Goal: Task Accomplishment & Management: Use online tool/utility

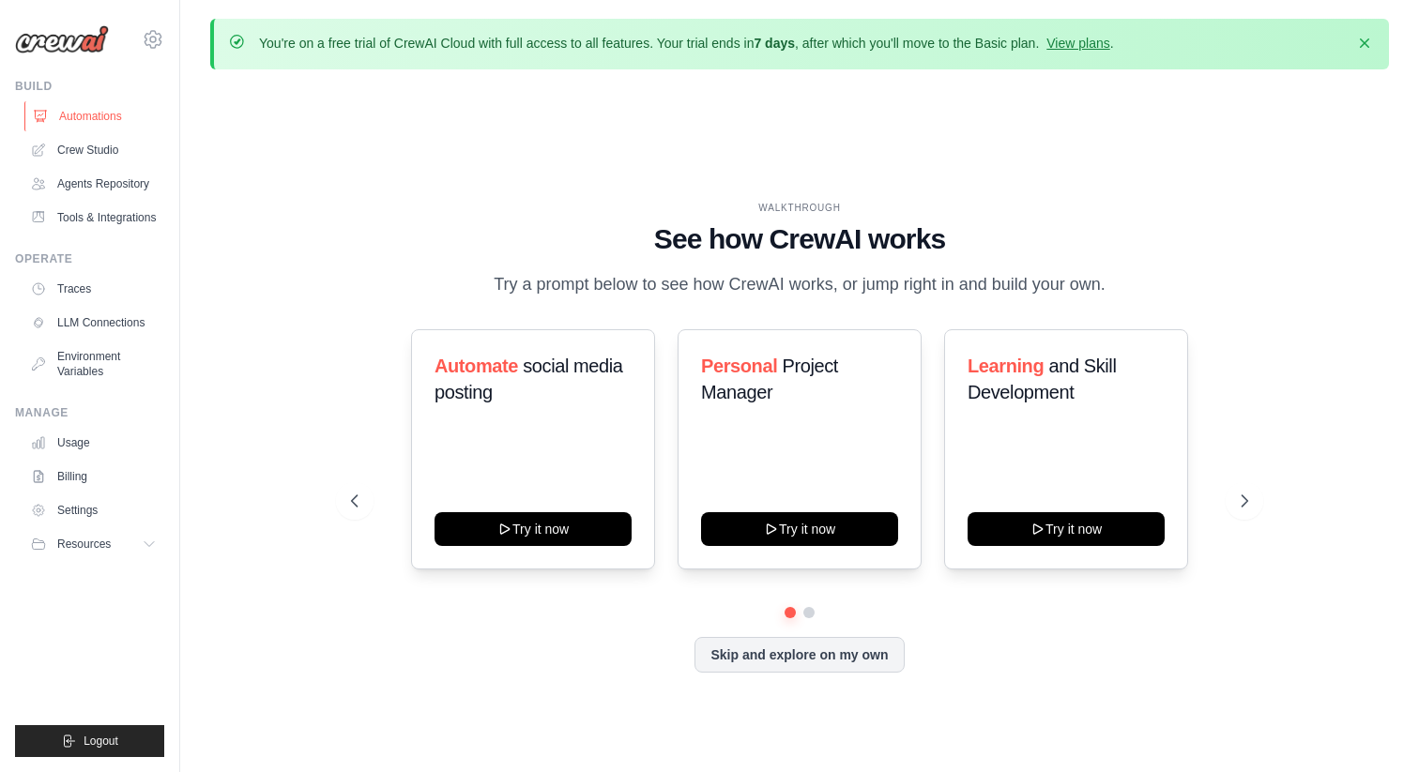
click at [145, 121] on link "Automations" at bounding box center [95, 116] width 142 height 30
click at [130, 145] on link "Crew Studio" at bounding box center [95, 150] width 142 height 30
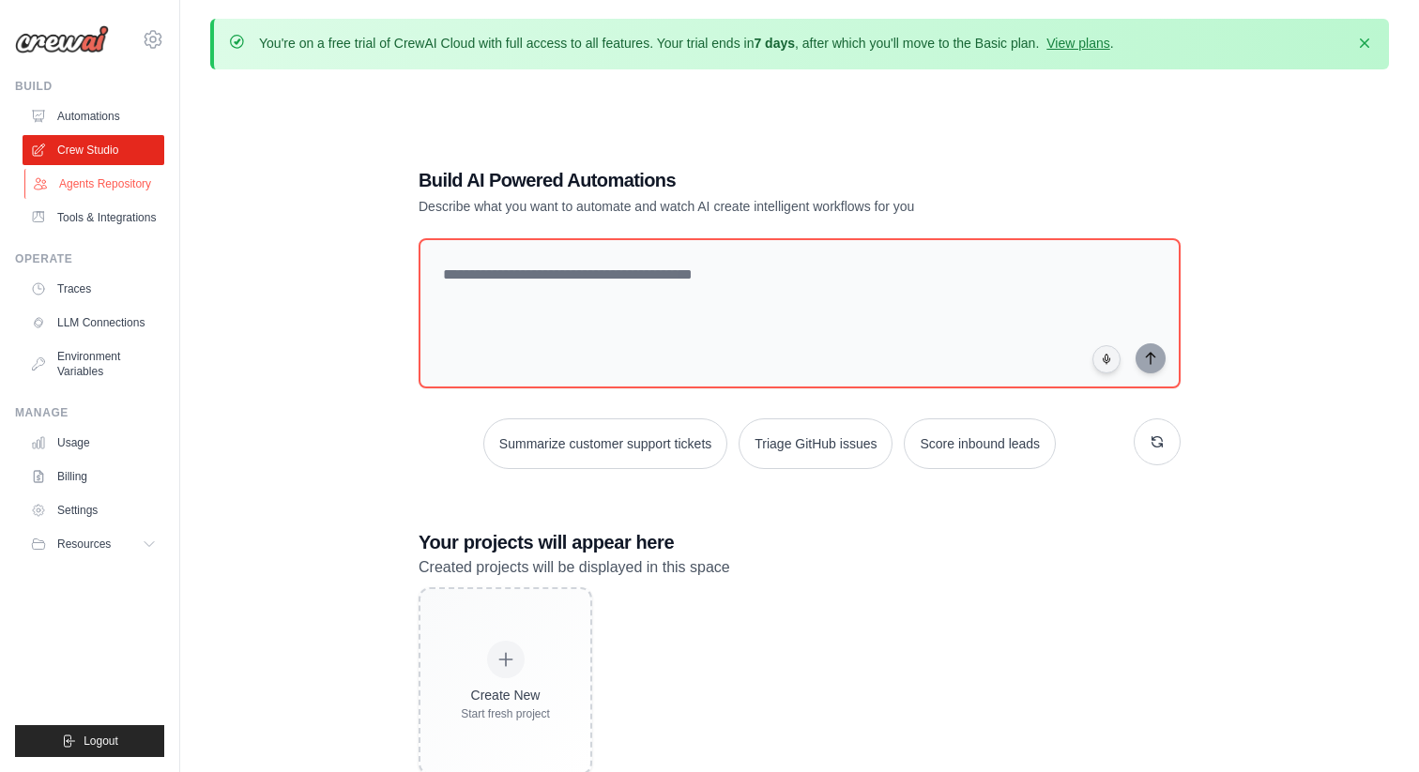
click at [122, 192] on link "Agents Repository" at bounding box center [95, 184] width 142 height 30
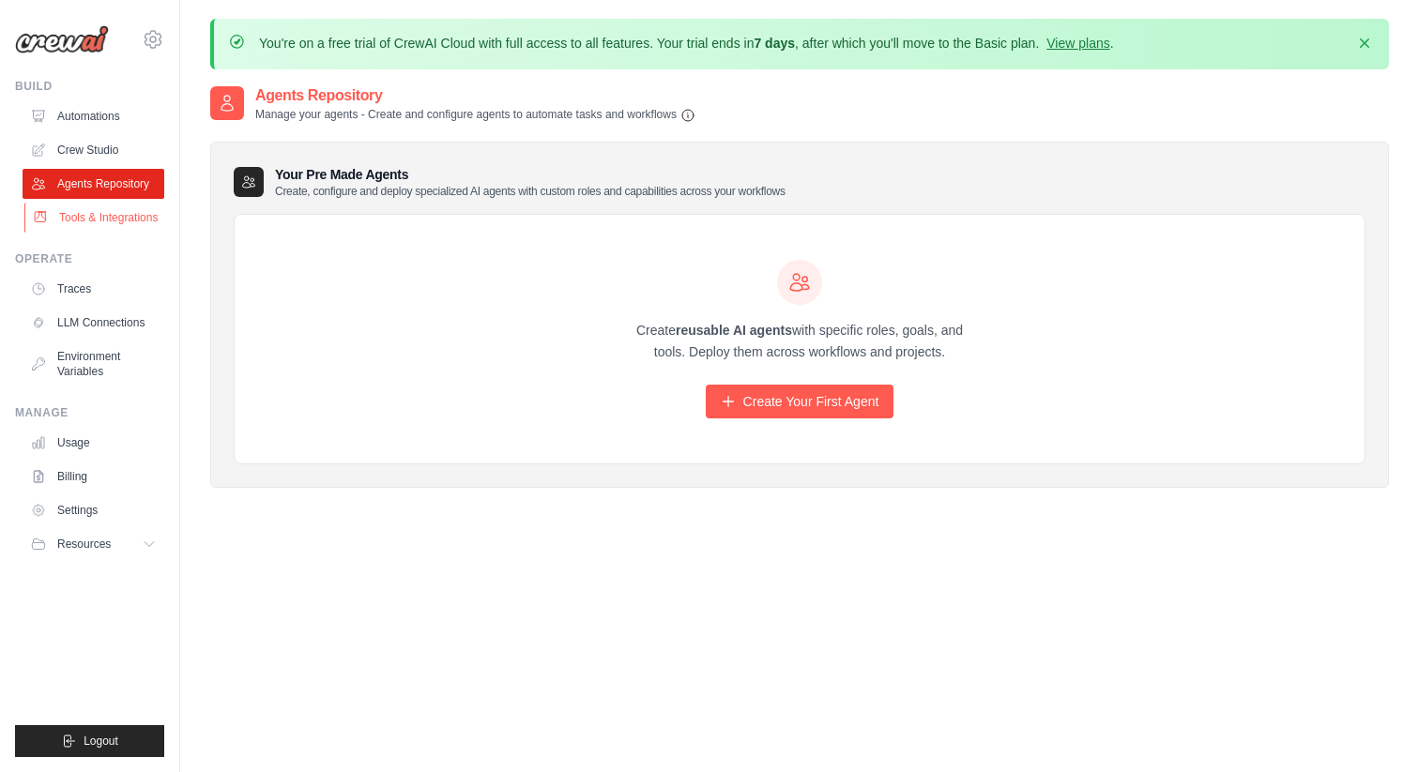
click at [136, 233] on link "Tools & Integrations" at bounding box center [95, 218] width 142 height 30
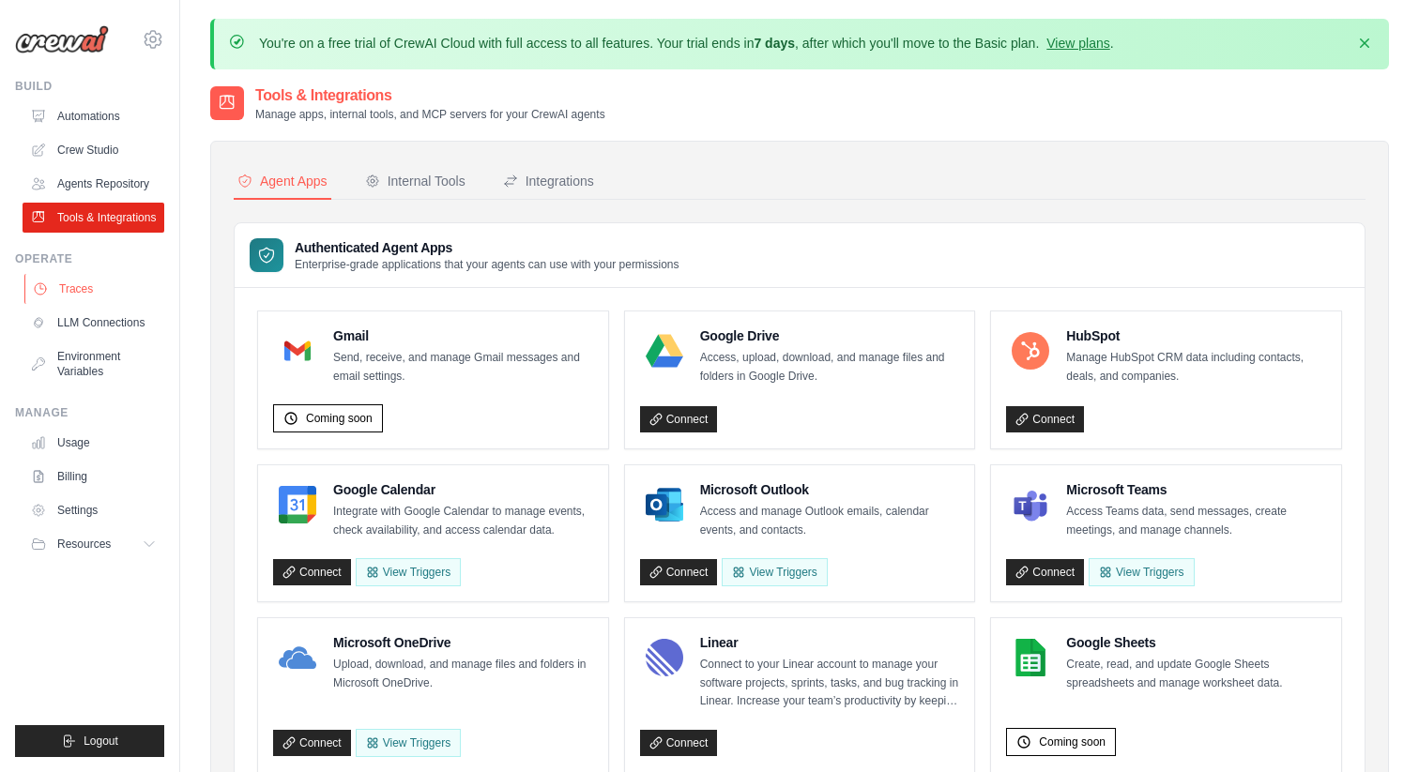
click at [129, 304] on link "Traces" at bounding box center [95, 289] width 142 height 30
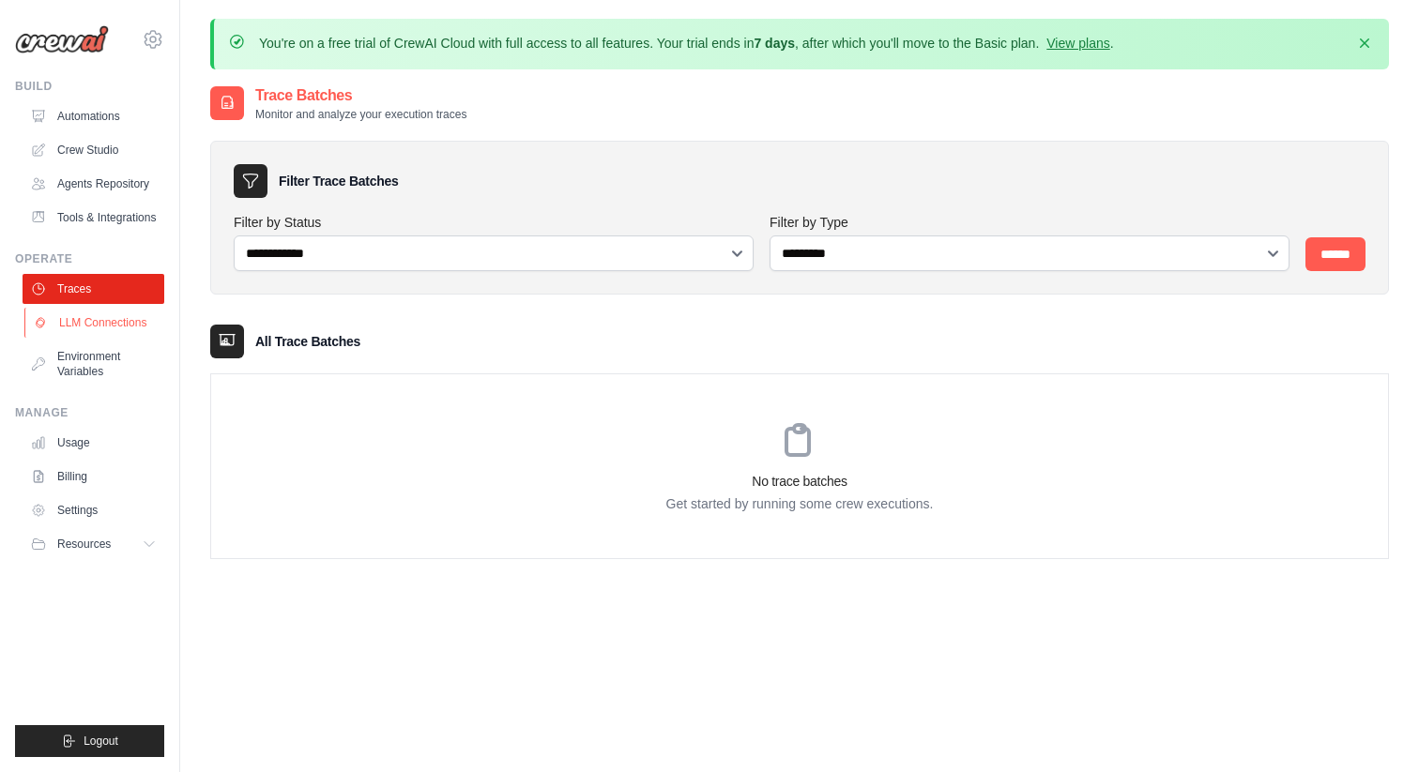
click at [161, 338] on link "LLM Connections" at bounding box center [95, 323] width 142 height 30
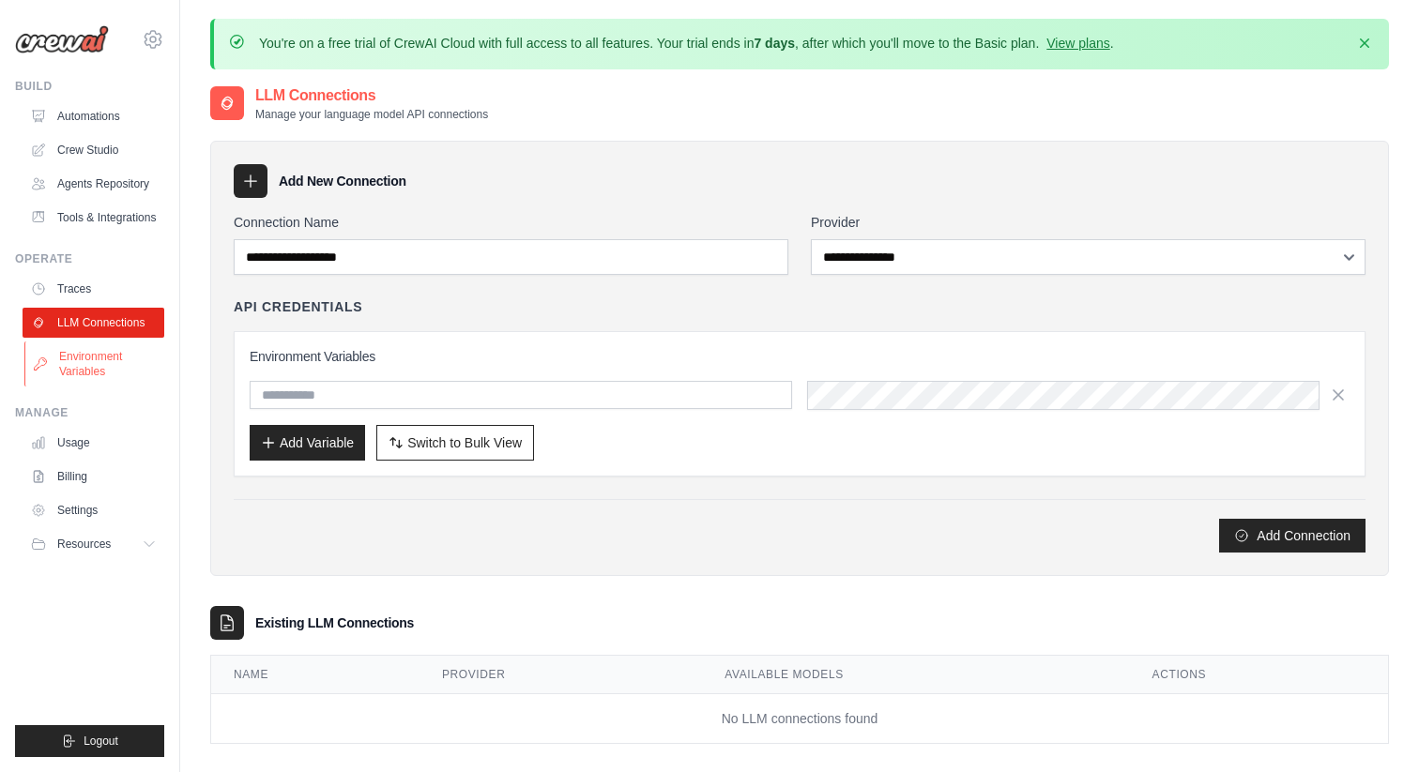
click at [147, 368] on link "Environment Variables" at bounding box center [95, 364] width 142 height 45
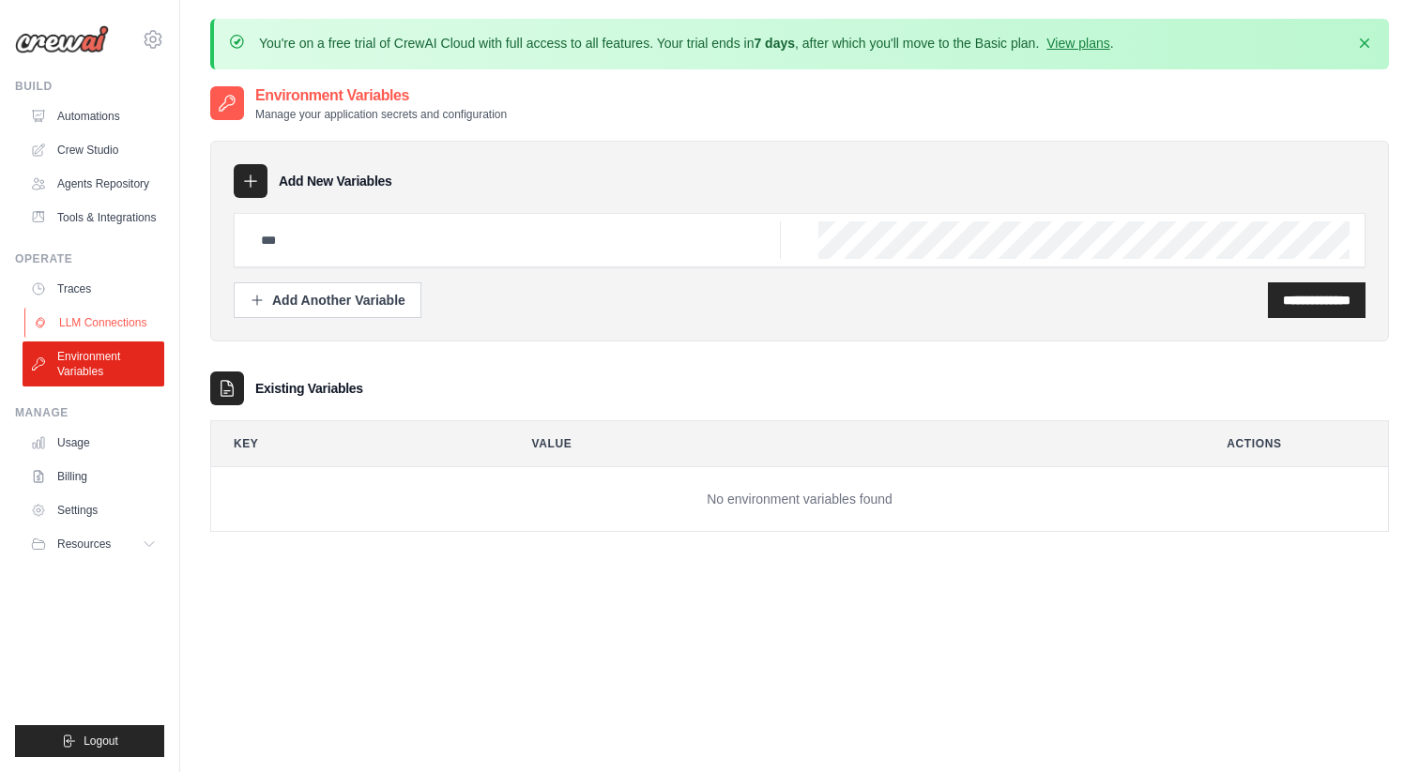
click at [140, 329] on link "LLM Connections" at bounding box center [95, 323] width 142 height 30
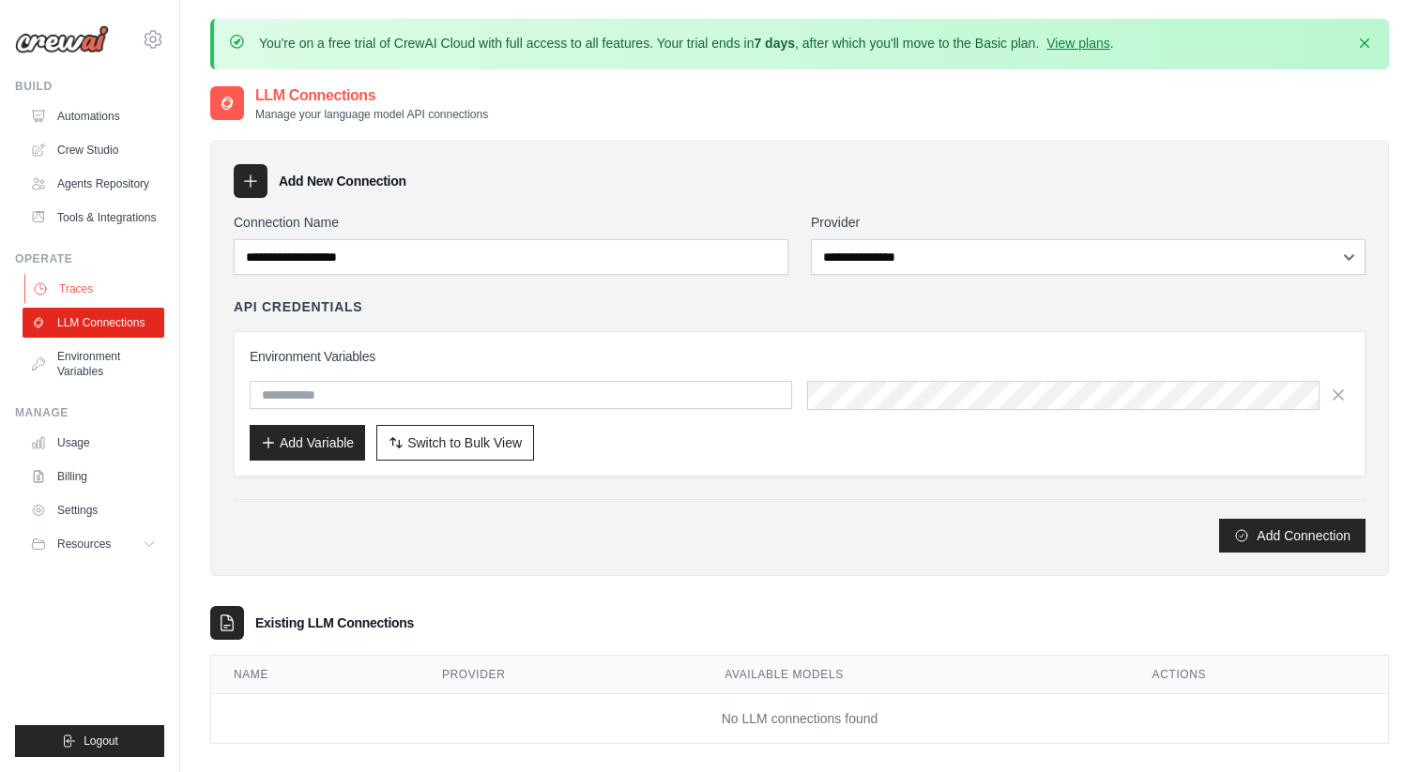
click at [144, 304] on link "Traces" at bounding box center [95, 289] width 142 height 30
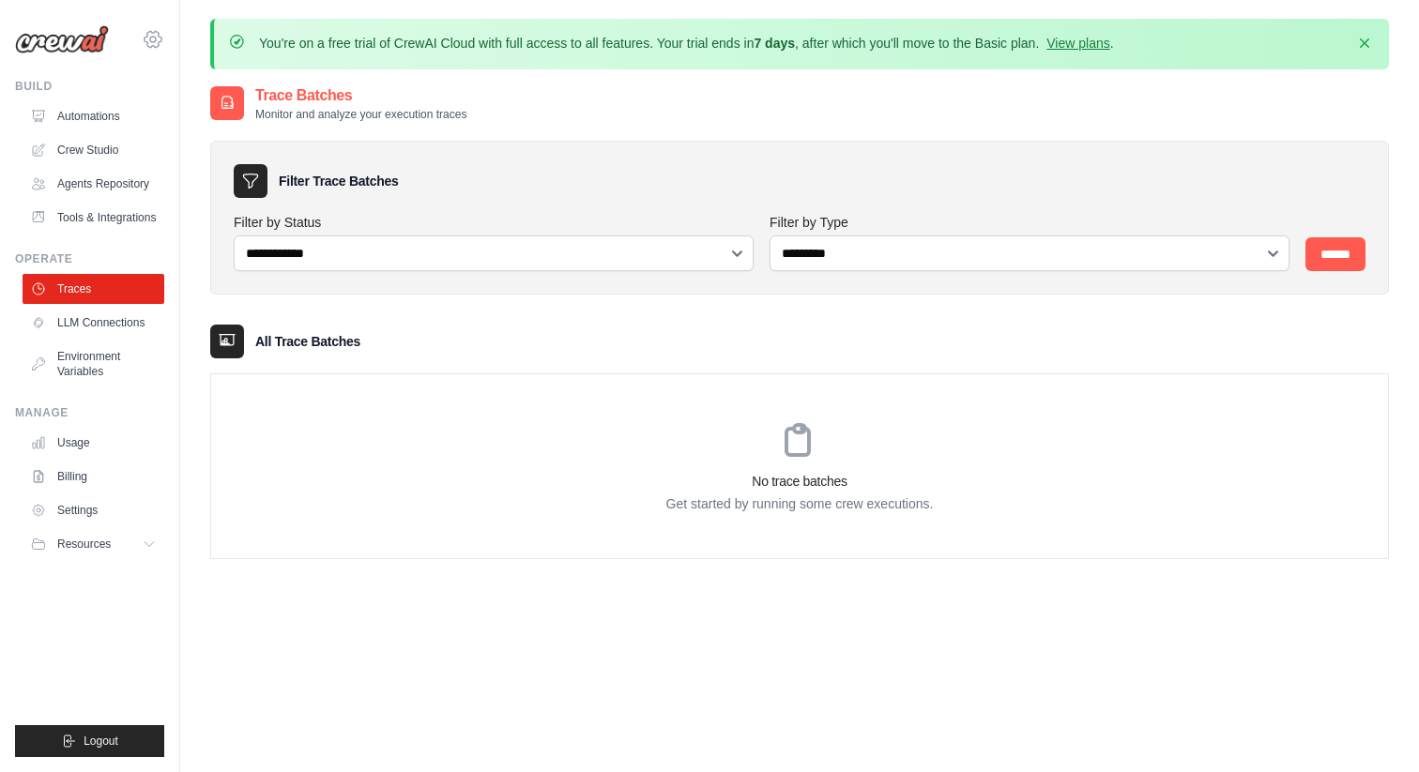
click at [157, 36] on icon at bounding box center [153, 39] width 23 height 23
click at [152, 38] on icon at bounding box center [153, 39] width 23 height 23
click at [91, 146] on link "Crew Studio" at bounding box center [95, 150] width 142 height 30
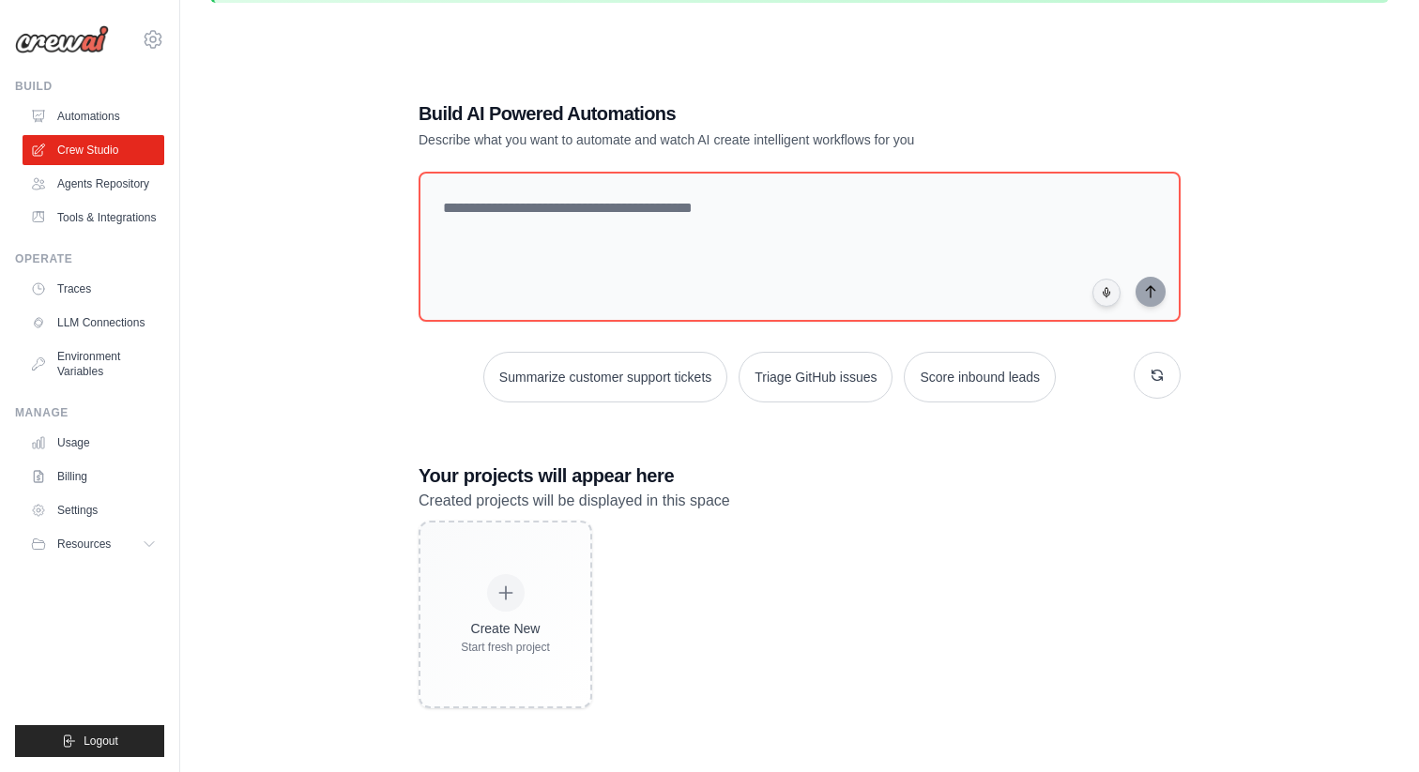
scroll to position [102, 0]
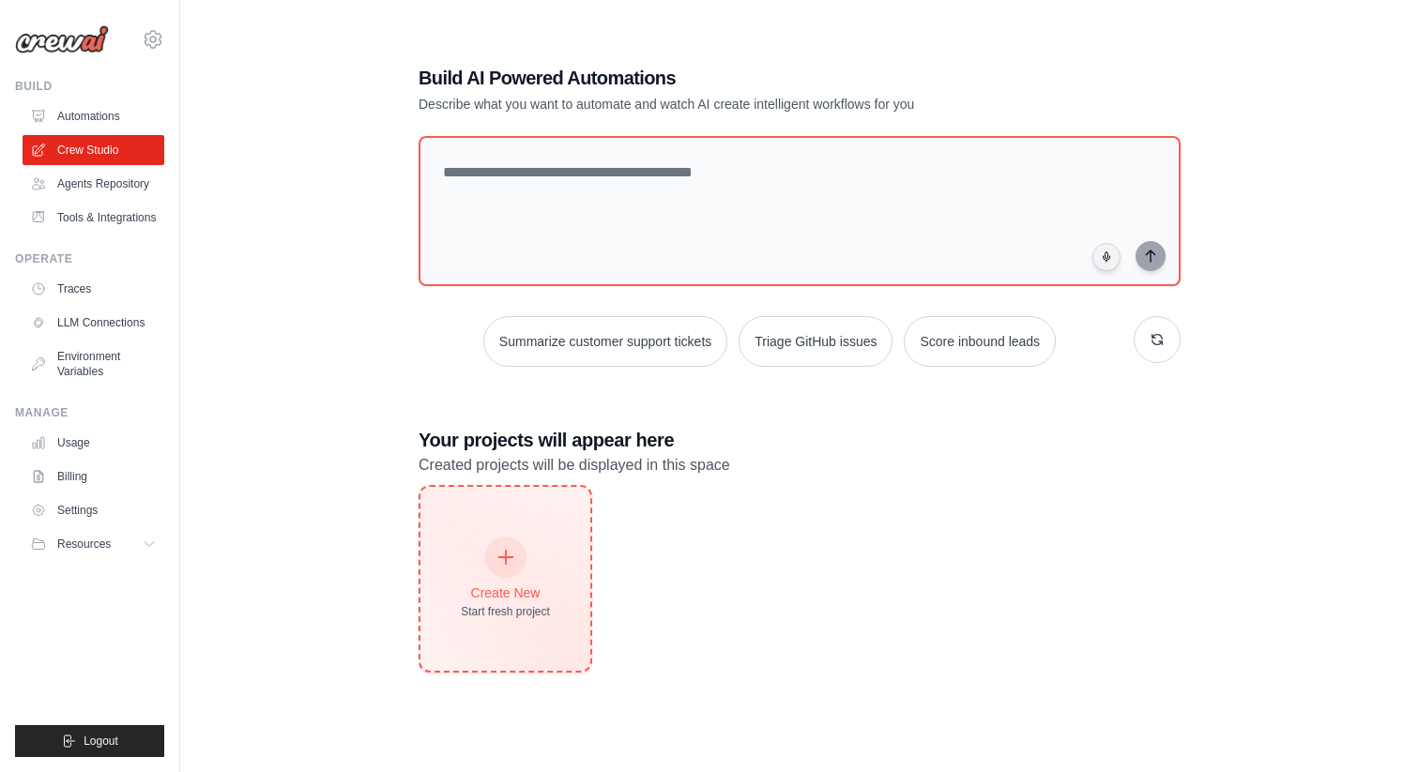
click at [498, 556] on icon at bounding box center [506, 557] width 21 height 21
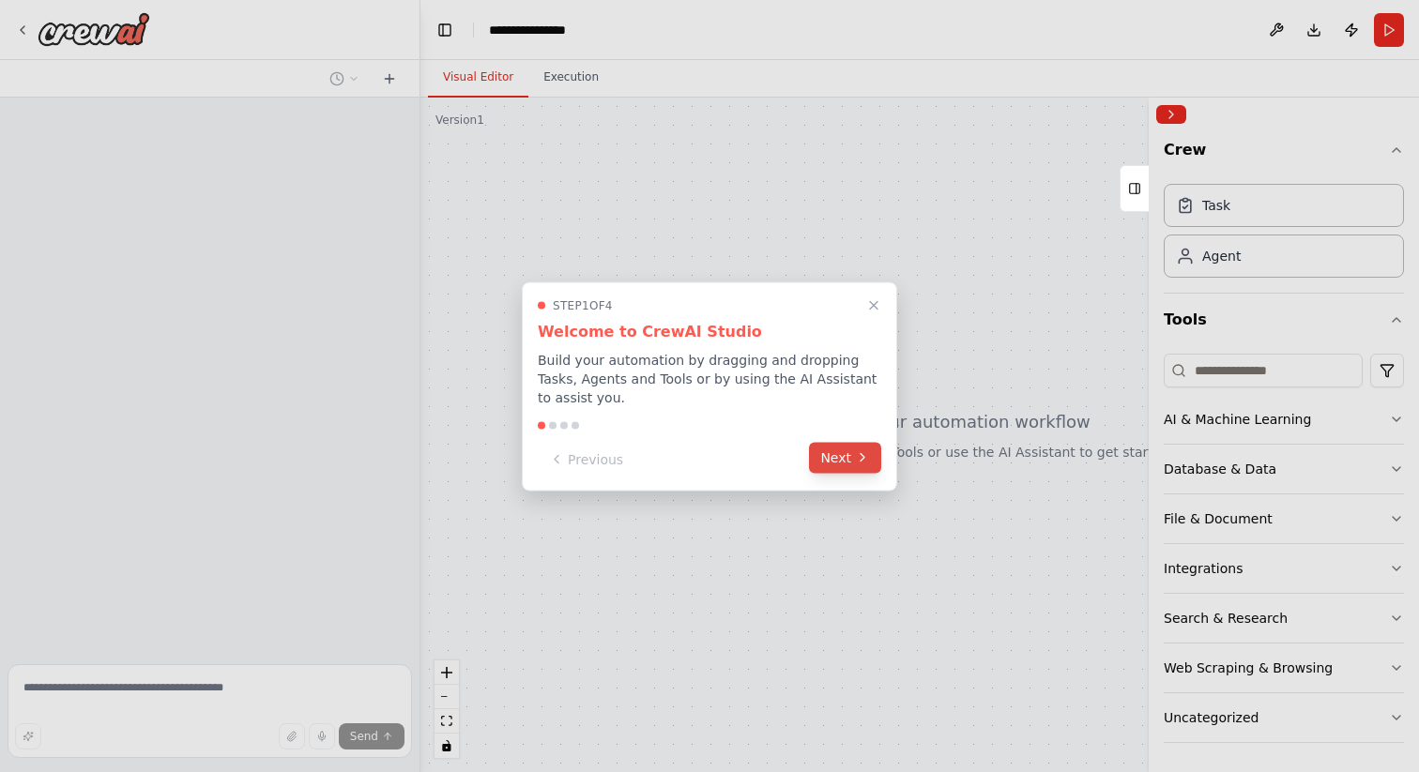
click at [827, 460] on button "Next" at bounding box center [845, 457] width 72 height 31
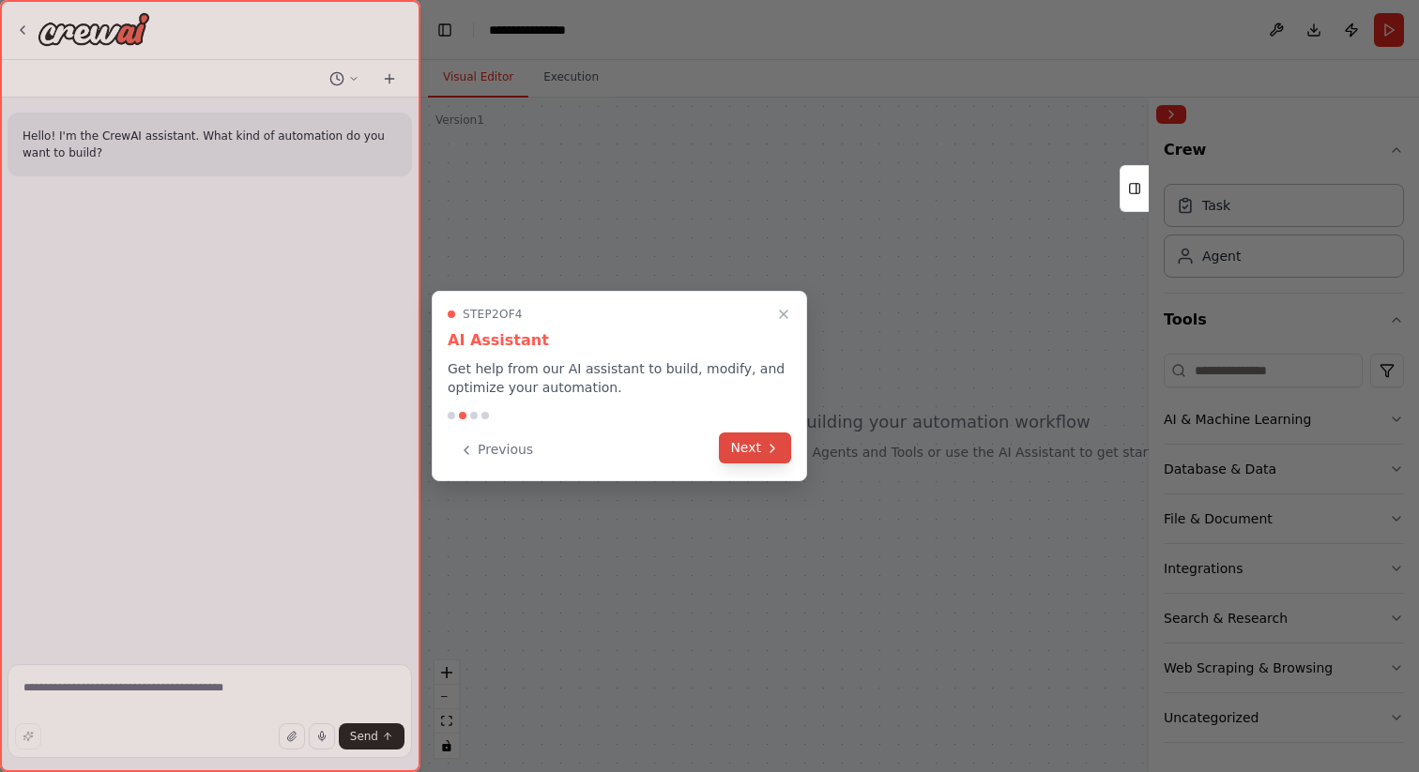
click at [756, 452] on button "Next" at bounding box center [755, 448] width 72 height 31
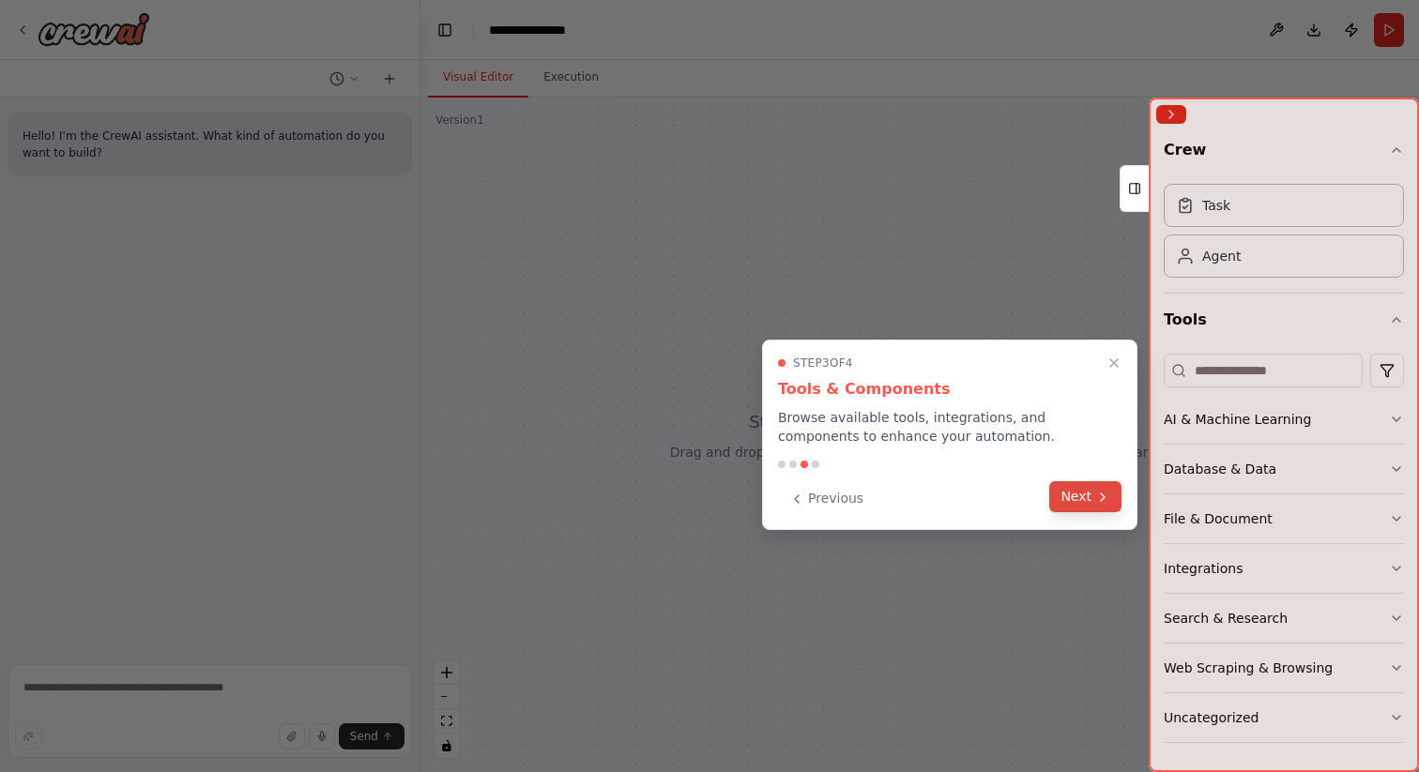
click at [1073, 506] on button "Next" at bounding box center [1085, 496] width 72 height 31
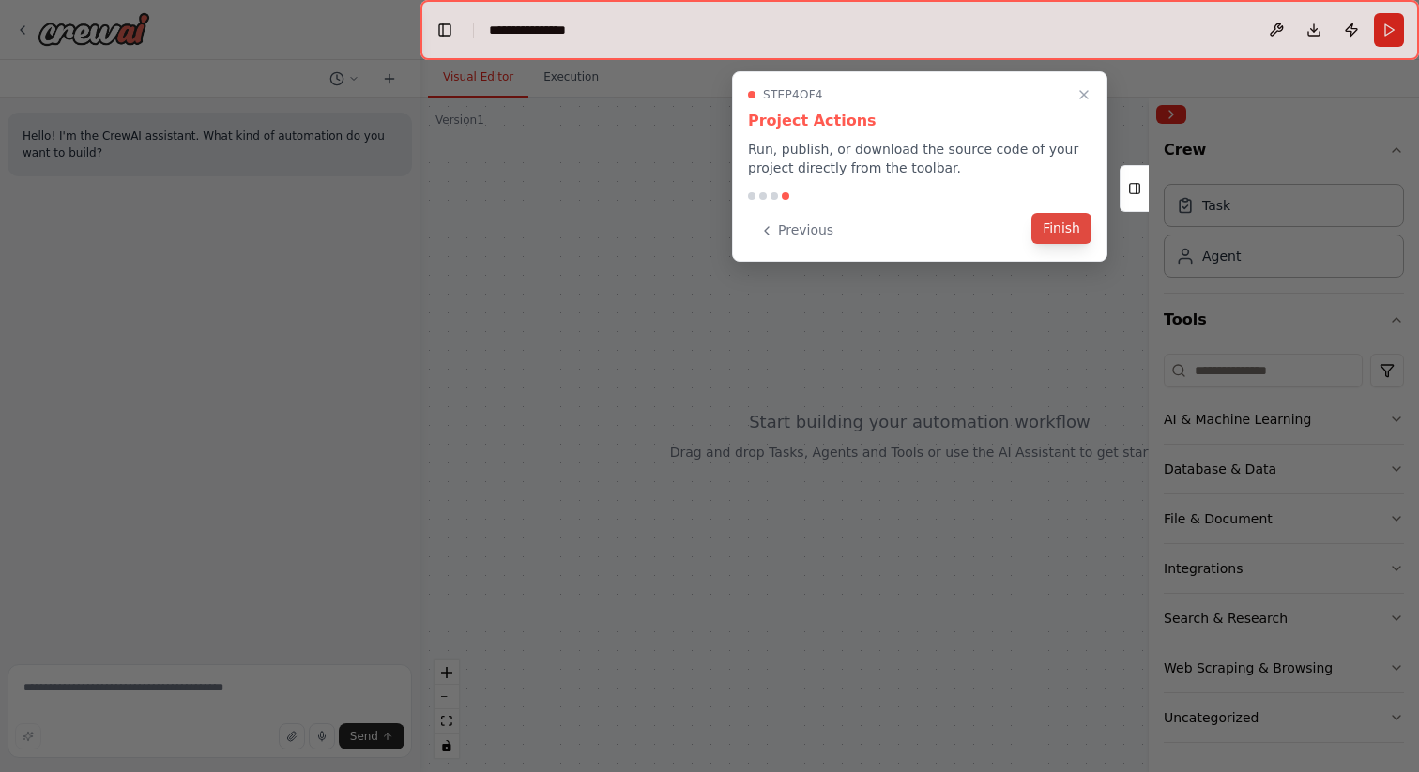
click at [1058, 221] on button "Finish" at bounding box center [1061, 228] width 60 height 31
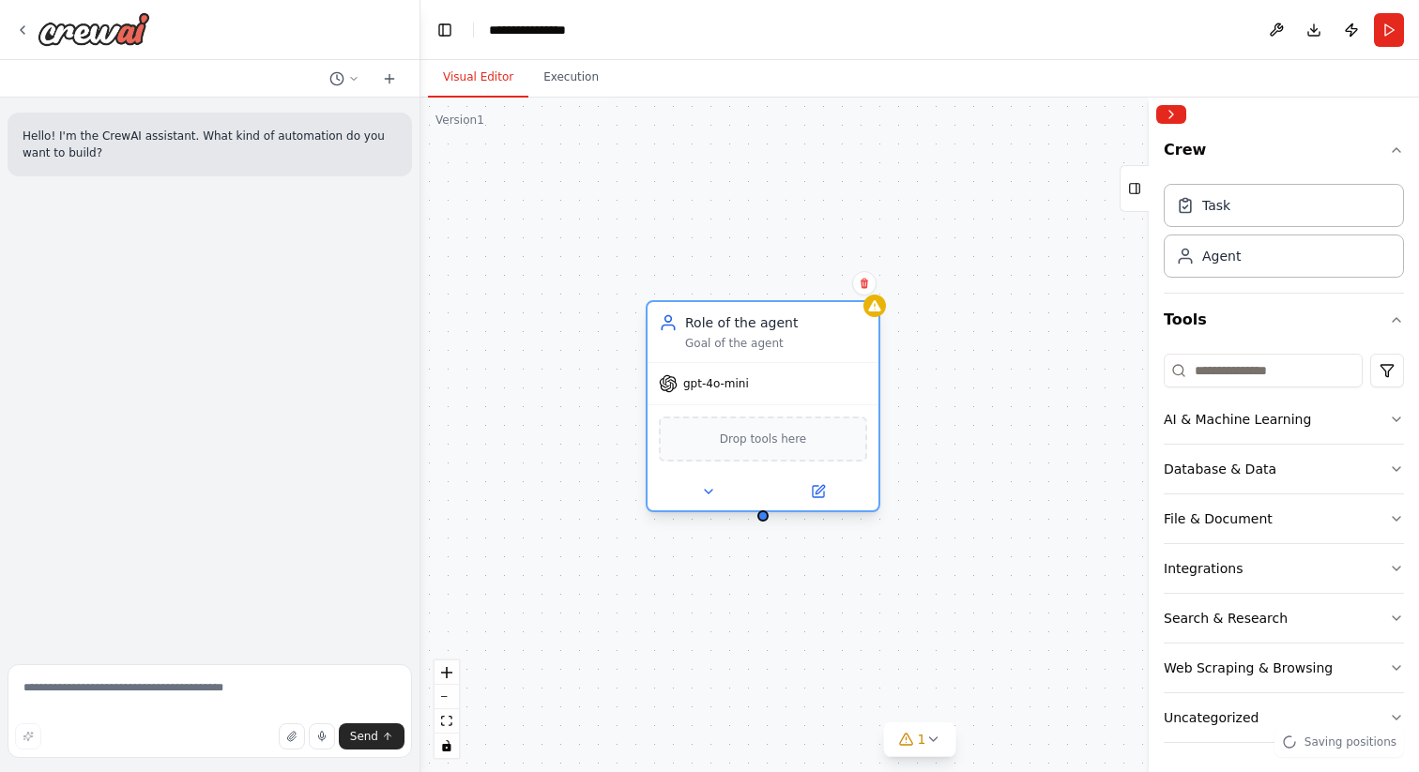
drag, startPoint x: 920, startPoint y: 371, endPoint x: 737, endPoint y: 325, distance: 188.7
click at [736, 325] on div "Role of the agent Goal of the agent" at bounding box center [776, 332] width 182 height 38
click at [726, 396] on div "gpt-4o-mini" at bounding box center [763, 383] width 231 height 41
click at [726, 388] on span "gpt-4o-mini" at bounding box center [716, 383] width 66 height 15
click at [781, 353] on div "Role of the agent Goal of the agent" at bounding box center [763, 332] width 231 height 60
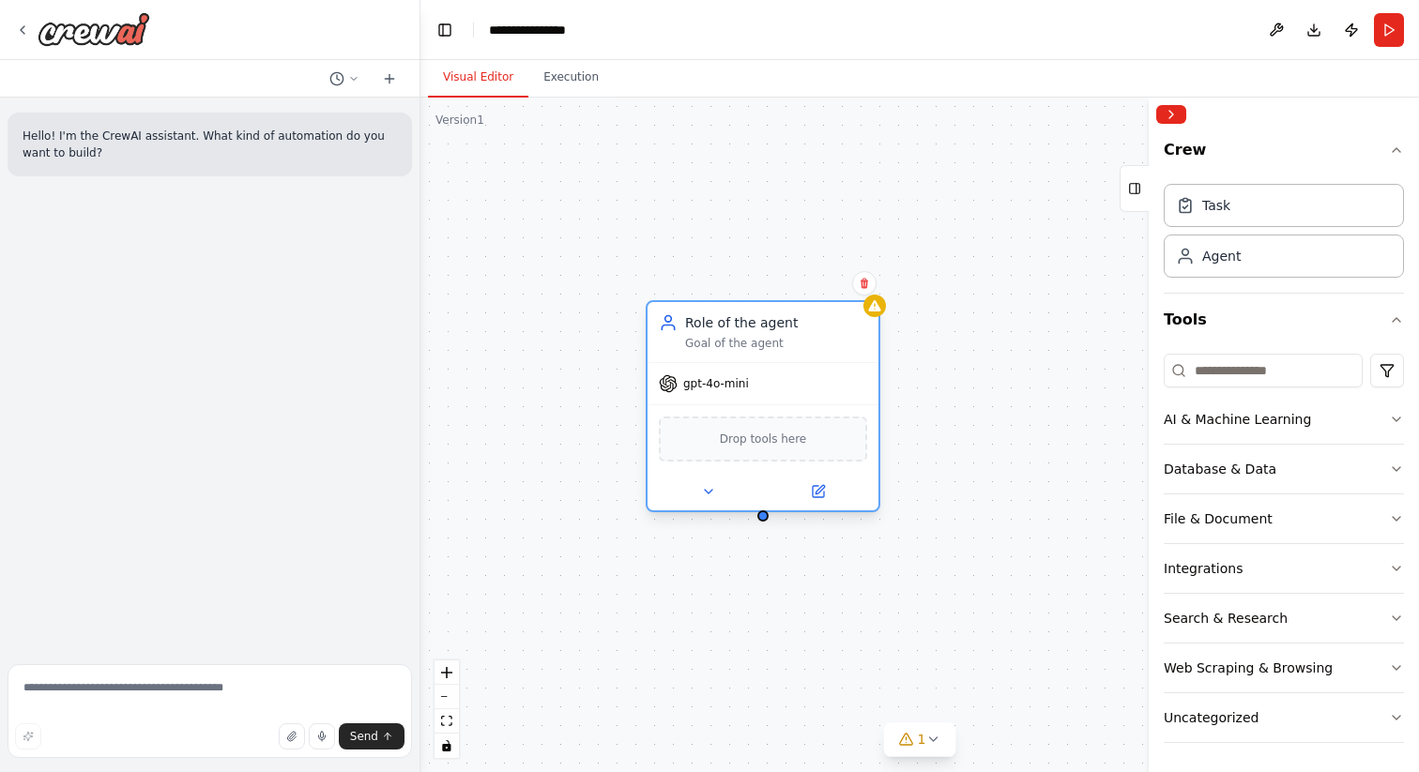
click at [771, 343] on div "Goal of the agent" at bounding box center [776, 343] width 182 height 15
click at [811, 493] on icon at bounding box center [818, 491] width 15 height 15
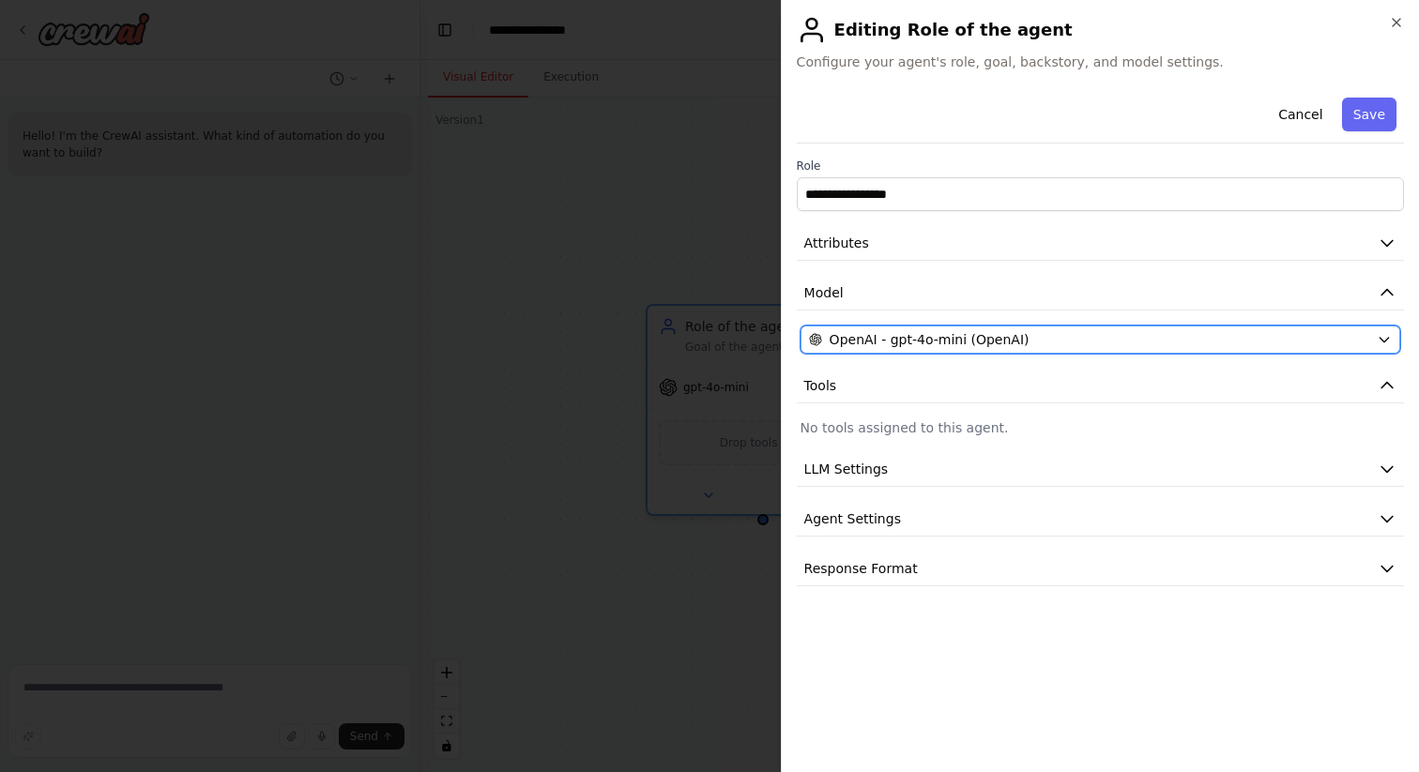
click at [955, 348] on span "OpenAI - gpt-4o-mini (OpenAI)" at bounding box center [930, 339] width 200 height 19
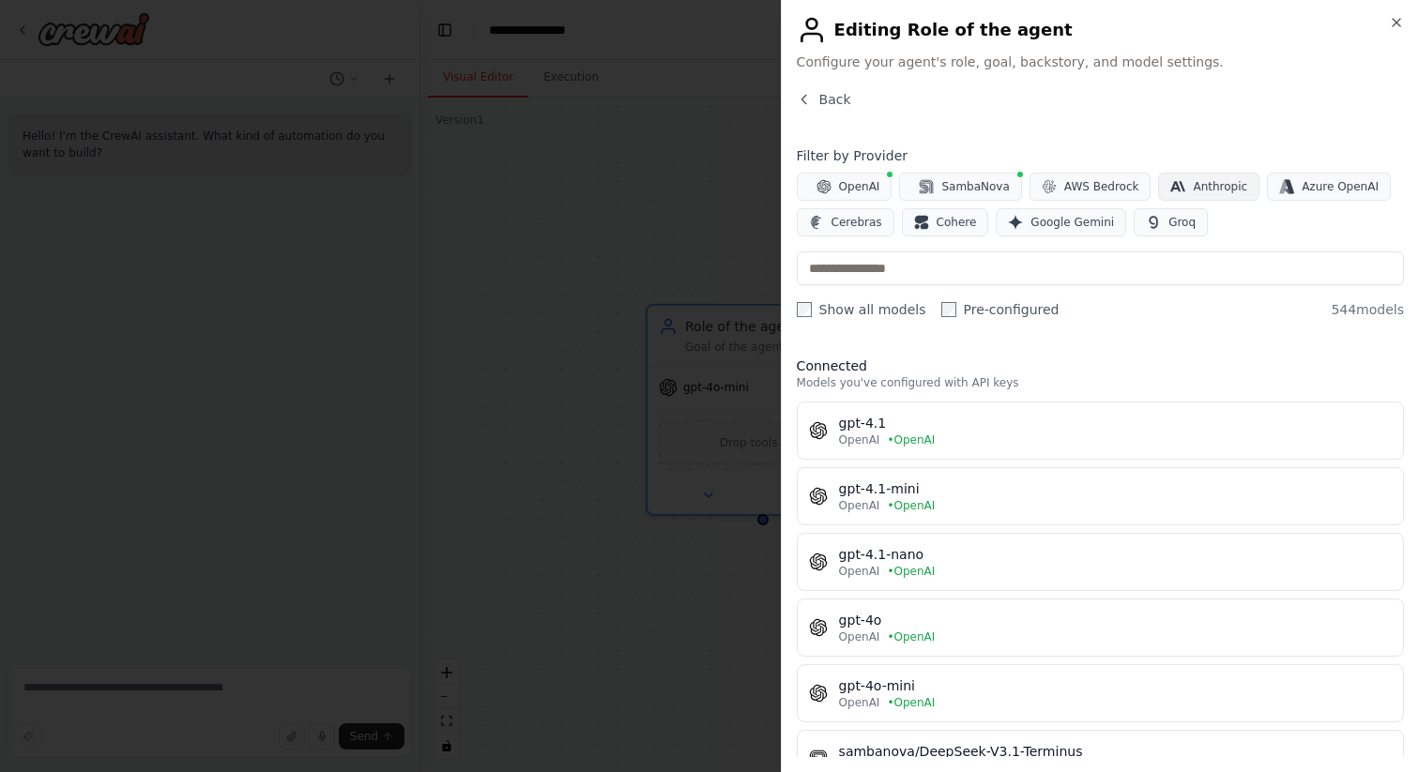
click at [1170, 192] on icon "button" at bounding box center [1177, 186] width 15 height 15
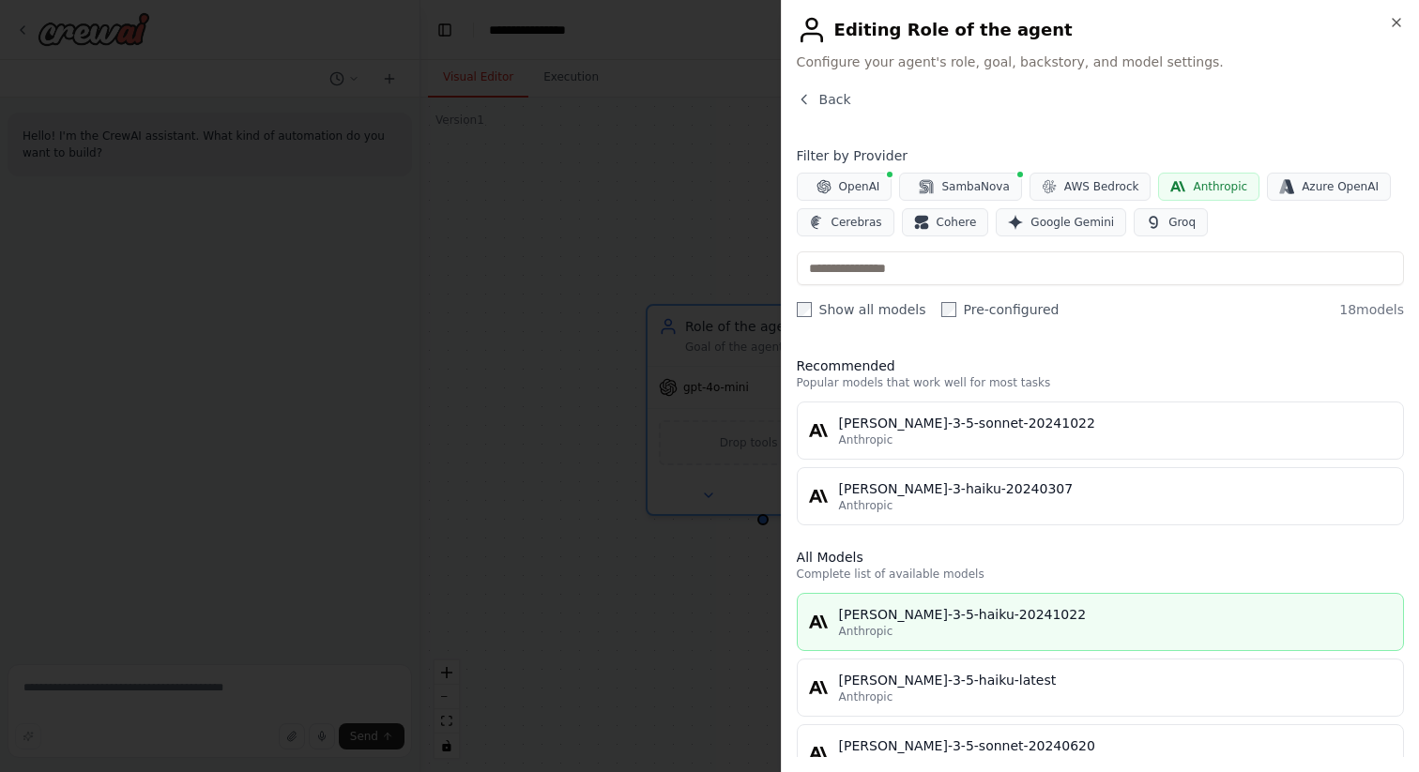
scroll to position [894, 0]
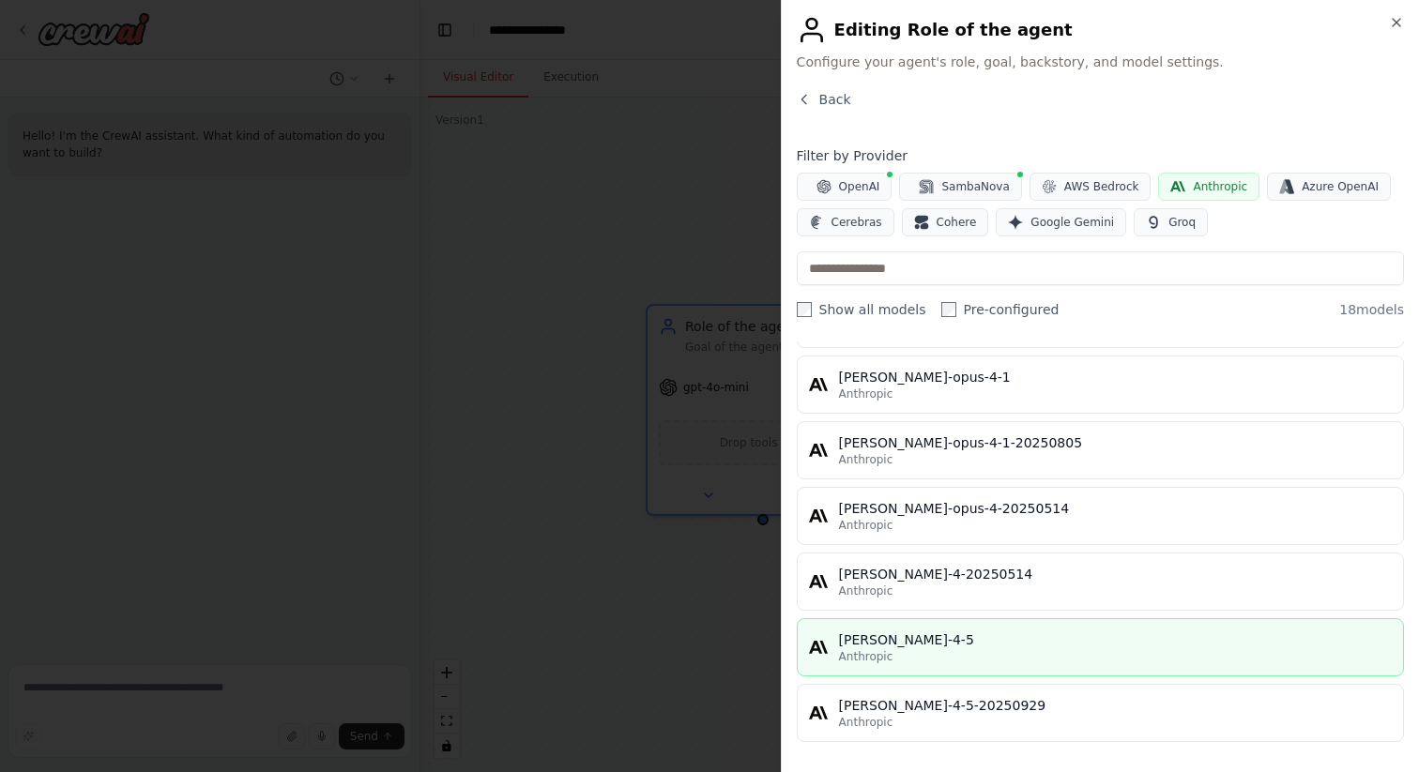
click at [941, 660] on div "Anthropic" at bounding box center [1115, 656] width 553 height 15
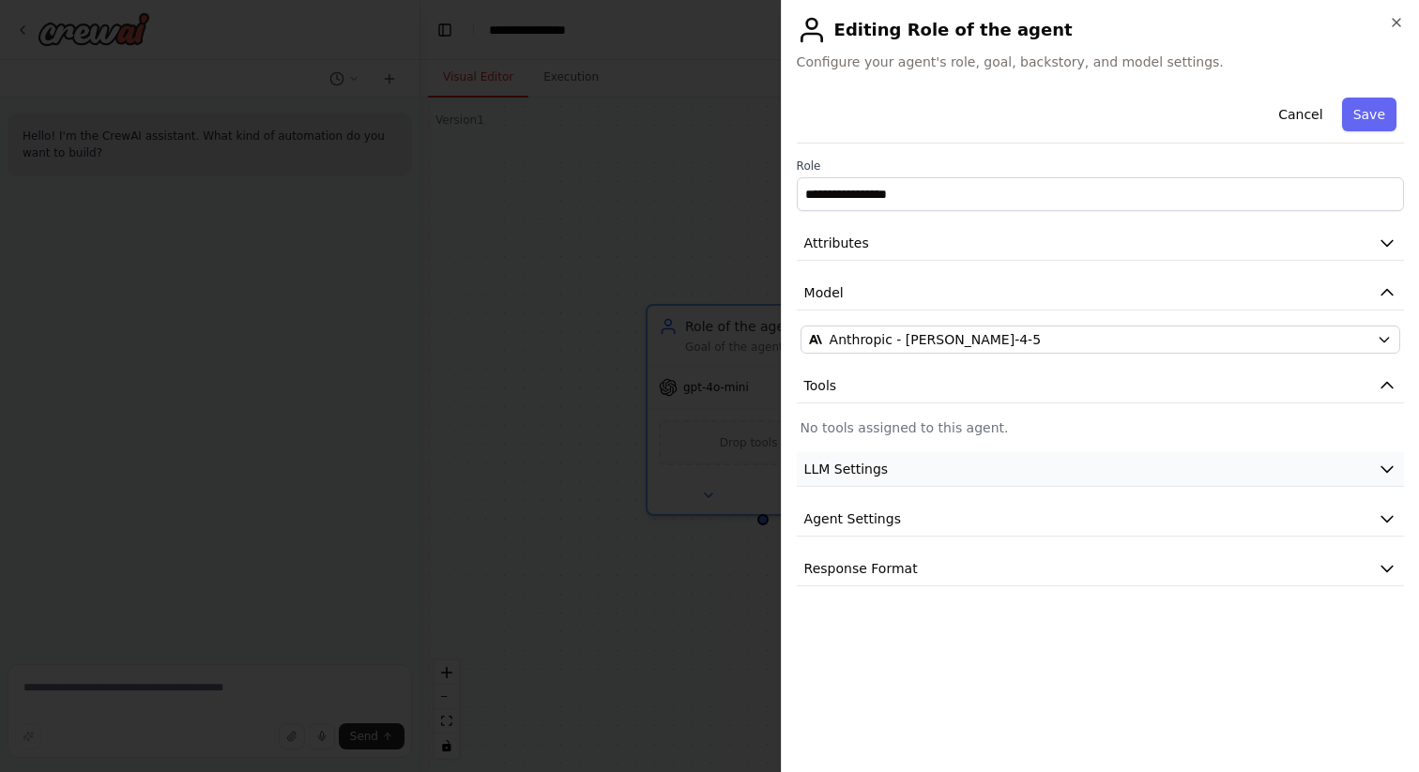
click at [980, 475] on button "LLM Settings" at bounding box center [1100, 469] width 607 height 35
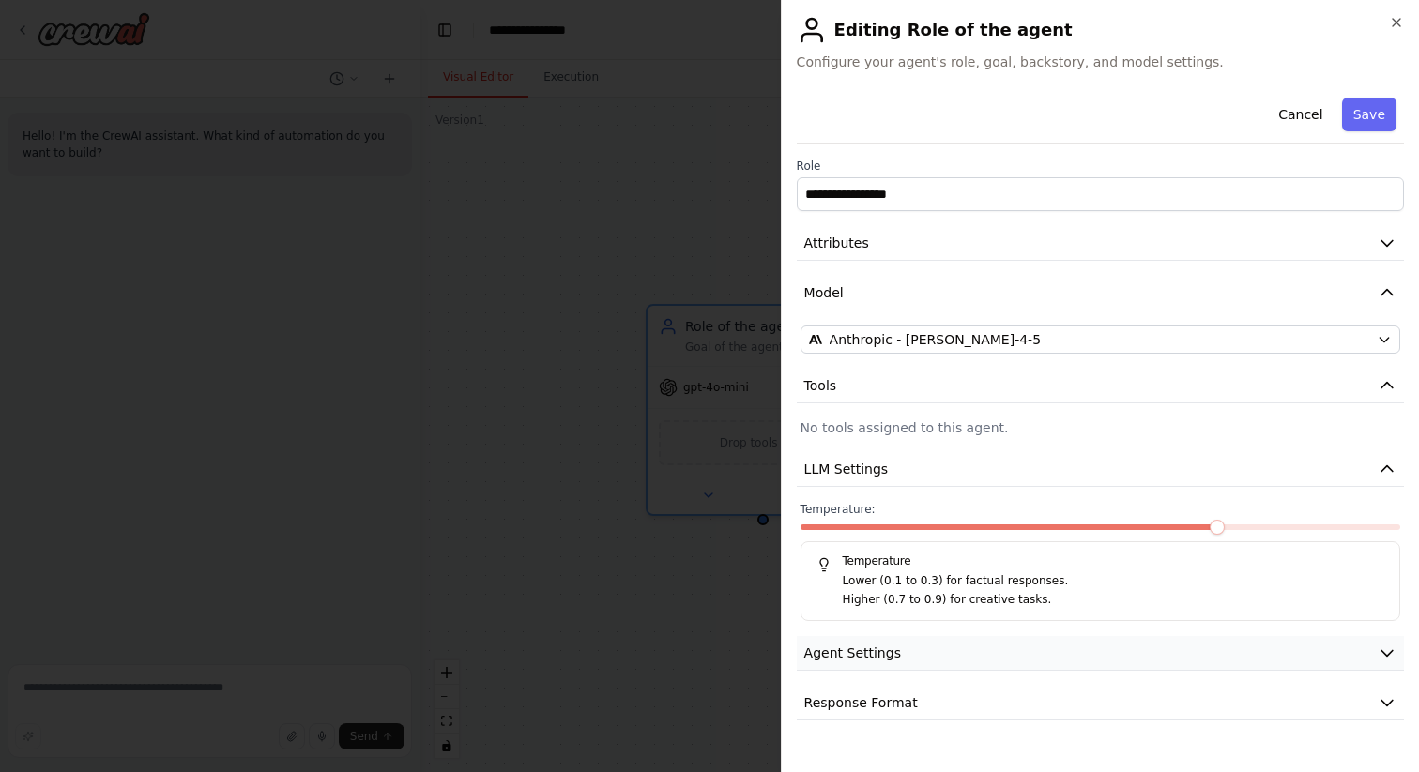
click at [905, 657] on button "Agent Settings" at bounding box center [1100, 653] width 607 height 35
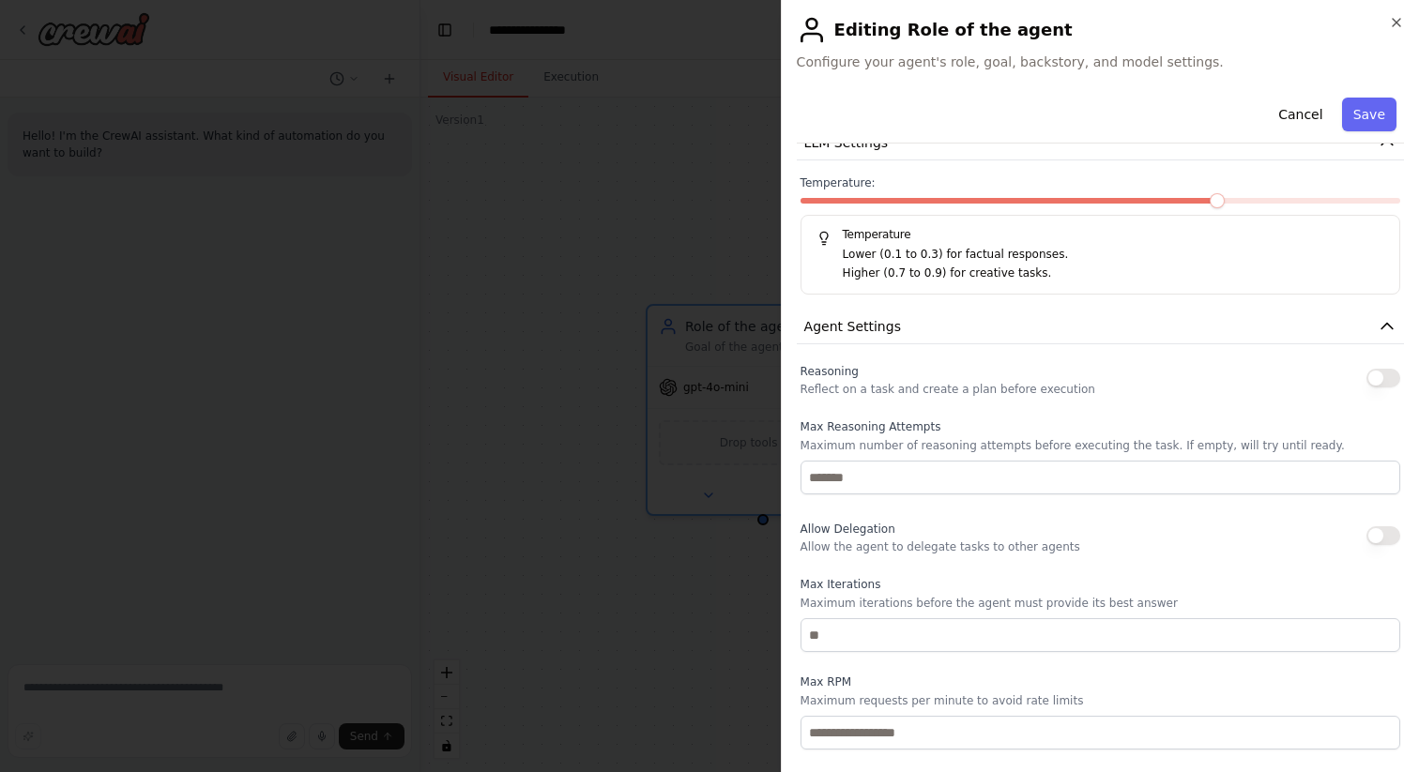
scroll to position [344, 0]
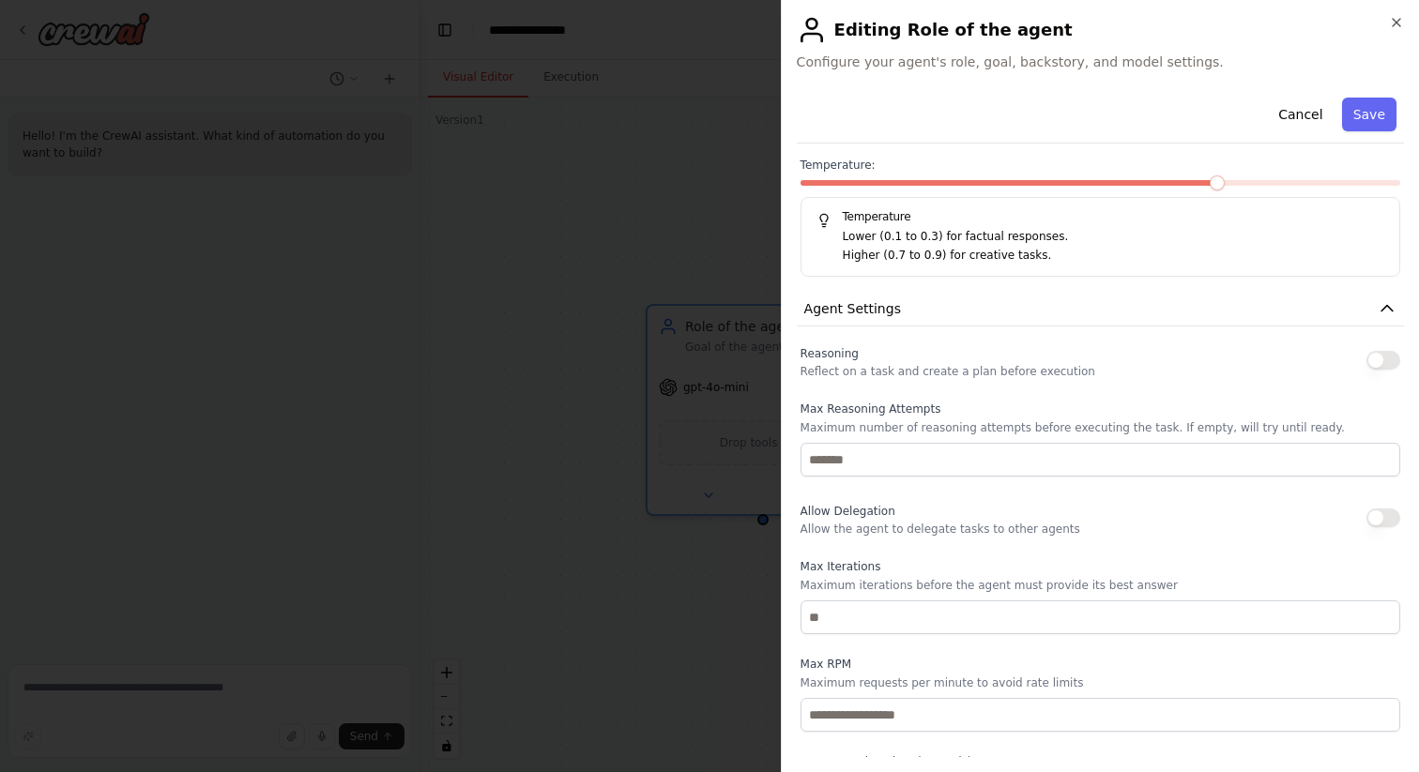
click at [1387, 359] on button "button" at bounding box center [1384, 360] width 34 height 19
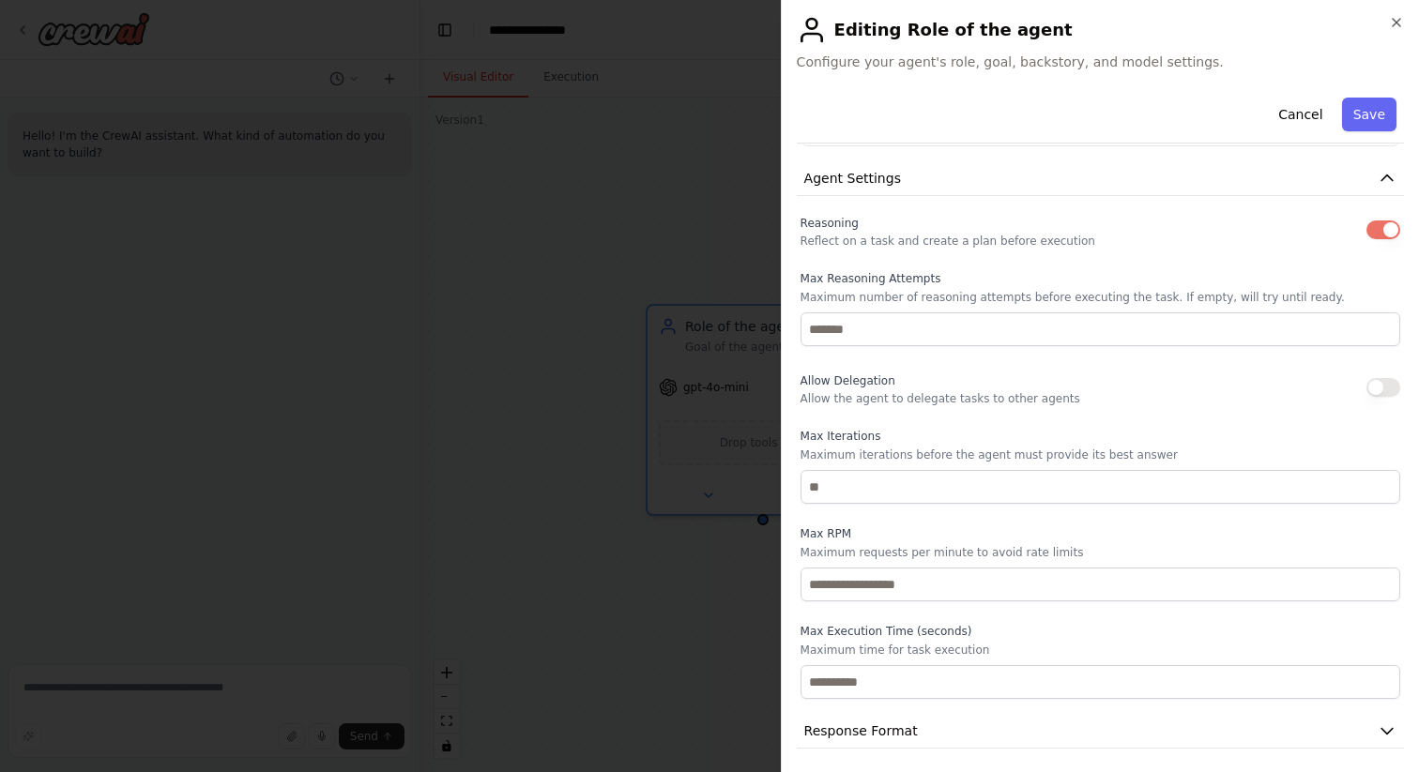
scroll to position [481, 0]
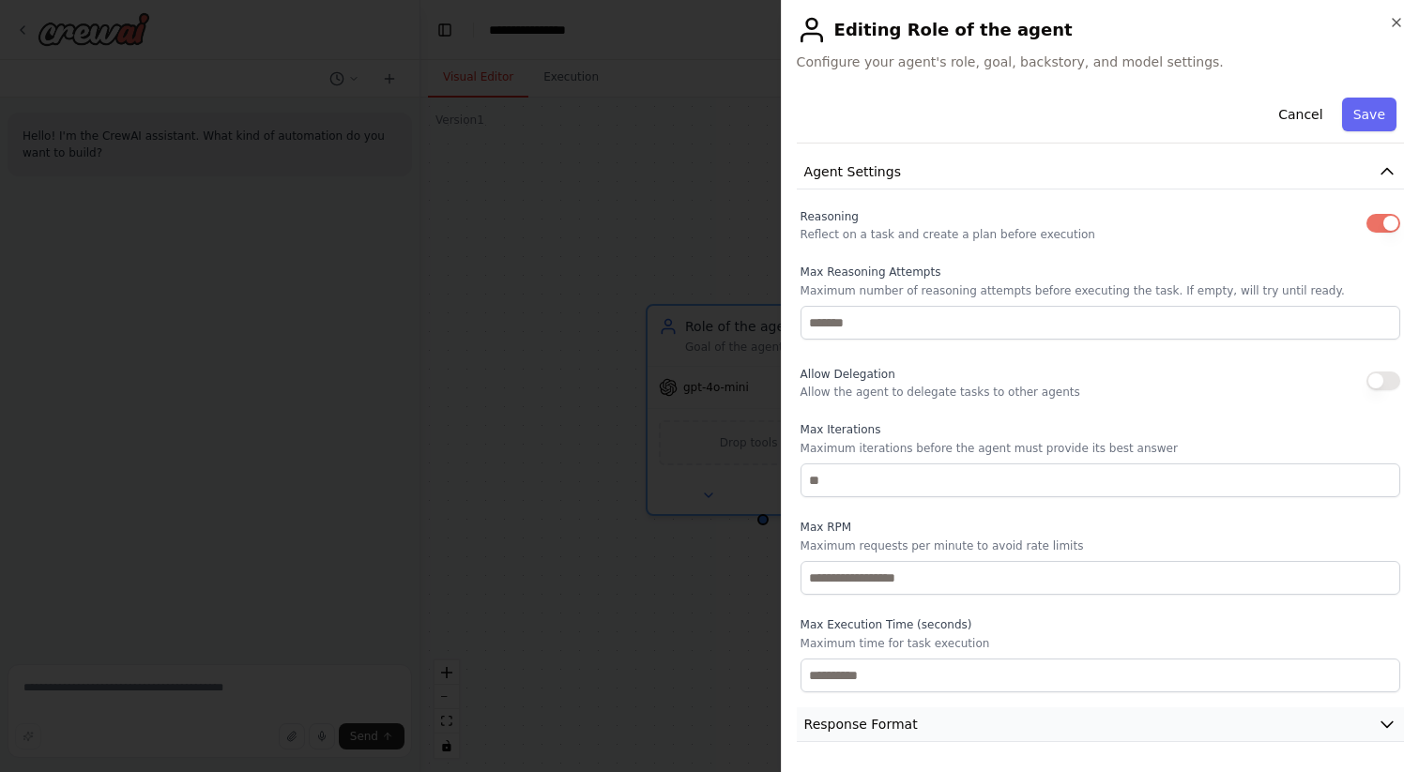
click at [925, 732] on button "Response Format" at bounding box center [1100, 725] width 607 height 35
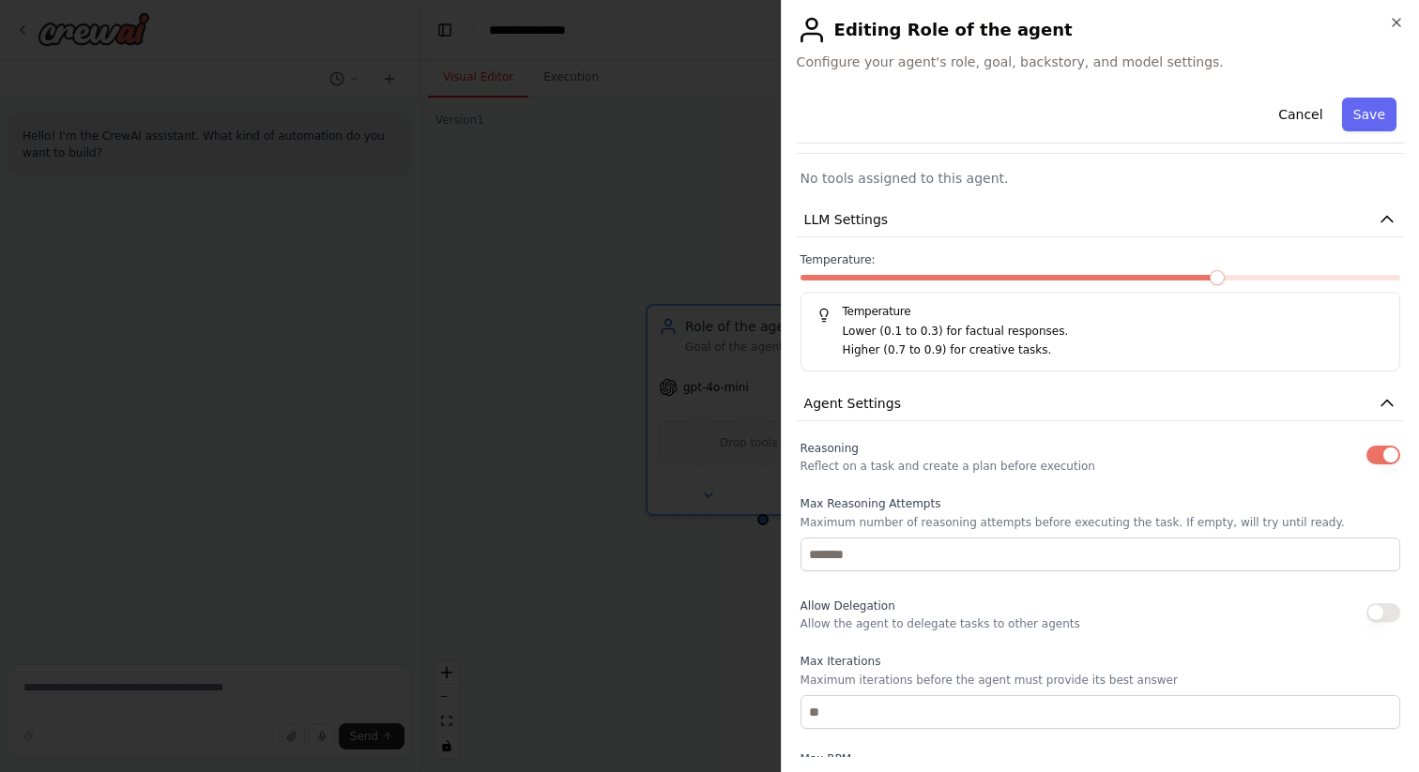
scroll to position [0, 0]
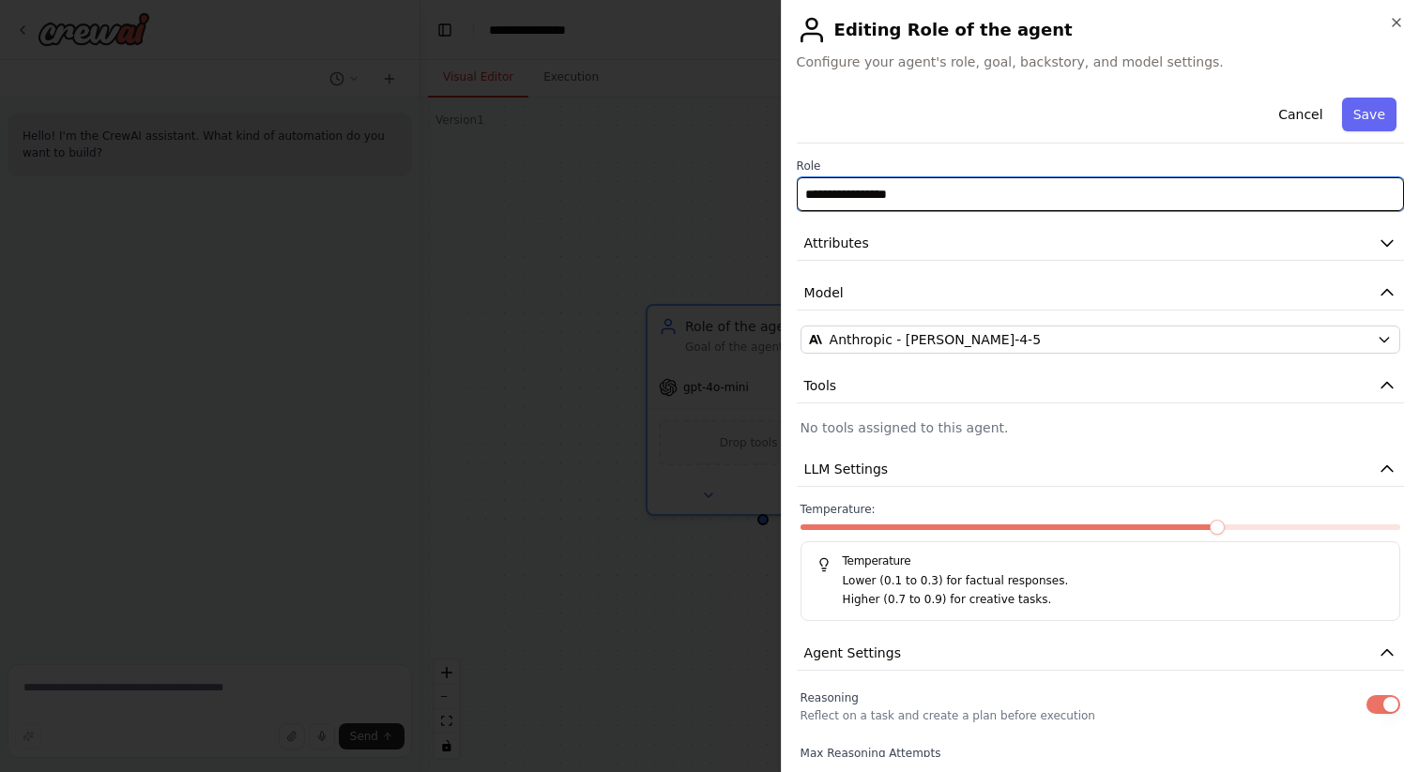
click at [1041, 191] on input "**********" at bounding box center [1100, 194] width 607 height 34
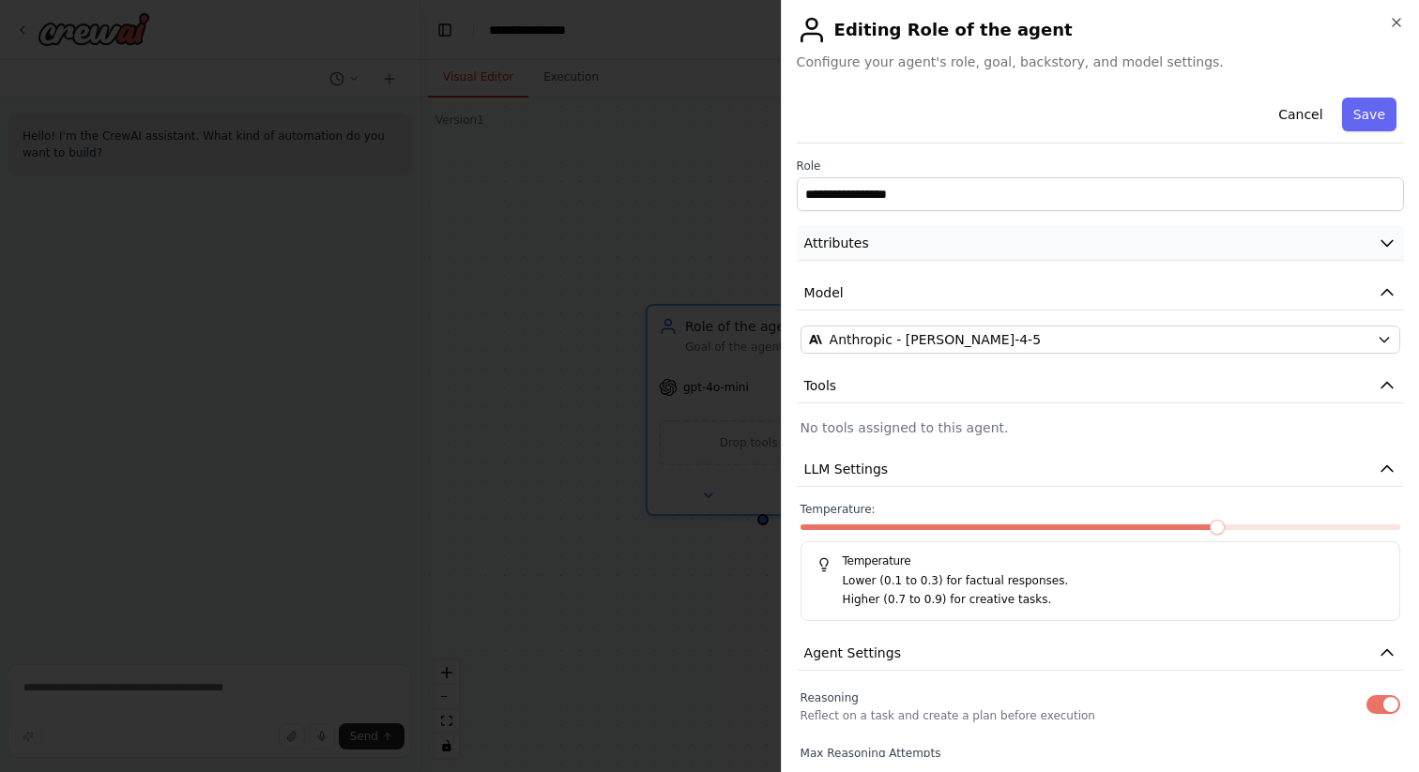
click at [890, 229] on button "Attributes" at bounding box center [1100, 243] width 607 height 35
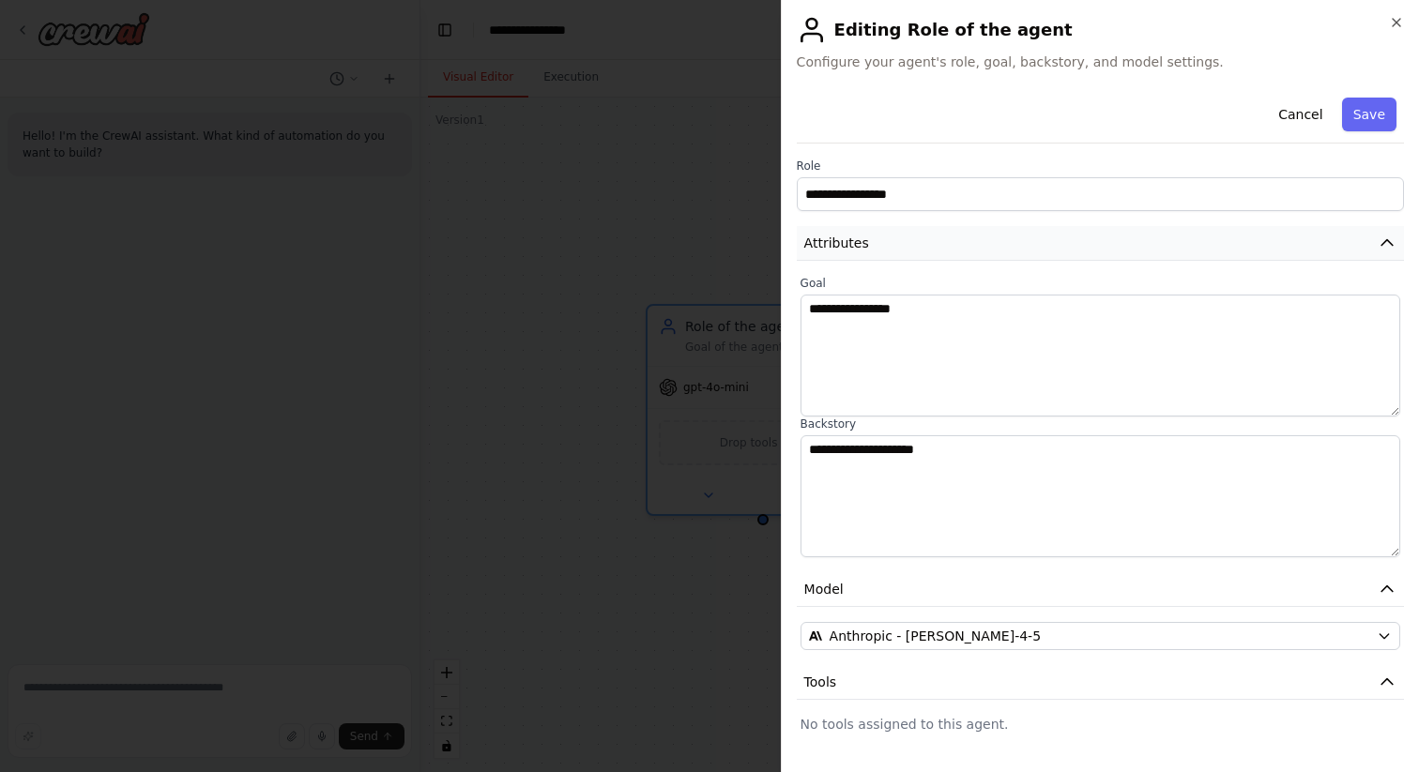
click at [1085, 247] on button "Attributes" at bounding box center [1100, 243] width 607 height 35
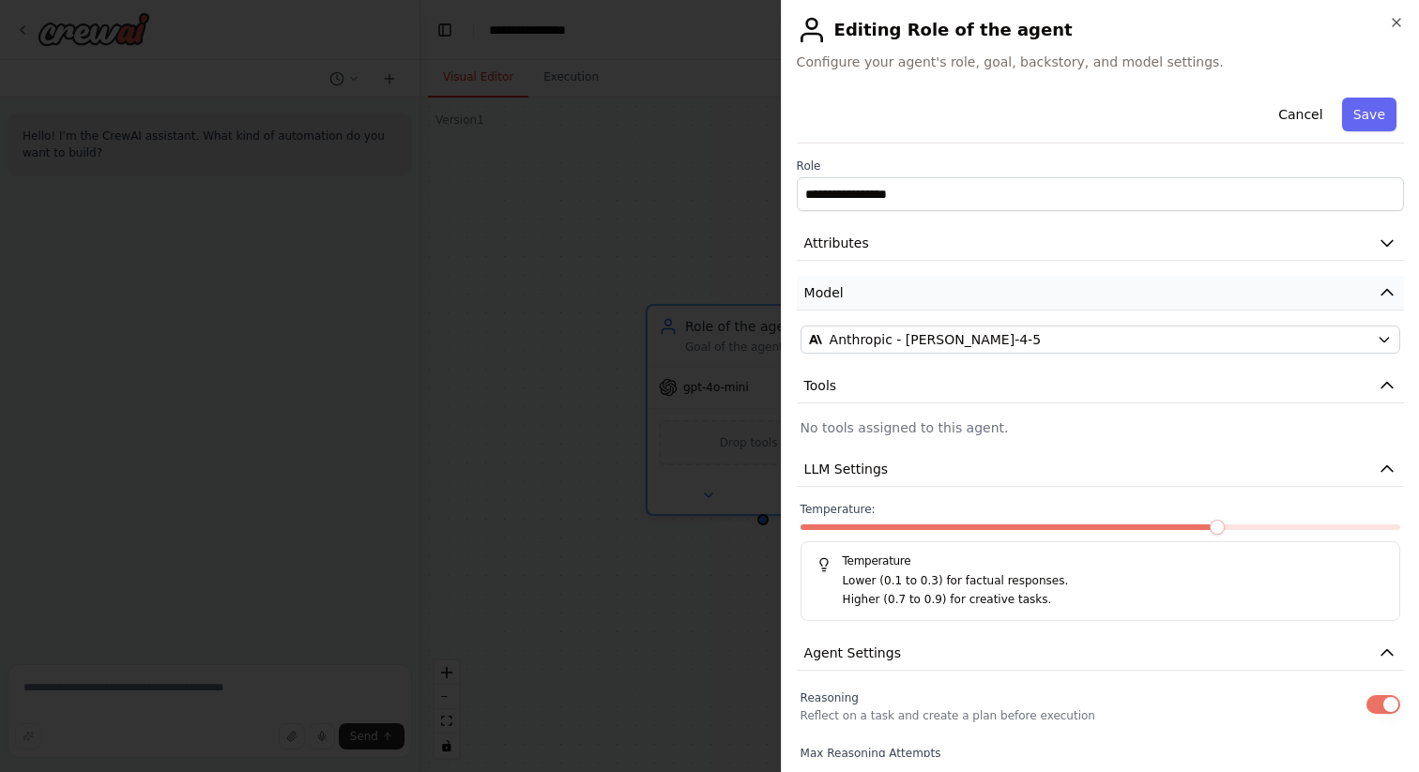
click at [1027, 292] on button "Model" at bounding box center [1100, 293] width 607 height 35
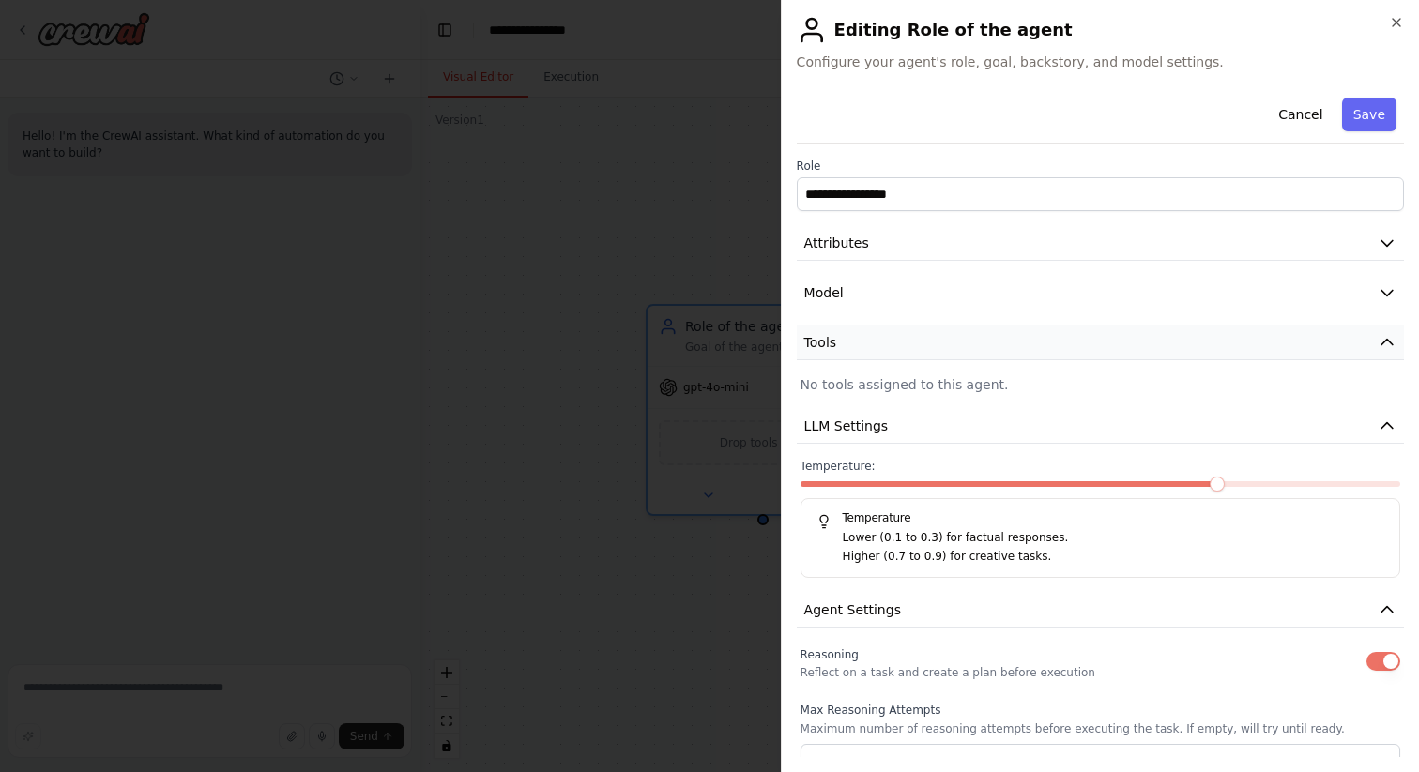
click at [1033, 330] on button "Tools" at bounding box center [1100, 343] width 607 height 35
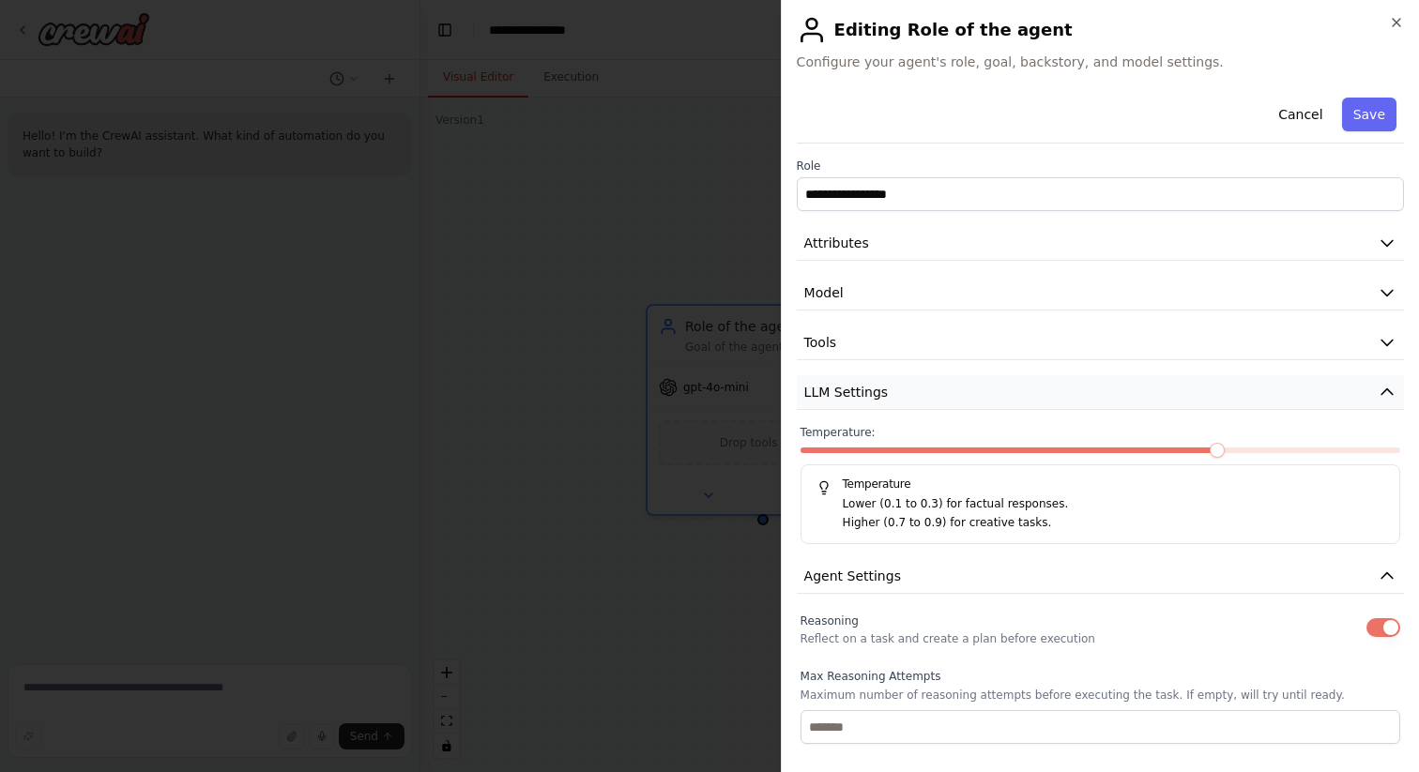
click at [1007, 382] on button "LLM Settings" at bounding box center [1100, 392] width 607 height 35
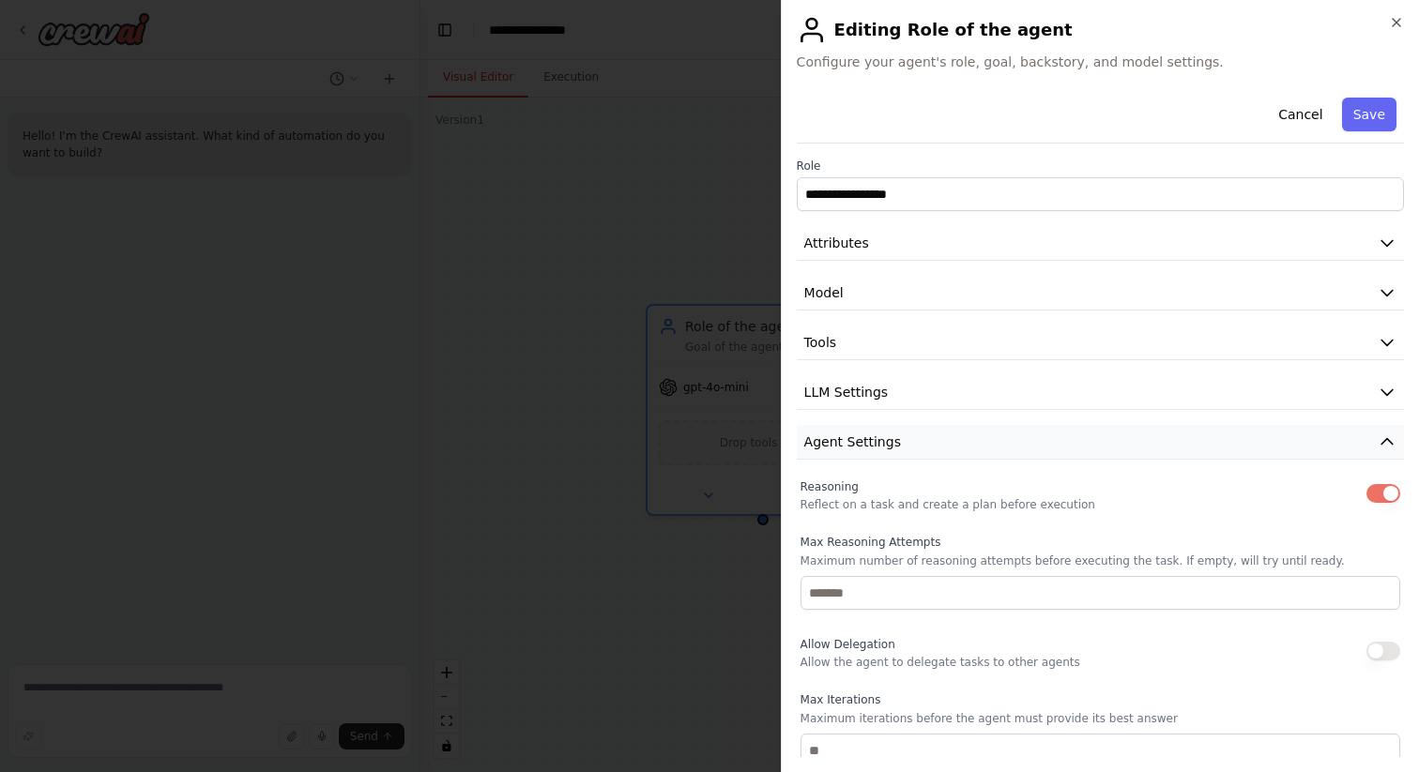
click at [978, 437] on button "Agent Settings" at bounding box center [1100, 442] width 607 height 35
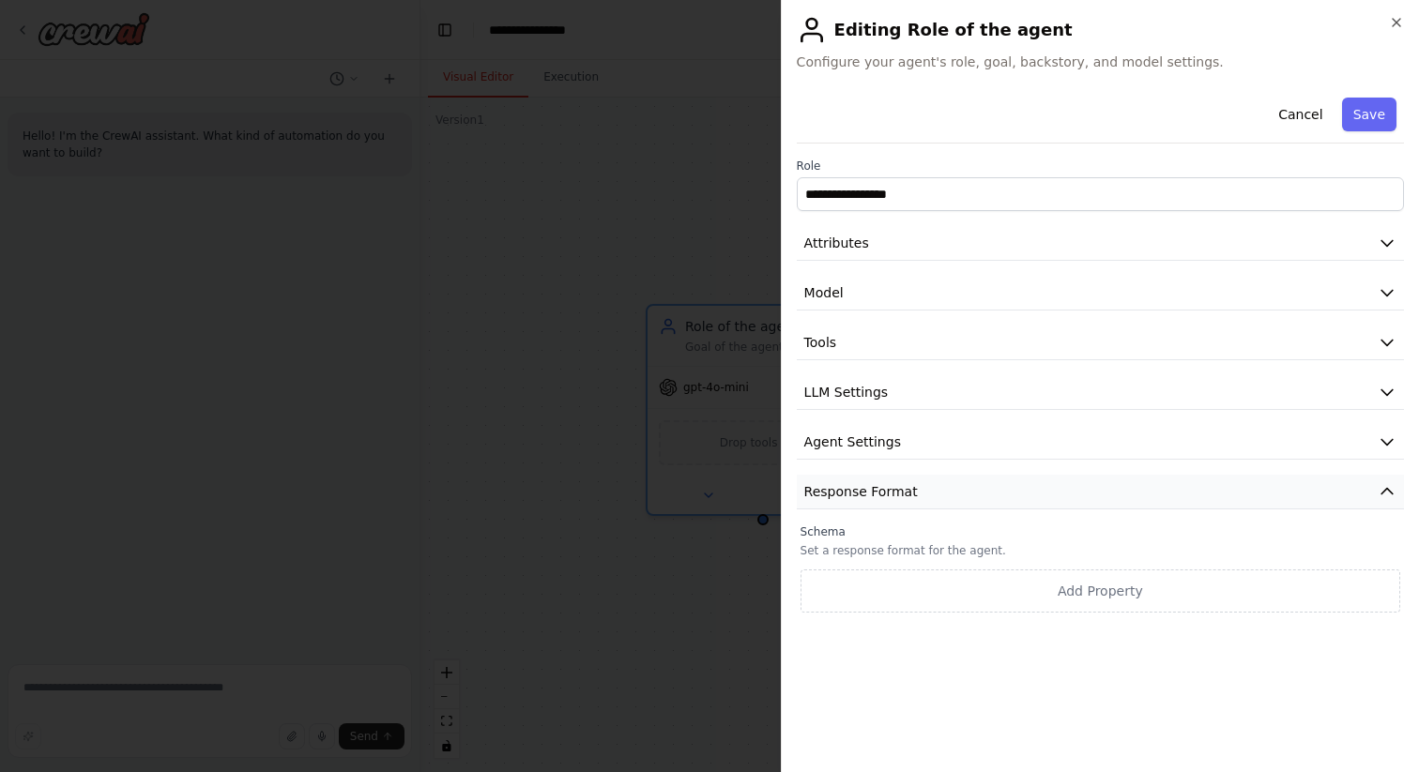
click at [955, 481] on button "Response Format" at bounding box center [1100, 492] width 607 height 35
click at [1022, 252] on button "Attributes" at bounding box center [1100, 243] width 607 height 35
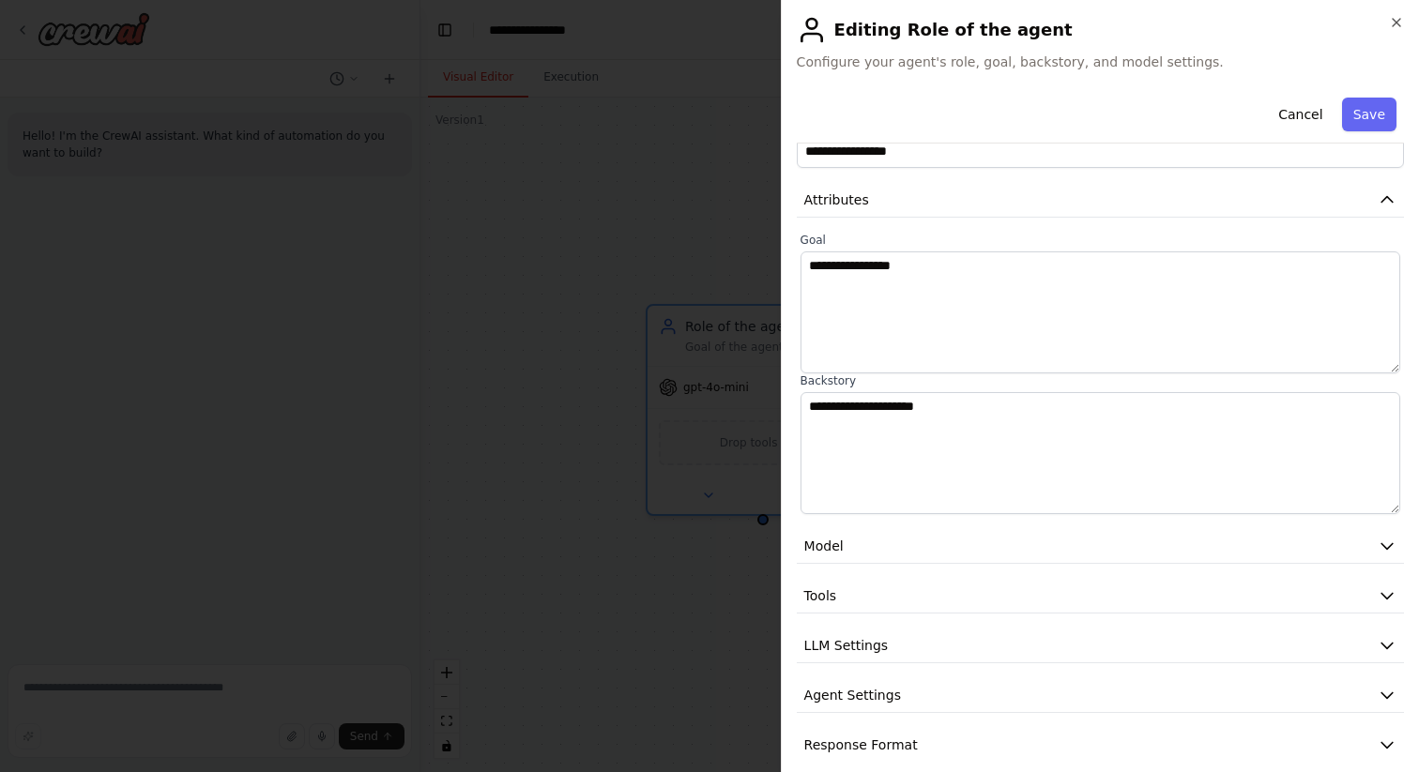
scroll to position [64, 0]
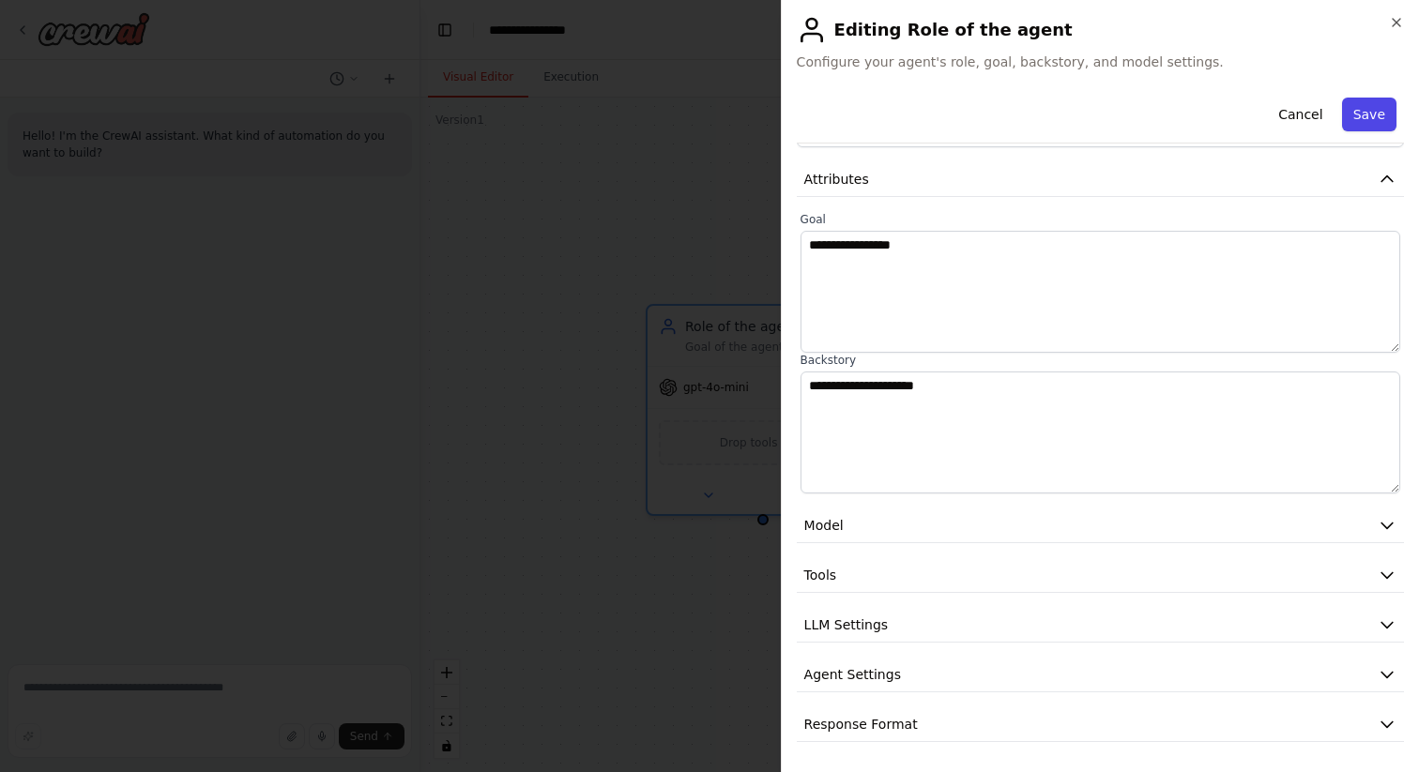
click at [1387, 118] on button "Save" at bounding box center [1369, 115] width 54 height 34
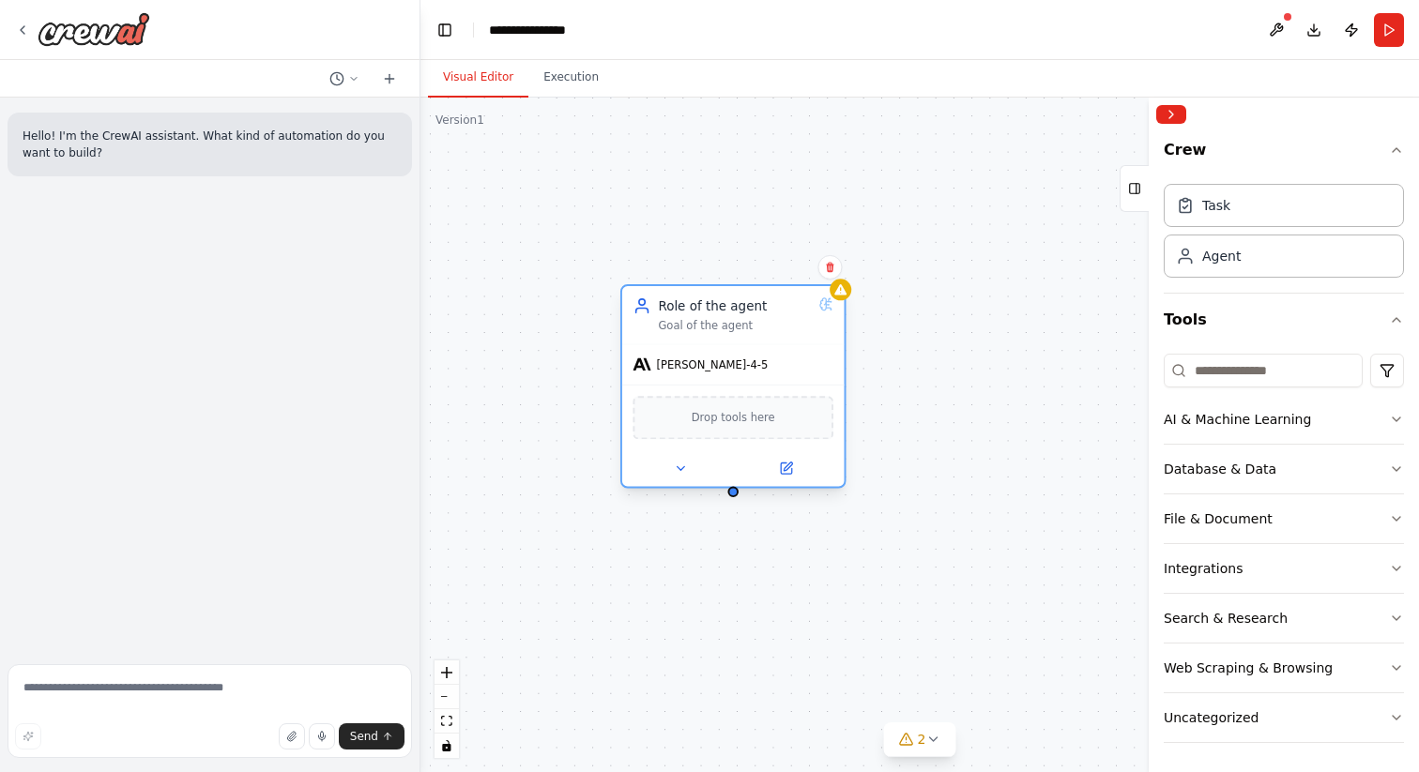
drag, startPoint x: 790, startPoint y: 339, endPoint x: 726, endPoint y: 316, distance: 67.7
click at [726, 315] on div "Role of the agent Goal of the agent" at bounding box center [735, 316] width 154 height 36
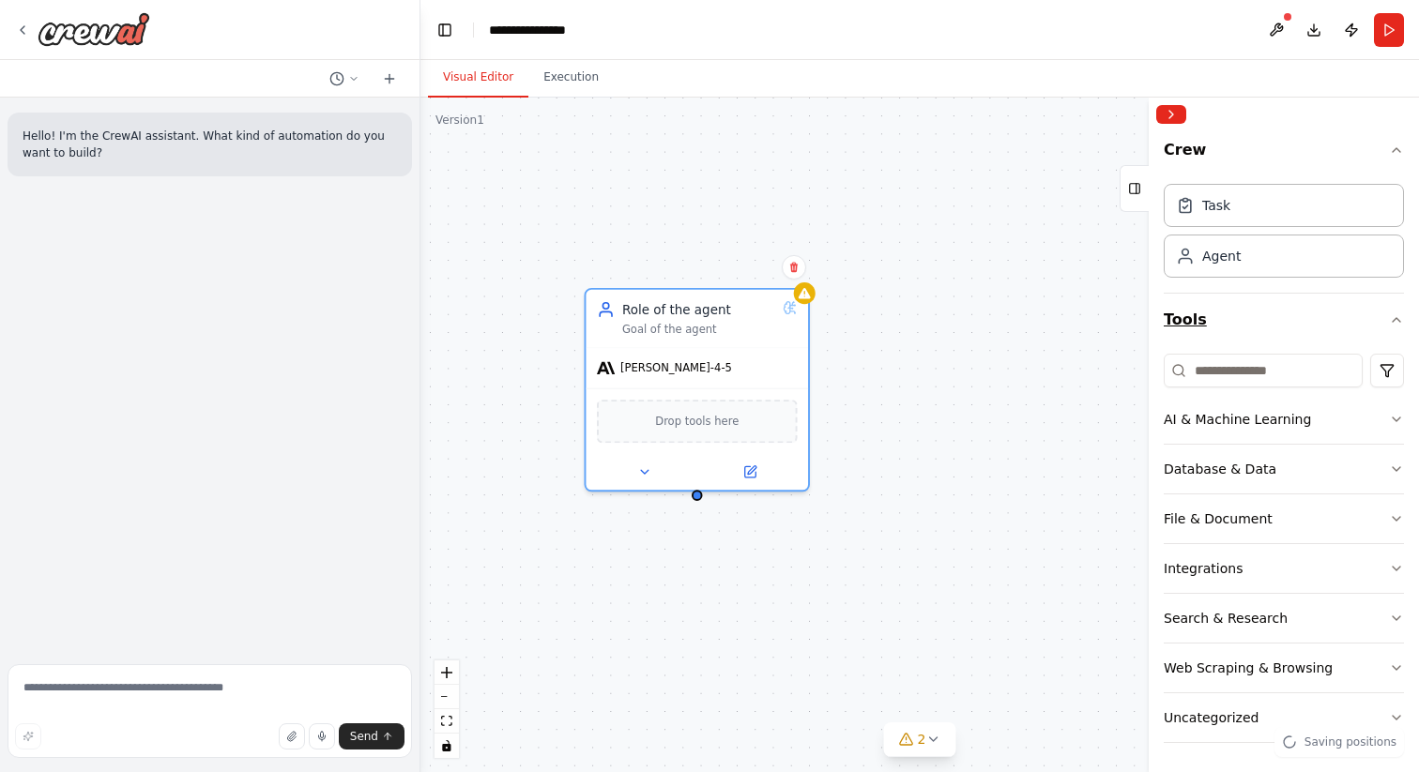
scroll to position [1, 0]
click at [1293, 615] on button "Search & Research" at bounding box center [1284, 617] width 240 height 49
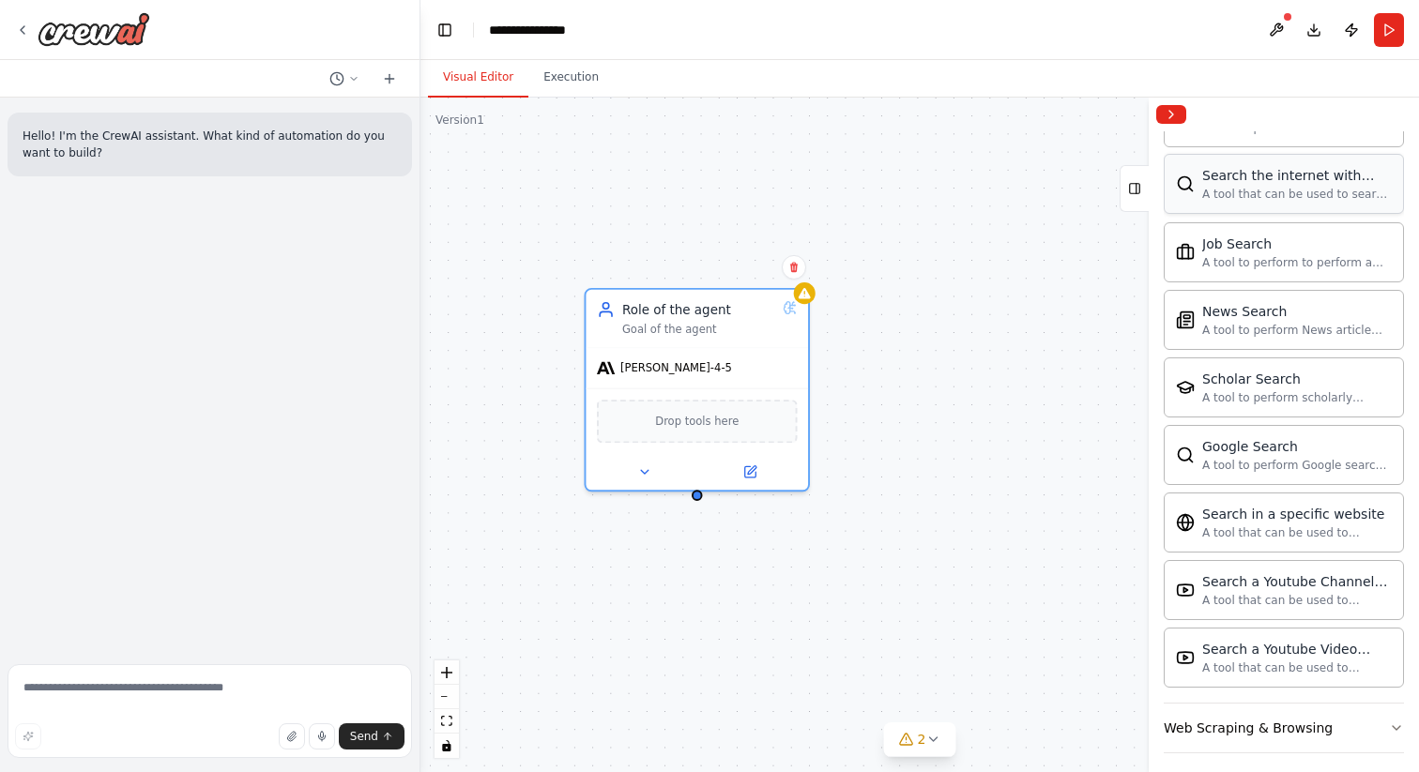
scroll to position [962, 0]
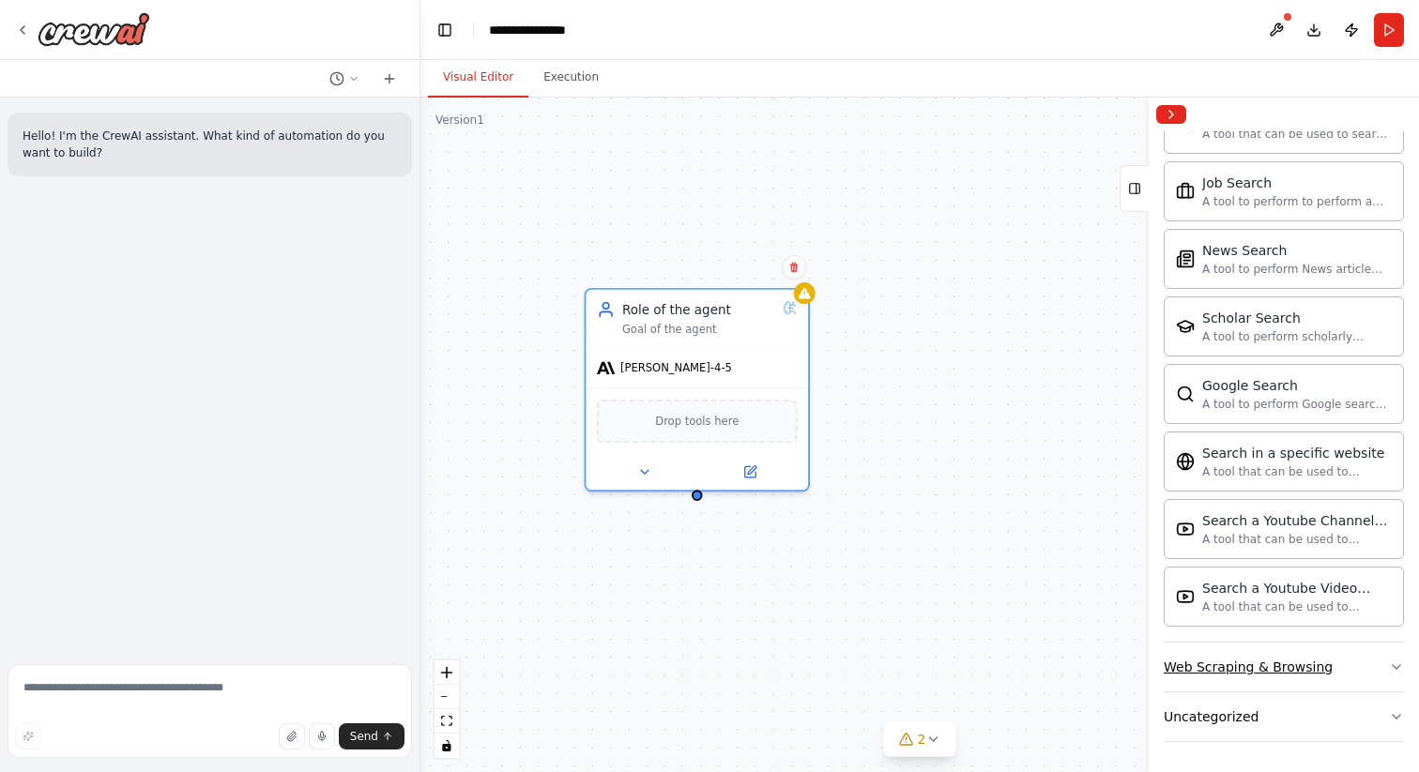
click at [1211, 669] on div "Web Scraping & Browsing" at bounding box center [1248, 667] width 169 height 19
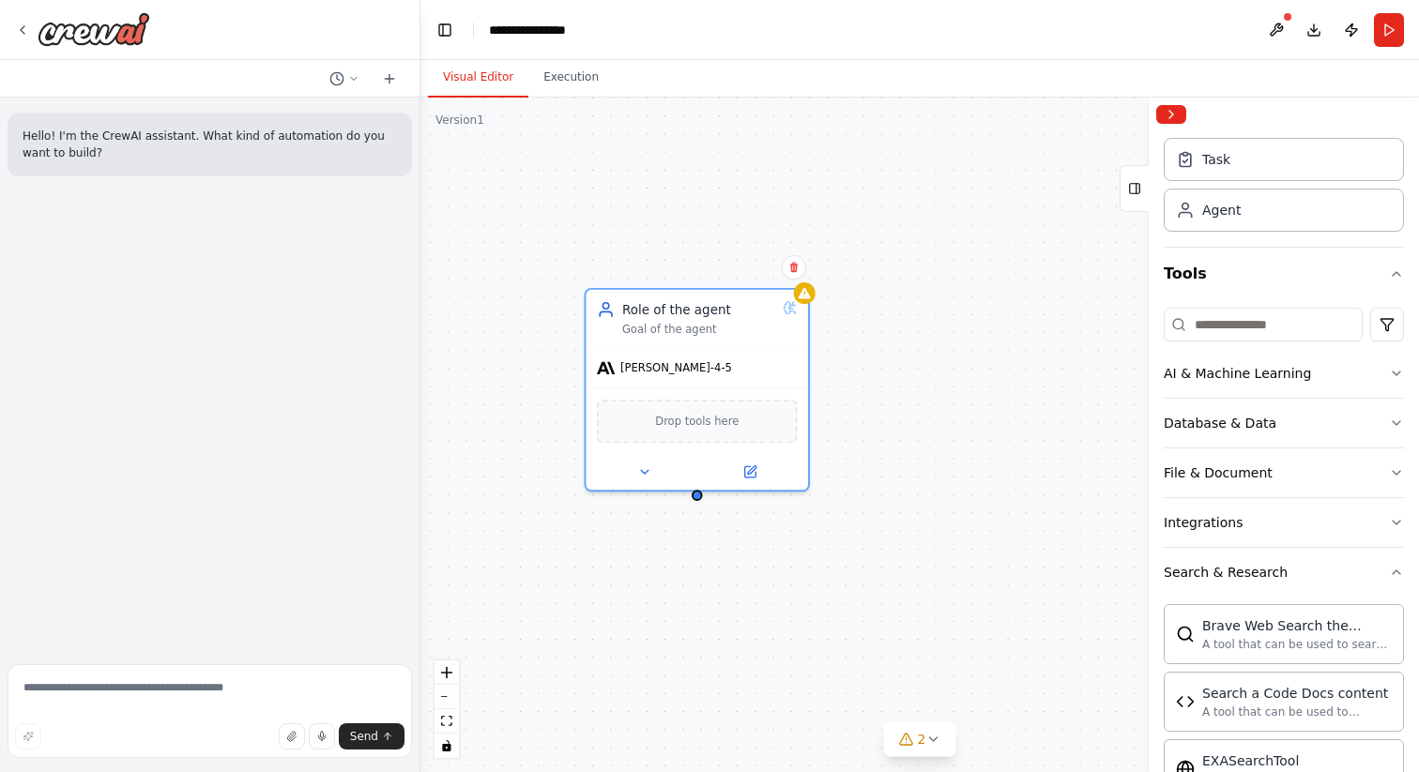
scroll to position [0, 0]
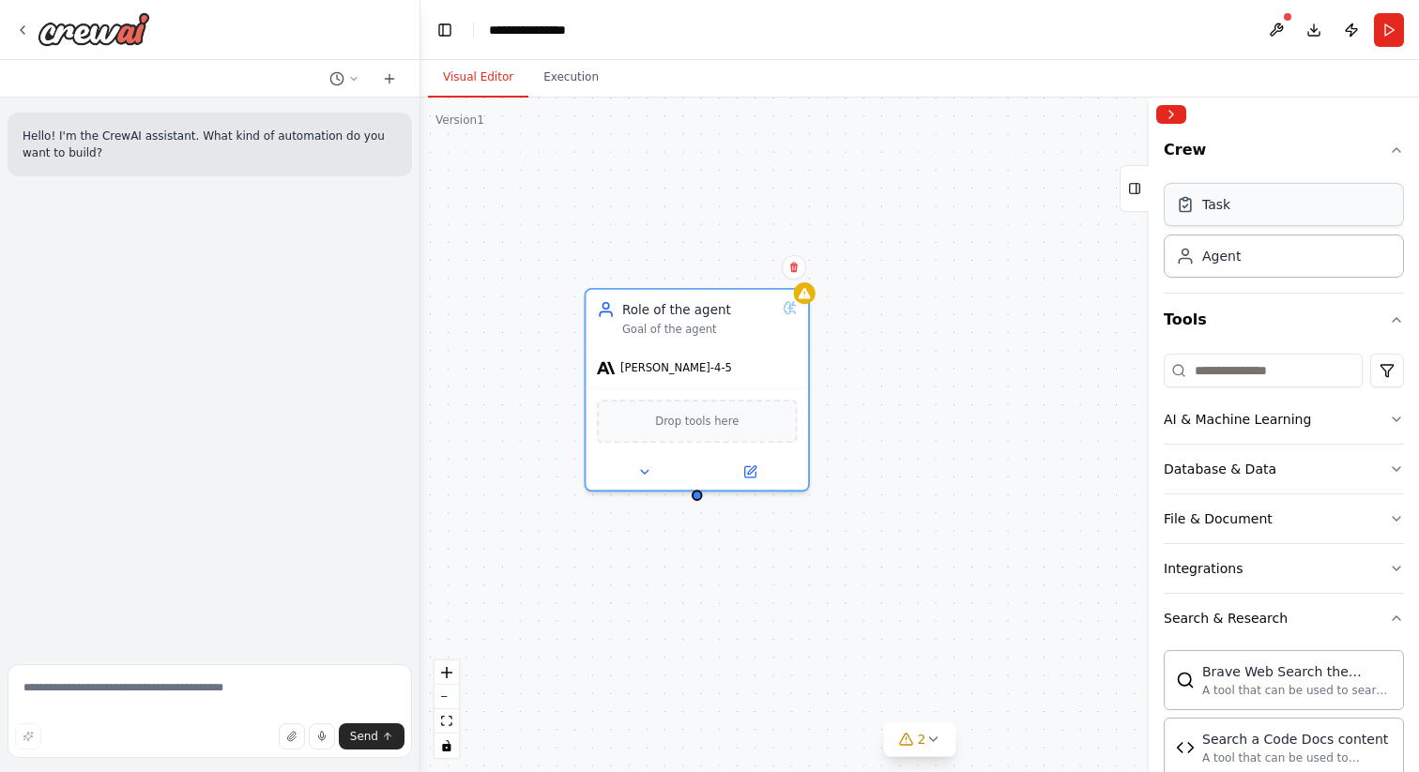
click at [1238, 217] on div "Task" at bounding box center [1284, 204] width 240 height 43
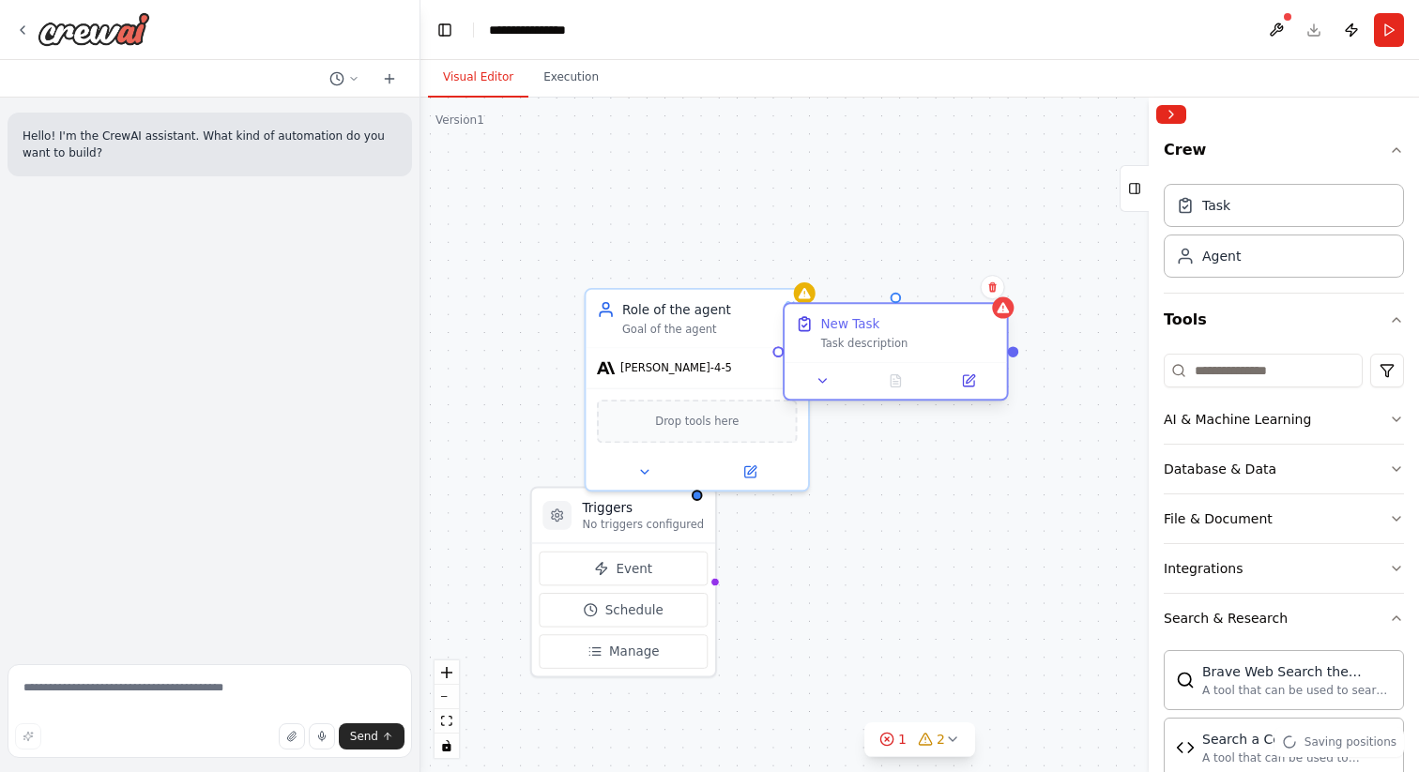
drag, startPoint x: 1050, startPoint y: 359, endPoint x: 852, endPoint y: 315, distance: 202.7
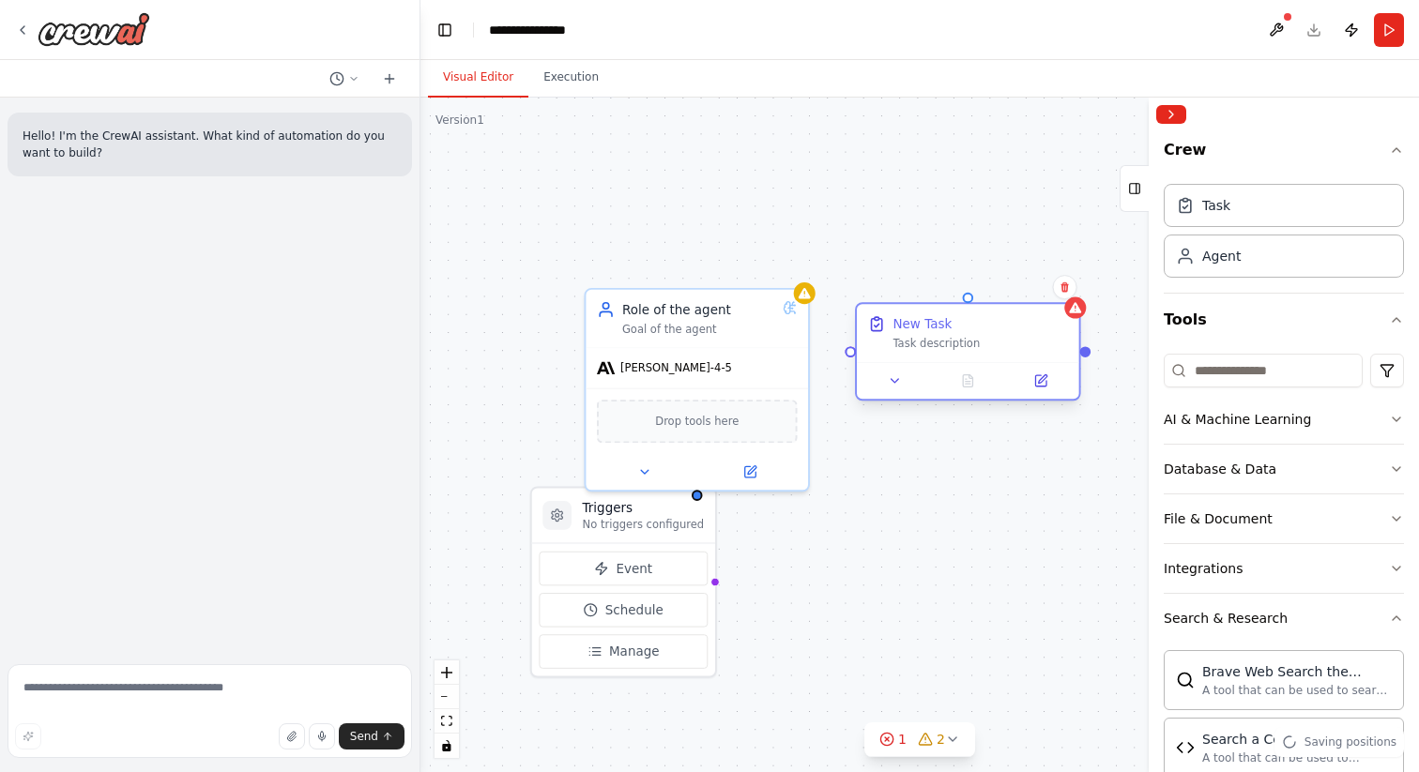
drag, startPoint x: 869, startPoint y: 317, endPoint x: 944, endPoint y: 322, distance: 75.2
click at [944, 322] on div "New Task" at bounding box center [922, 324] width 59 height 18
click at [1038, 377] on icon at bounding box center [1040, 380] width 11 height 11
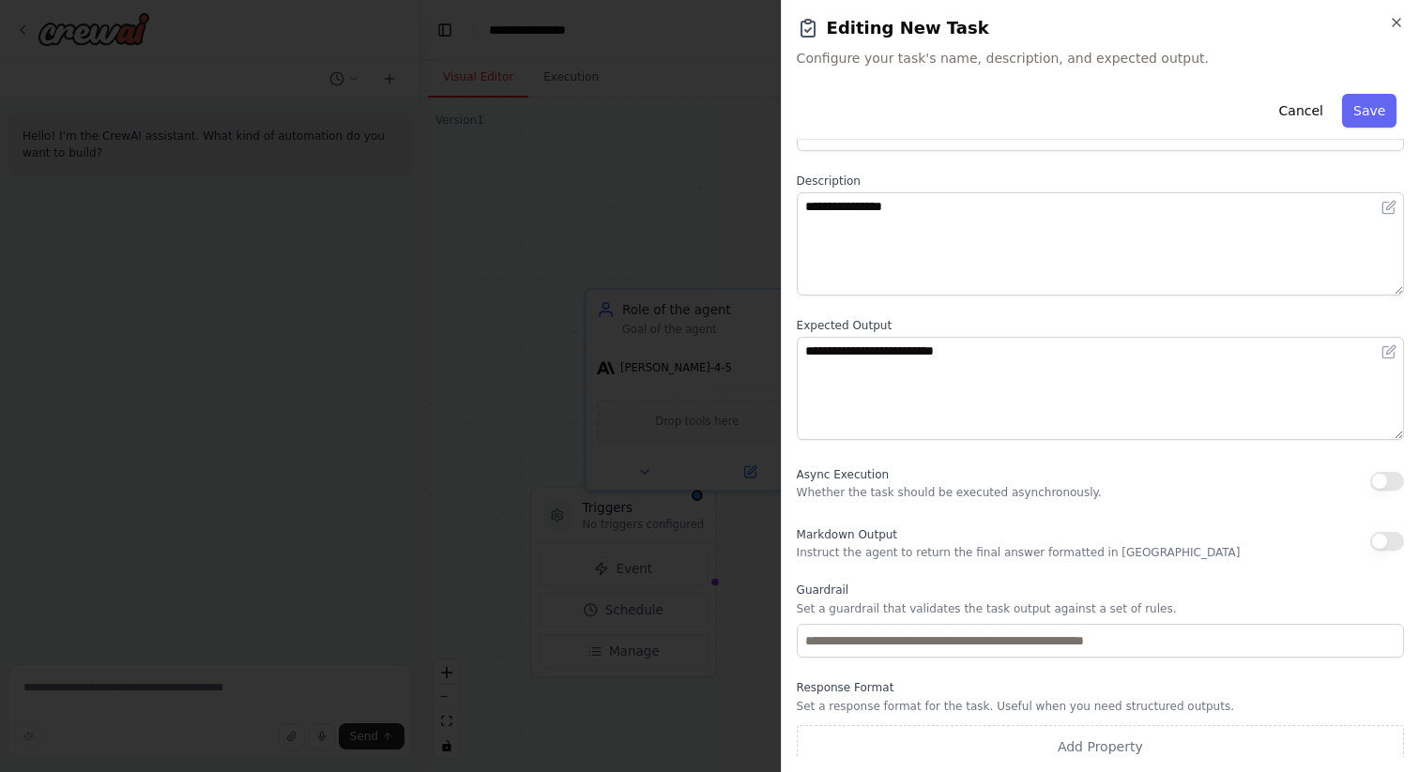
scroll to position [75, 0]
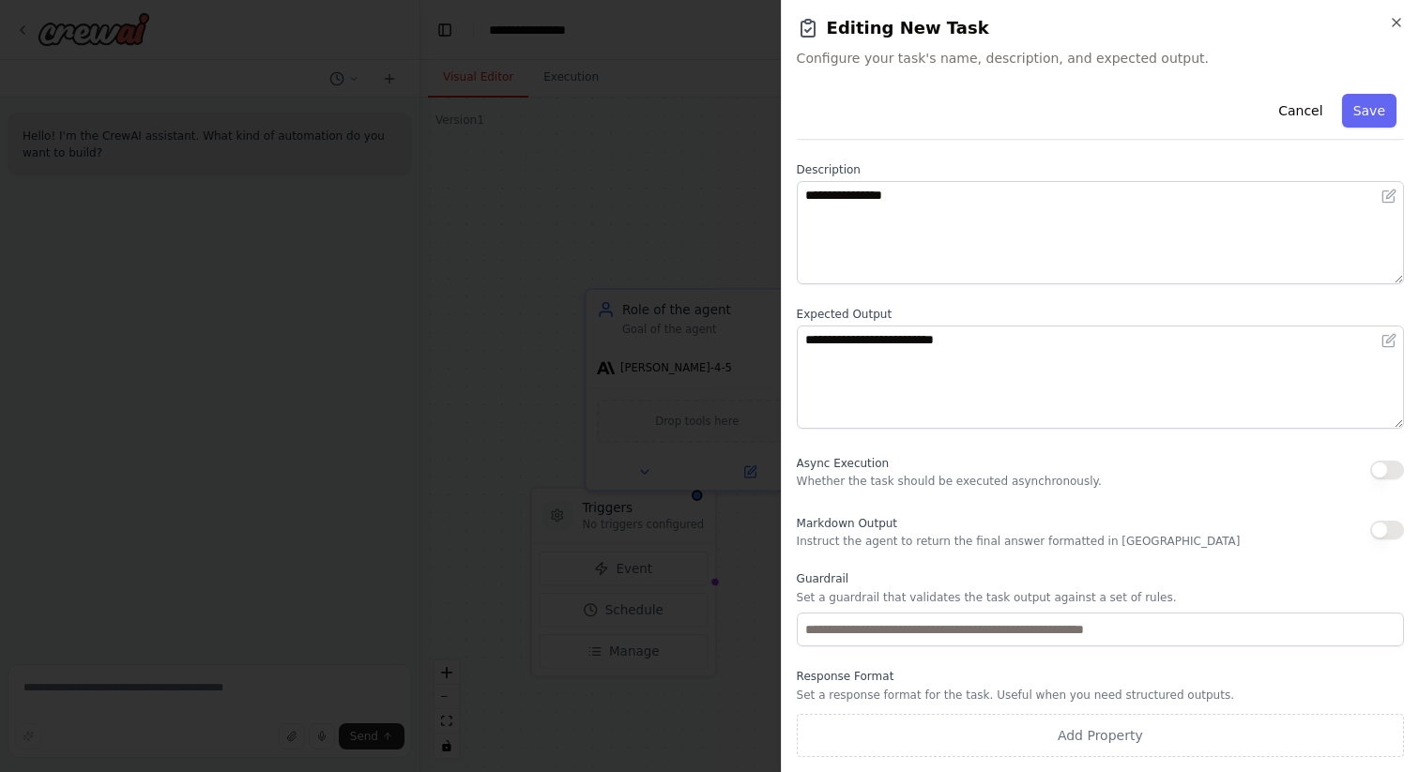
click at [1378, 475] on button "button" at bounding box center [1387, 470] width 34 height 19
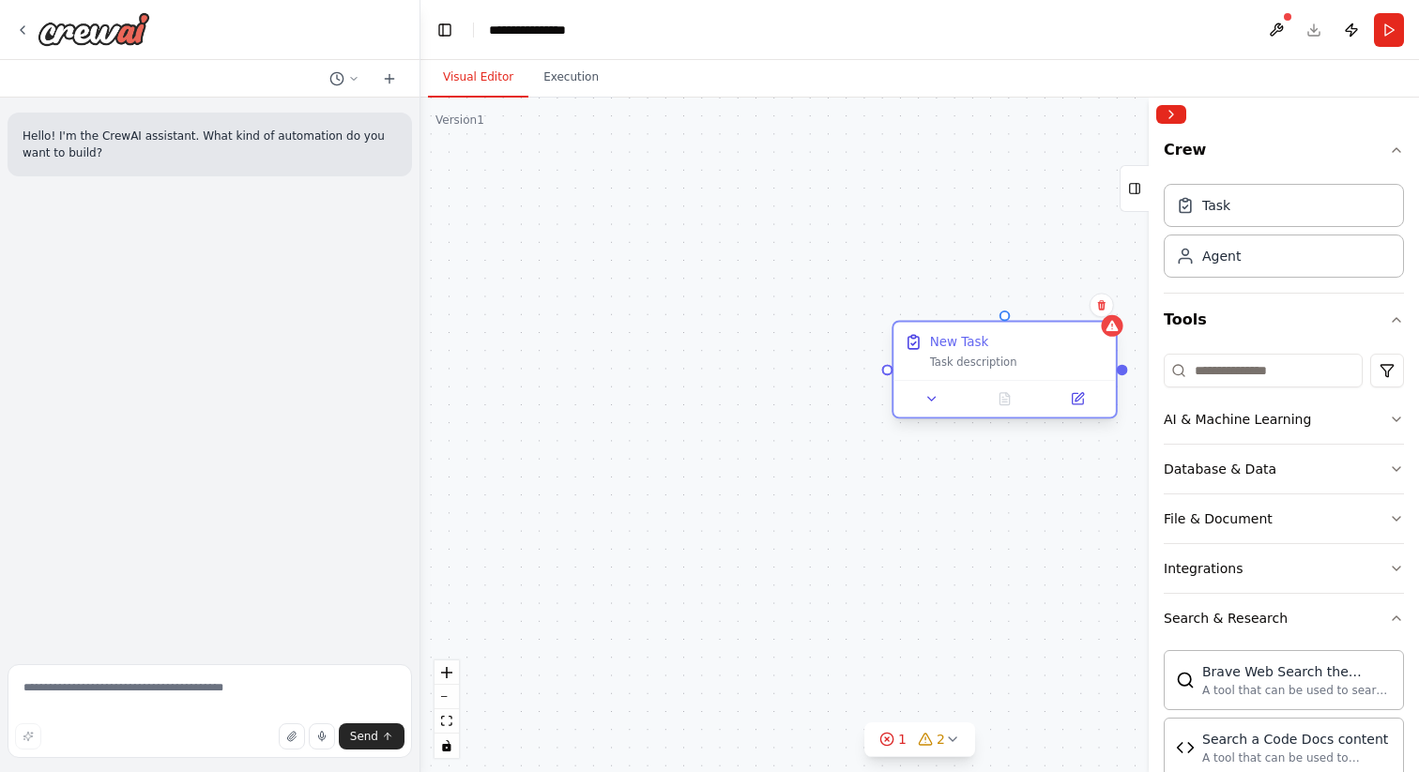
drag, startPoint x: 924, startPoint y: 340, endPoint x: 955, endPoint y: 362, distance: 38.3
click at [955, 362] on div "Task description" at bounding box center [1018, 362] width 176 height 14
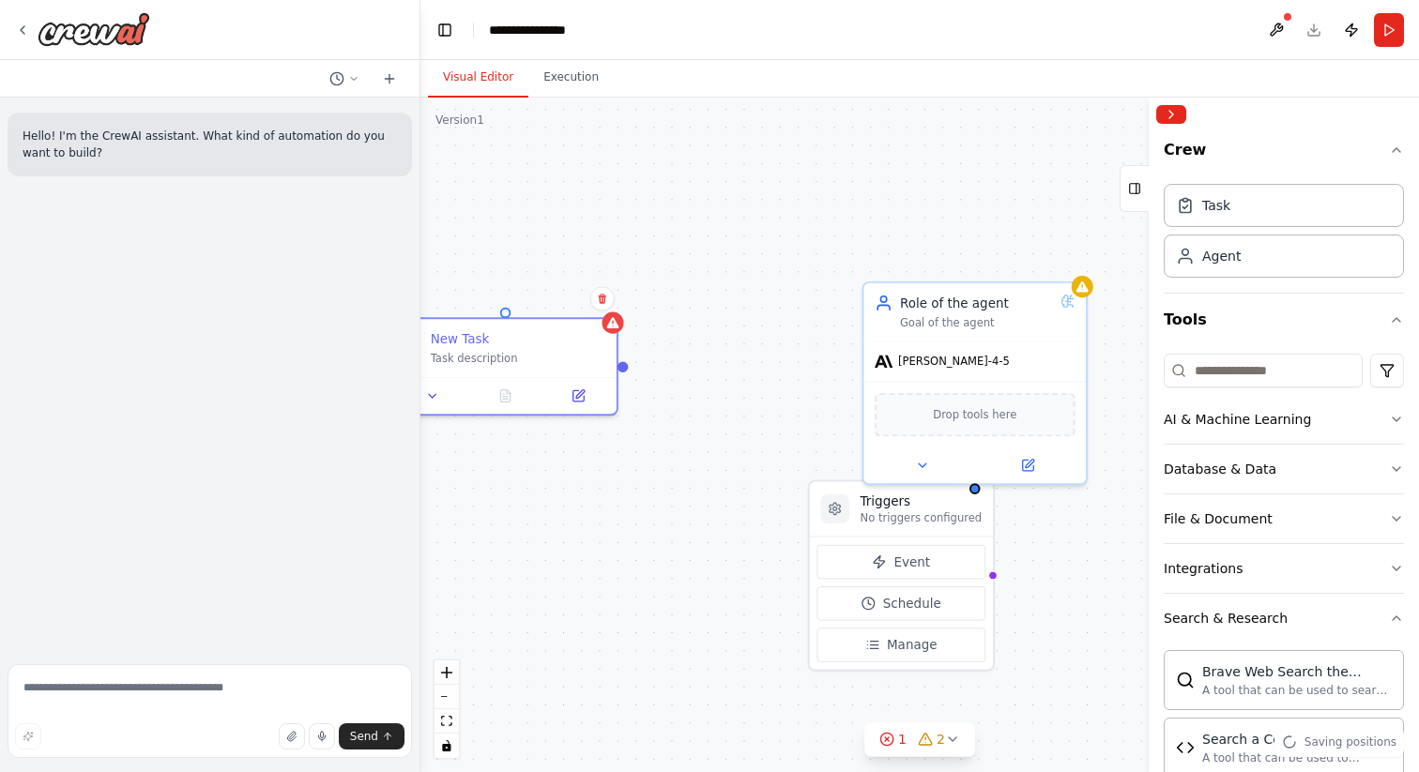
drag, startPoint x: 984, startPoint y: 288, endPoint x: 484, endPoint y: 282, distance: 499.4
click at [484, 282] on div "Triggers No triggers configured Event Schedule Manage Role of the agent Goal of…" at bounding box center [919, 435] width 999 height 675
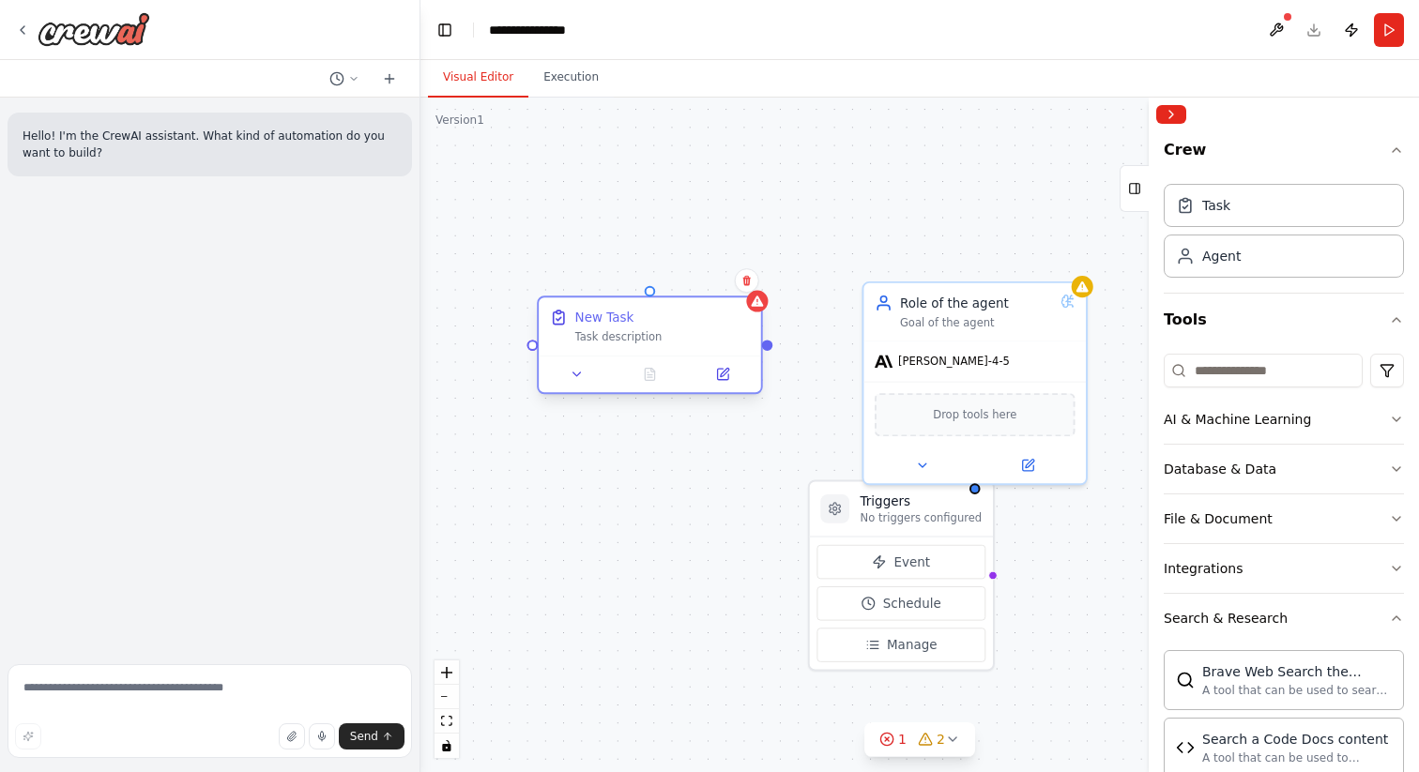
drag, startPoint x: 524, startPoint y: 345, endPoint x: 675, endPoint y: 322, distance: 152.9
click at [675, 322] on div "New Task Task description" at bounding box center [663, 327] width 176 height 36
drag, startPoint x: 770, startPoint y: 348, endPoint x: 876, endPoint y: 374, distance: 109.3
click at [876, 374] on div "Triggers No triggers configured Event Schedule Manage Role of the agent Goal of…" at bounding box center [1198, 425] width 960 height 649
click at [765, 351] on div at bounding box center [767, 345] width 11 height 11
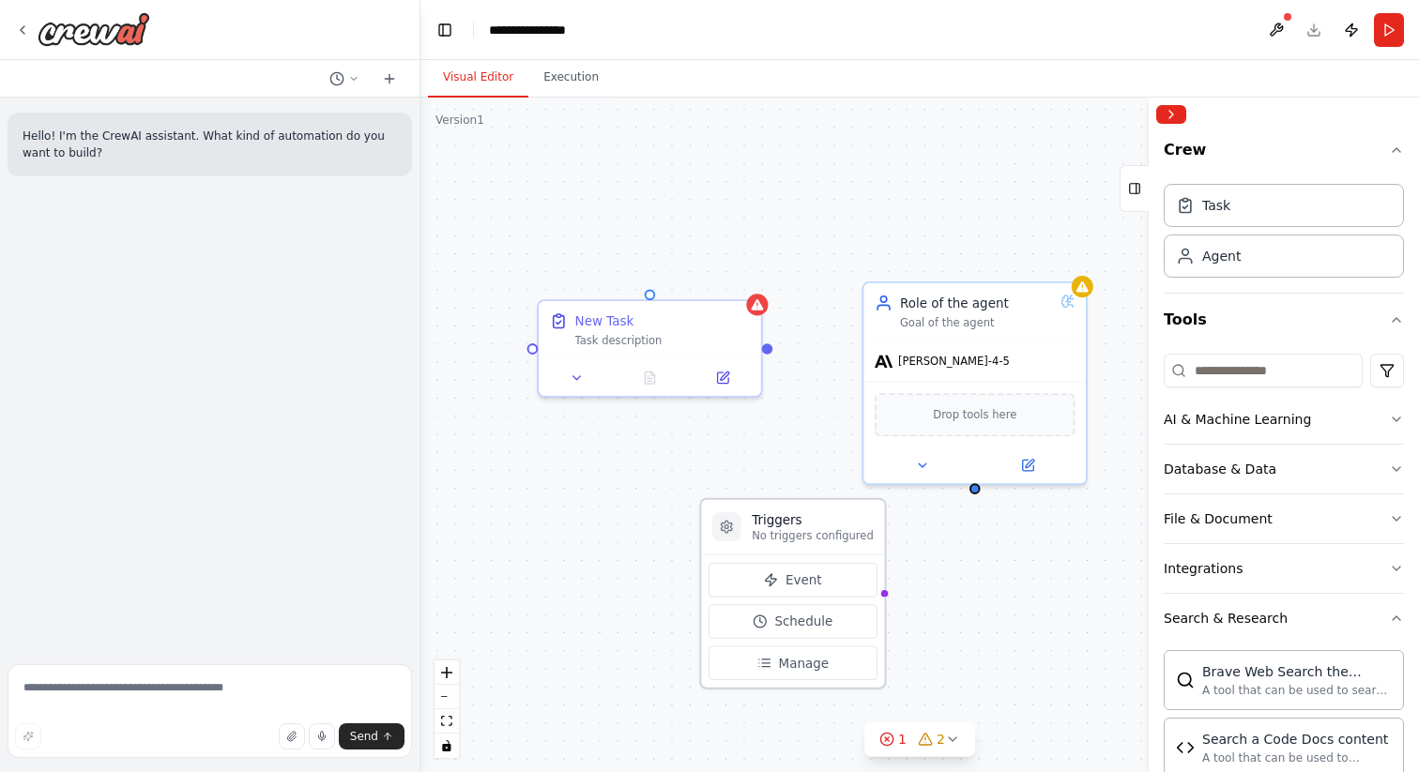
drag, startPoint x: 832, startPoint y: 505, endPoint x: 722, endPoint y: 525, distance: 111.6
click at [722, 525] on icon at bounding box center [726, 527] width 11 height 12
click at [837, 583] on button "Event" at bounding box center [793, 580] width 169 height 35
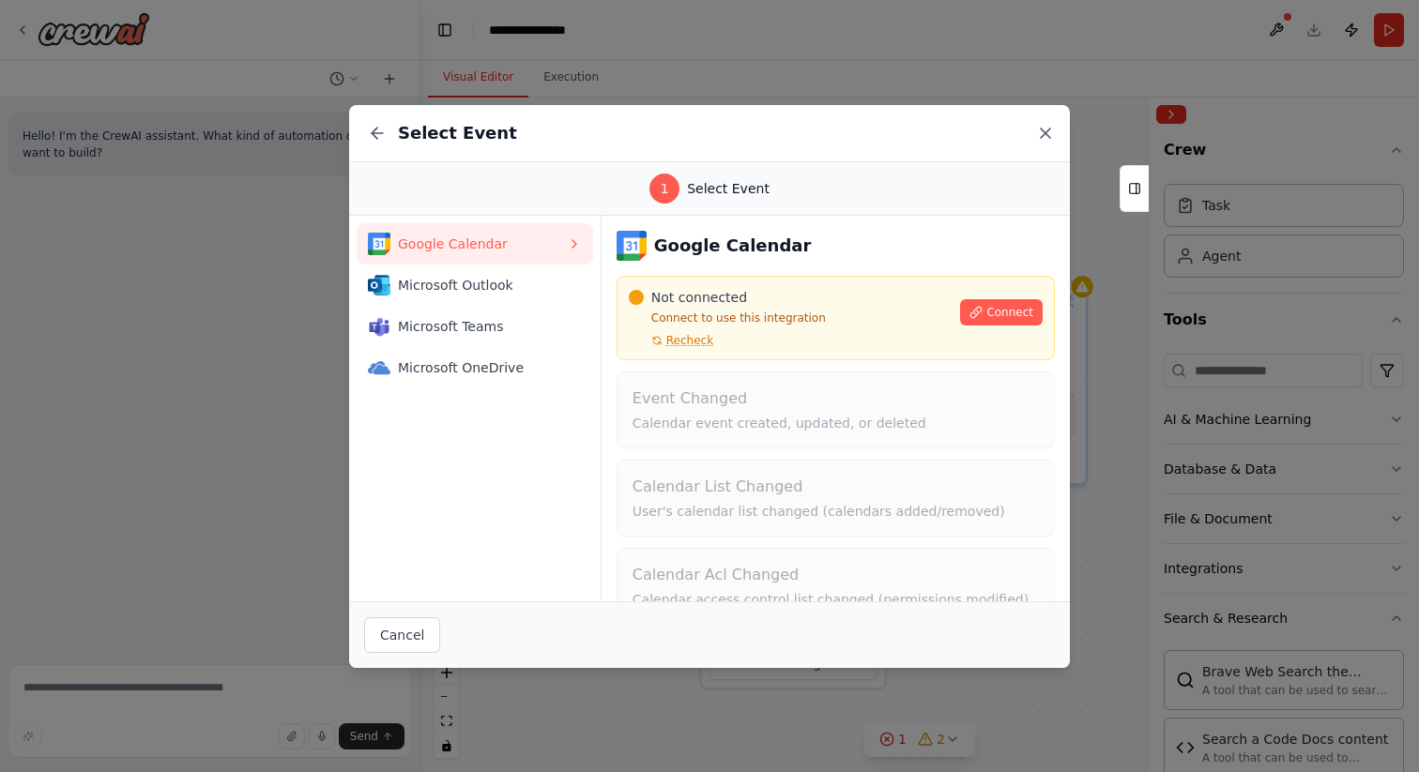
click at [1051, 131] on icon at bounding box center [1045, 133] width 19 height 19
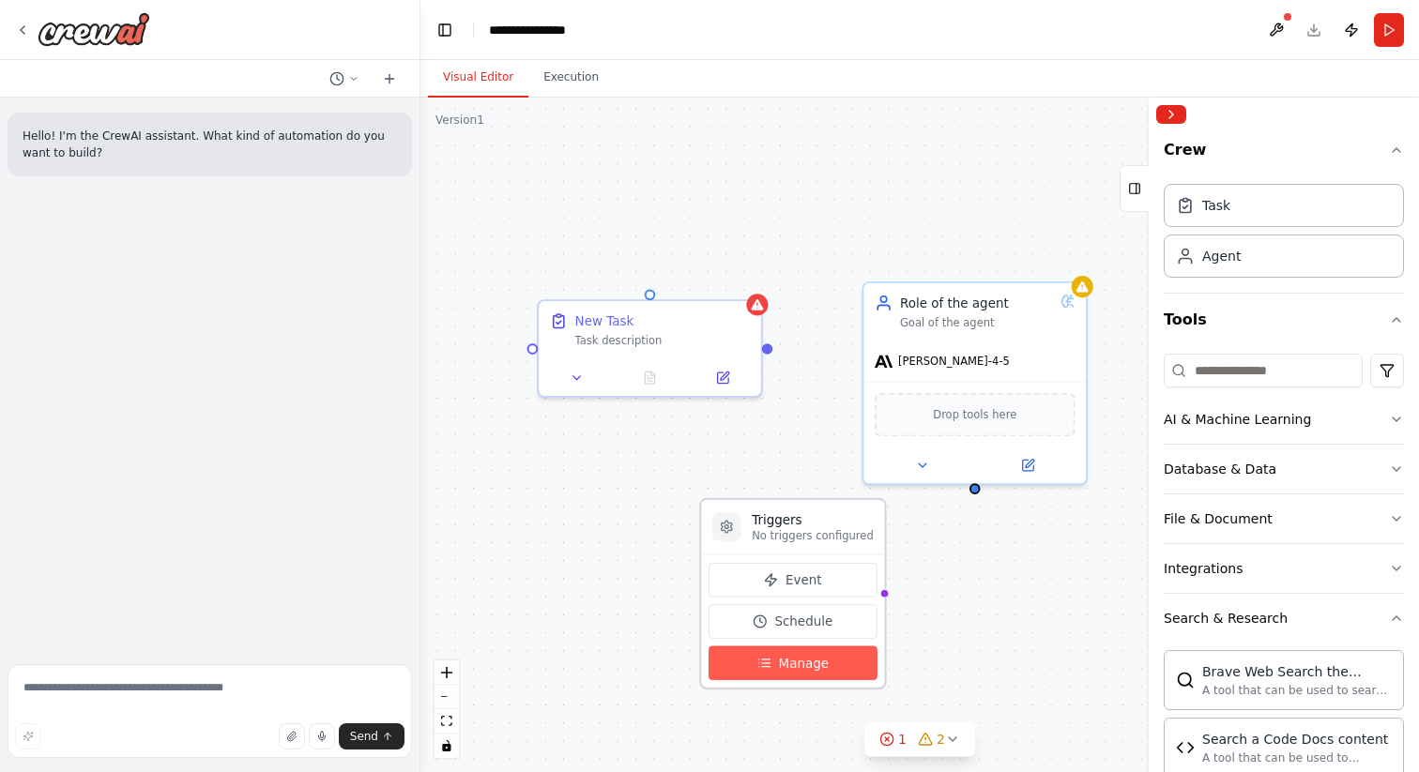
click at [754, 655] on button "Manage" at bounding box center [793, 664] width 169 height 35
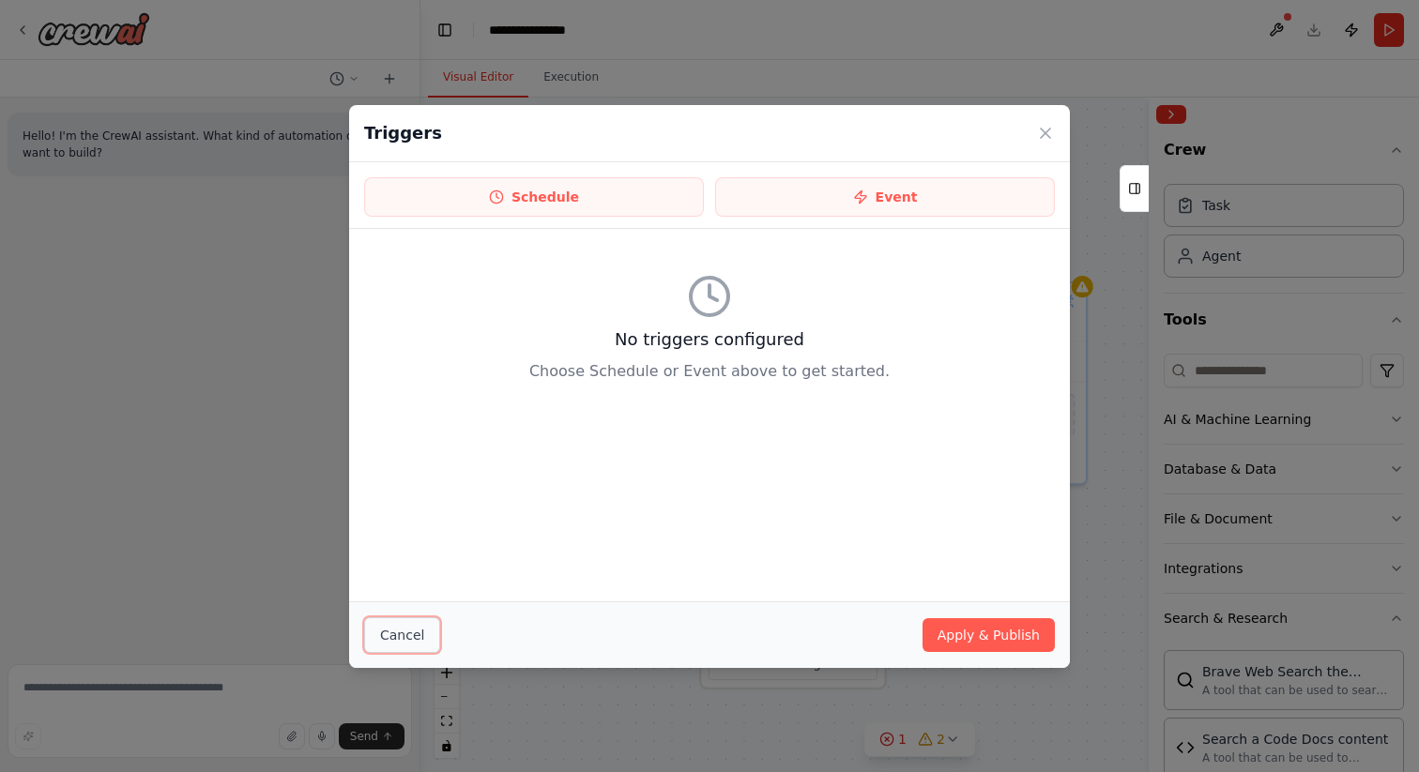
click at [419, 621] on button "Cancel" at bounding box center [402, 636] width 76 height 36
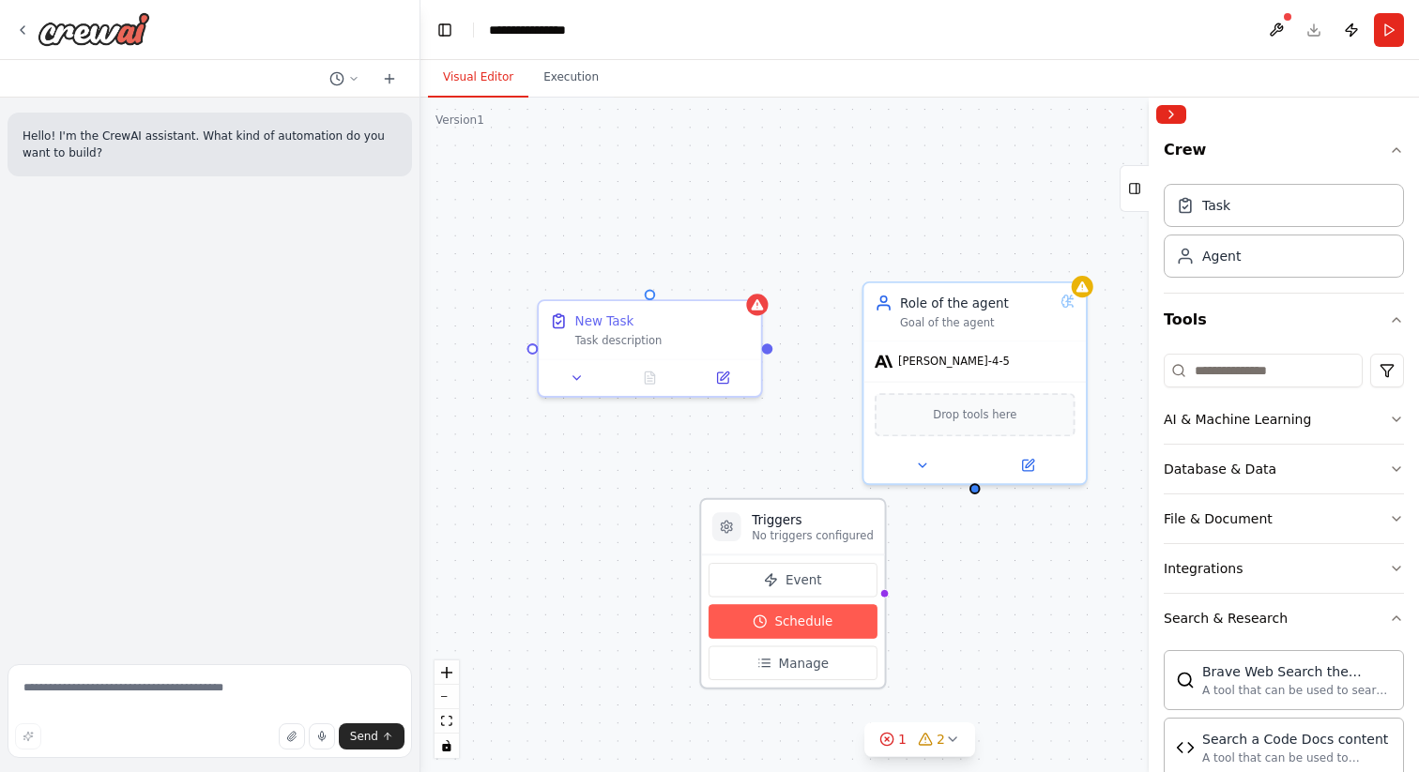
click at [817, 634] on button "Schedule" at bounding box center [793, 621] width 169 height 35
select select "******"
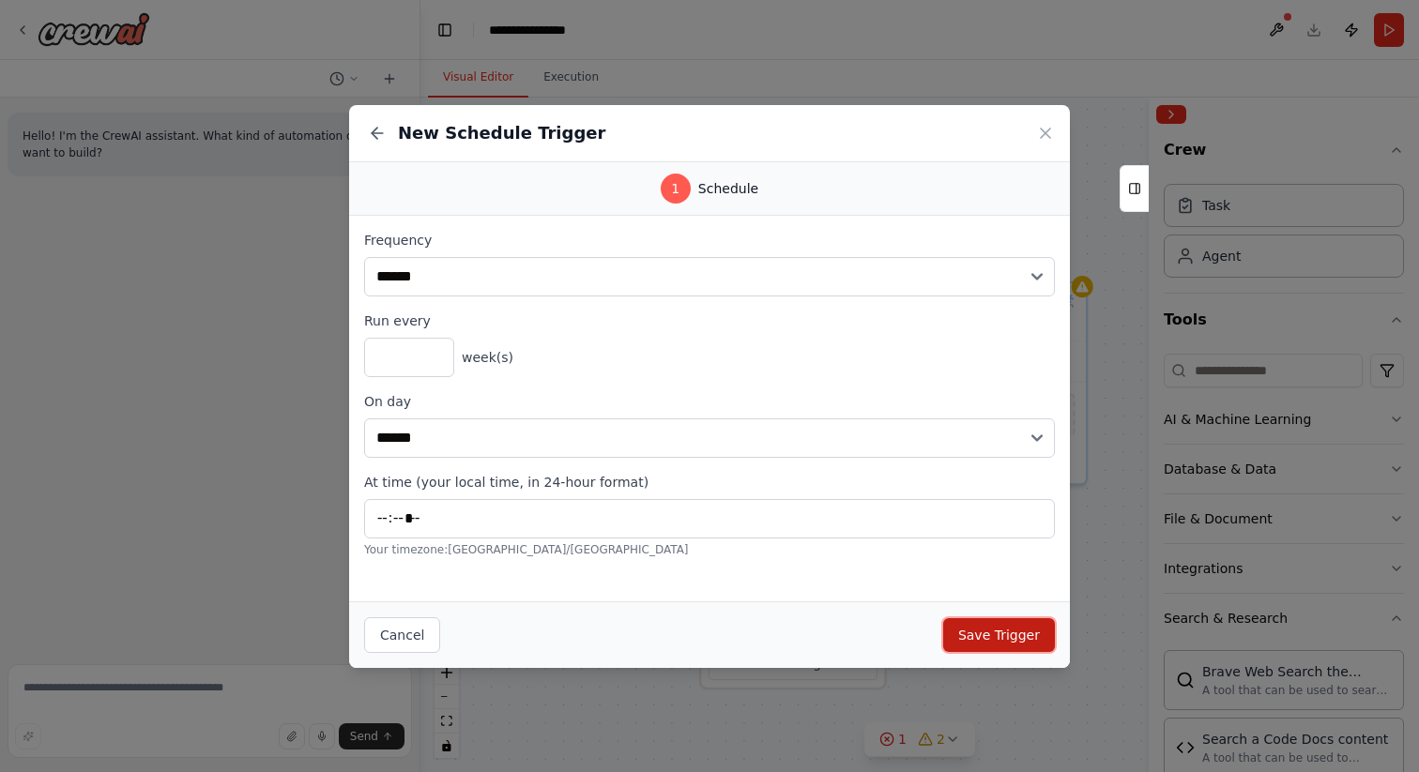
click at [970, 629] on button "Save Trigger" at bounding box center [999, 636] width 112 height 34
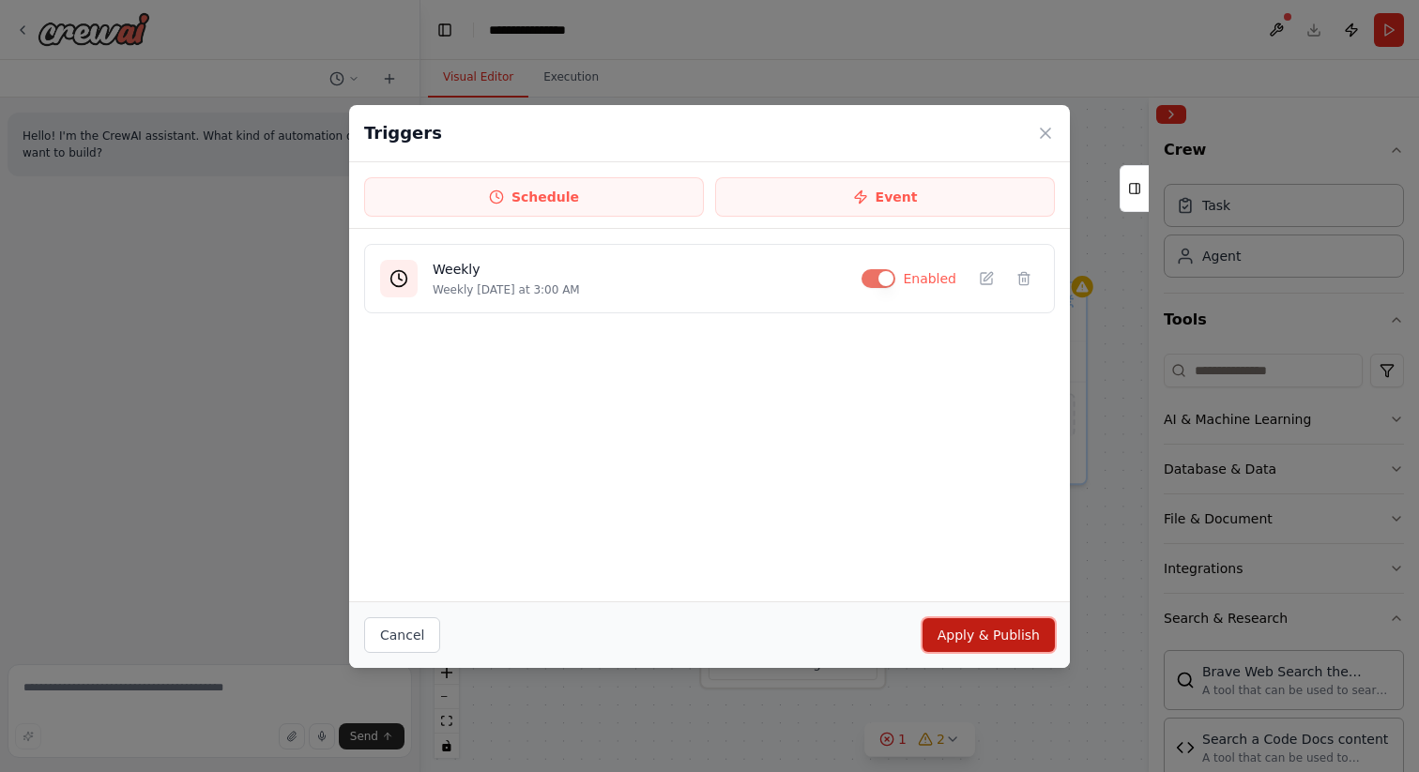
click at [966, 629] on button "Apply & Publish" at bounding box center [989, 636] width 132 height 34
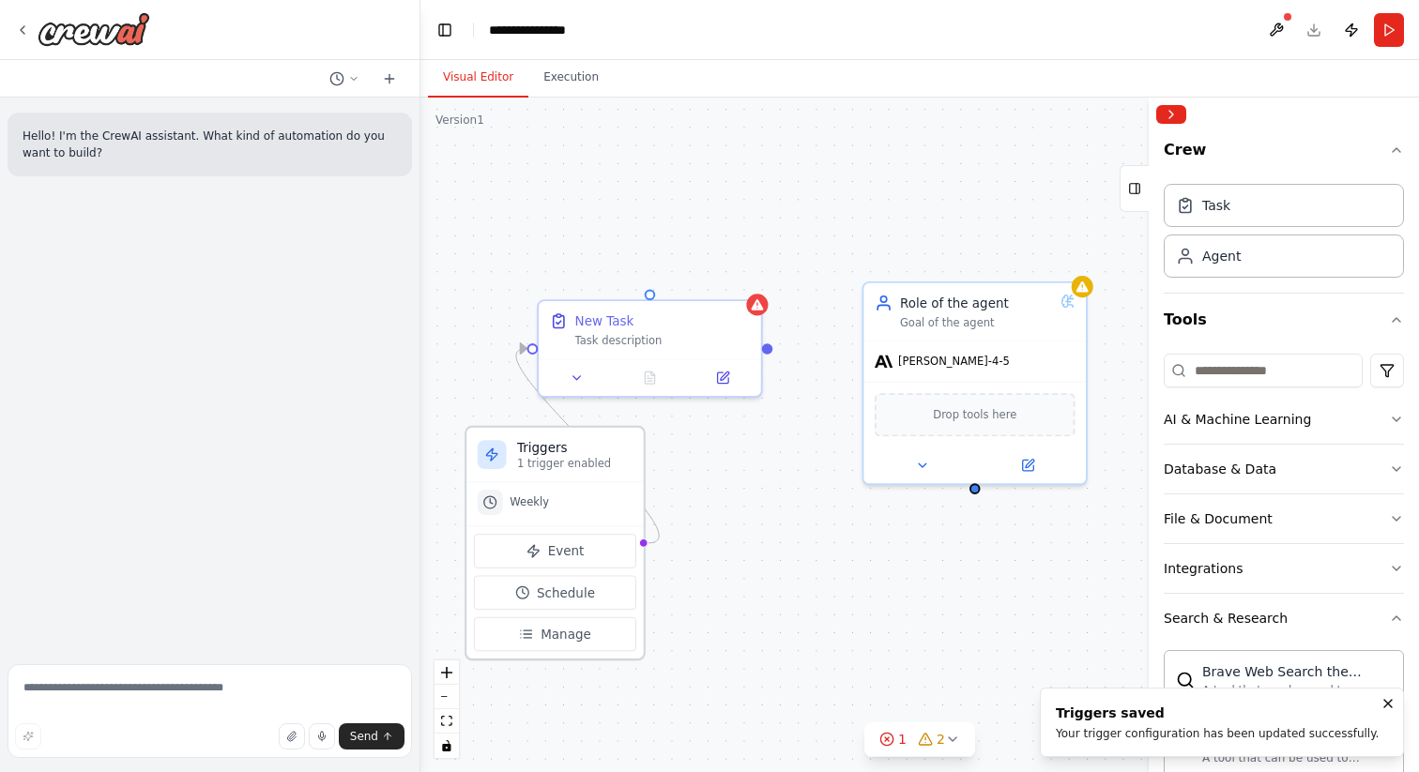
drag, startPoint x: 844, startPoint y: 547, endPoint x: 611, endPoint y: 477, distance: 243.2
click at [611, 477] on div "Triggers 1 trigger enabled" at bounding box center [554, 455] width 177 height 55
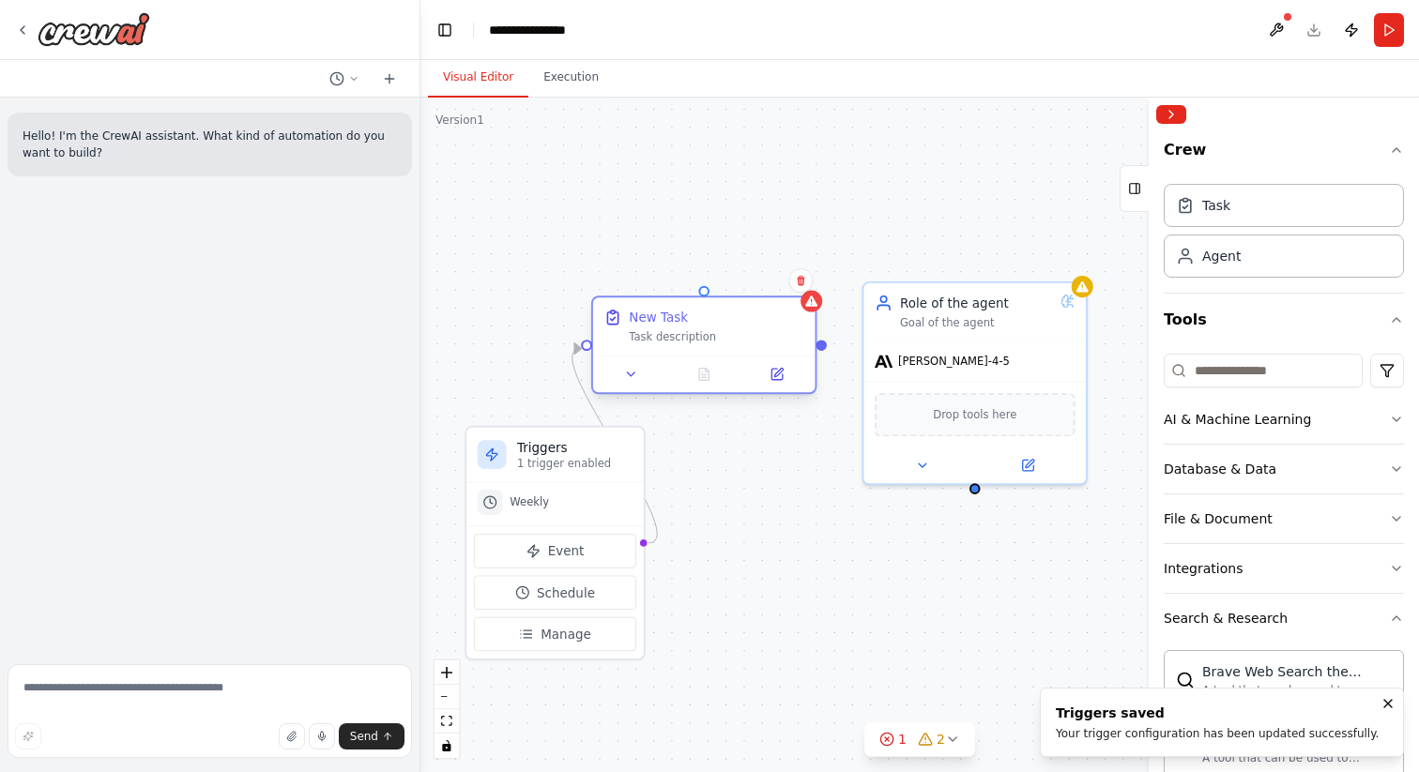
drag, startPoint x: 741, startPoint y: 339, endPoint x: 798, endPoint y: 336, distance: 56.4
click at [799, 337] on div "Task description" at bounding box center [717, 337] width 176 height 14
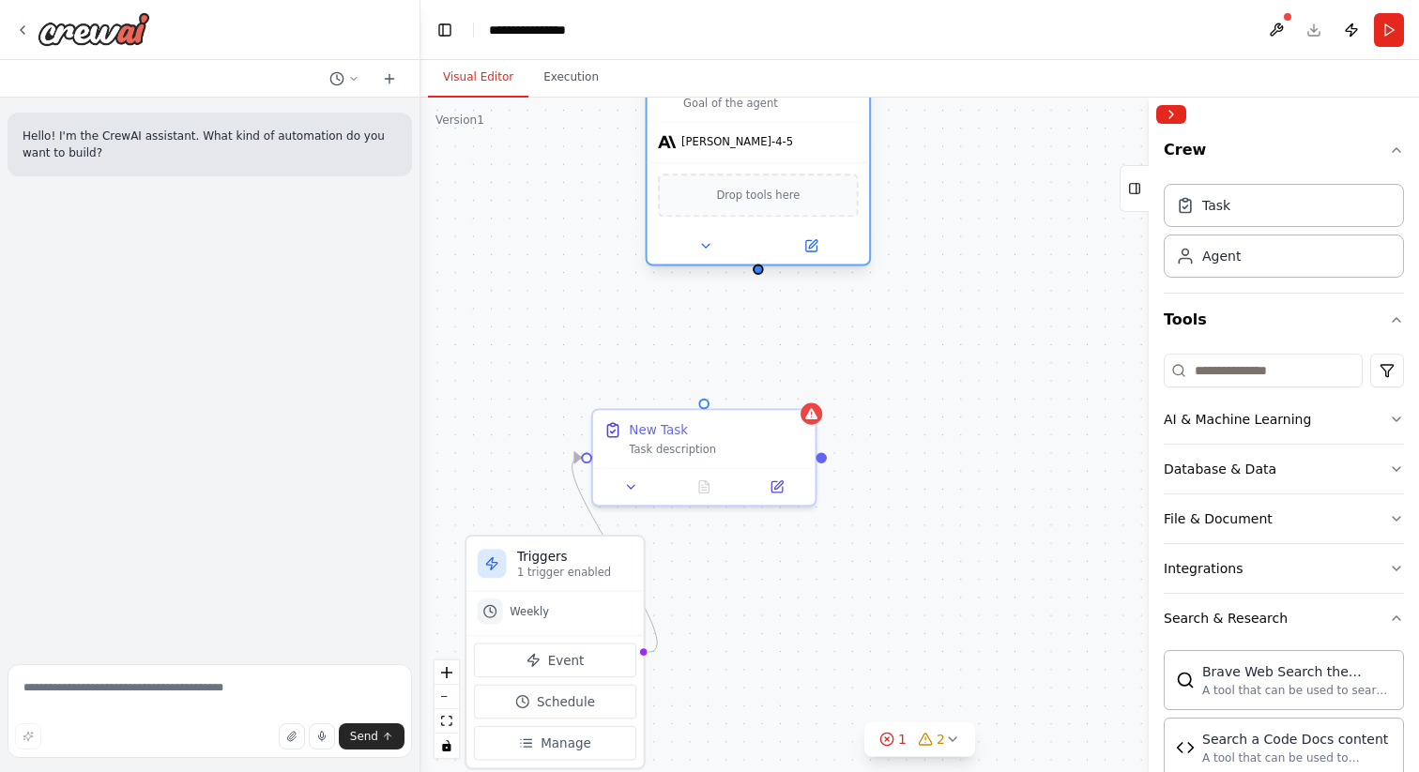
drag, startPoint x: 935, startPoint y: 335, endPoint x: 697, endPoint y: 99, distance: 335.1
click at [697, 99] on div "Role of the agent Goal of the agent" at bounding box center [759, 93] width 222 height 58
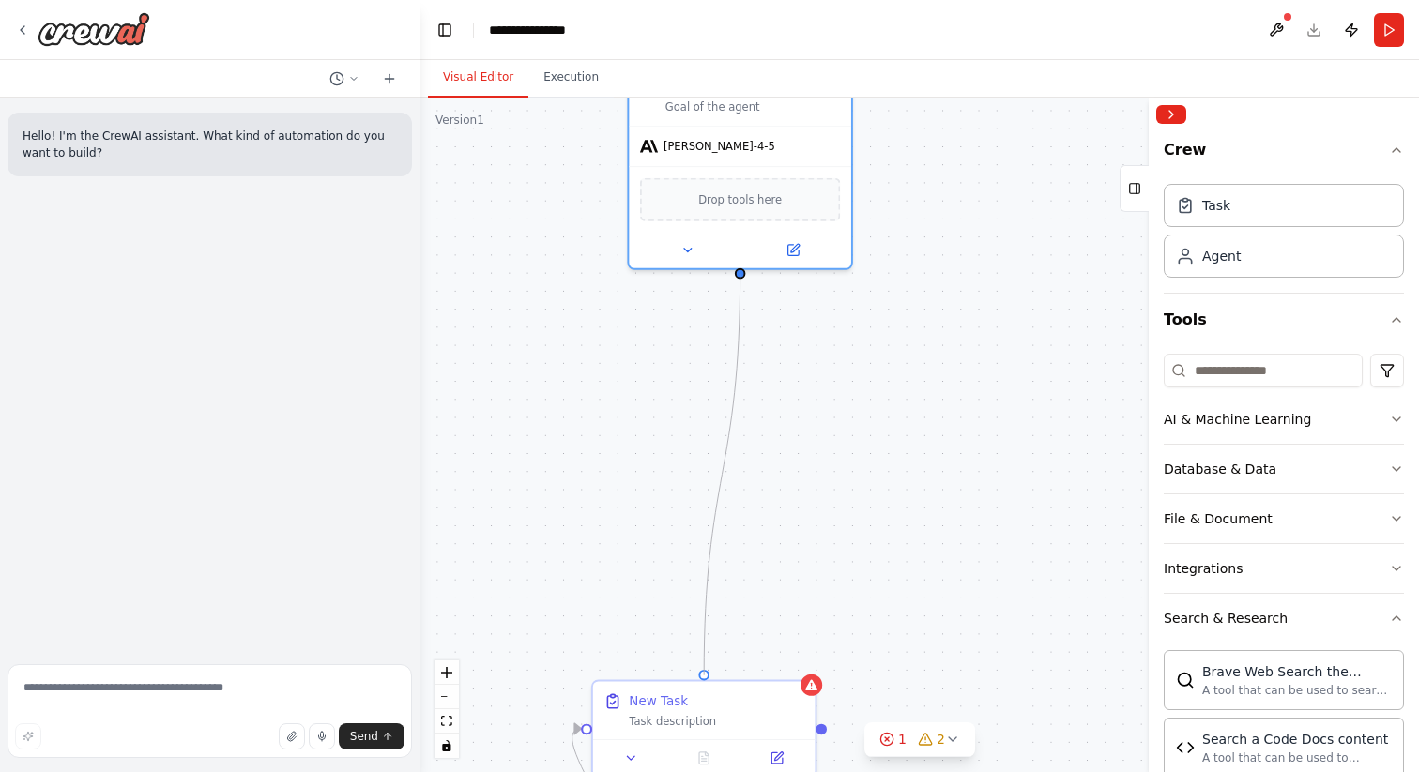
drag, startPoint x: 741, startPoint y: 272, endPoint x: 700, endPoint y: 665, distance: 395.3
click at [700, 665] on div "Triggers 1 trigger enabled Weekly Event Schedule Manage Role of the agent Goal …" at bounding box center [919, 435] width 999 height 675
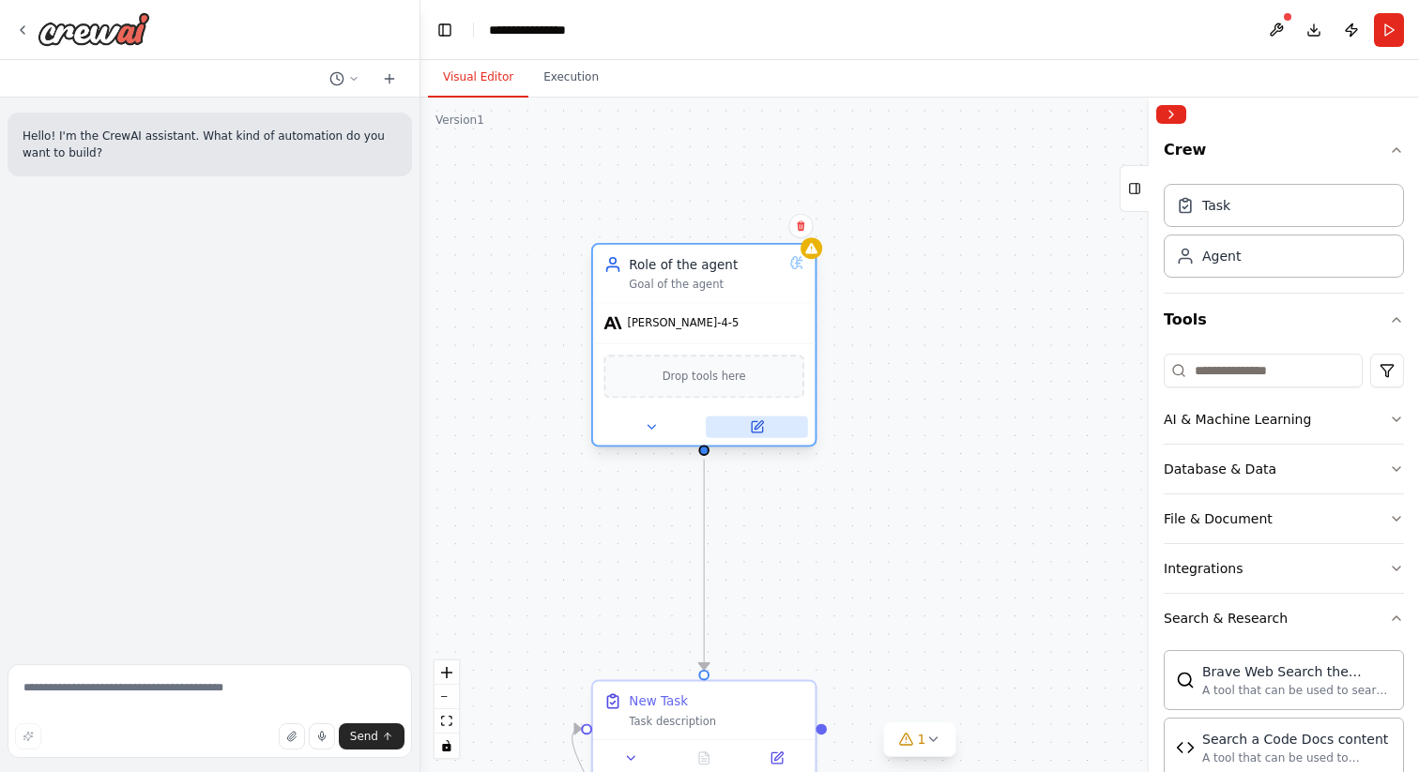
drag, startPoint x: 832, startPoint y: 247, endPoint x: 798, endPoint y: 447, distance: 202.9
click at [798, 438] on button at bounding box center [757, 428] width 102 height 22
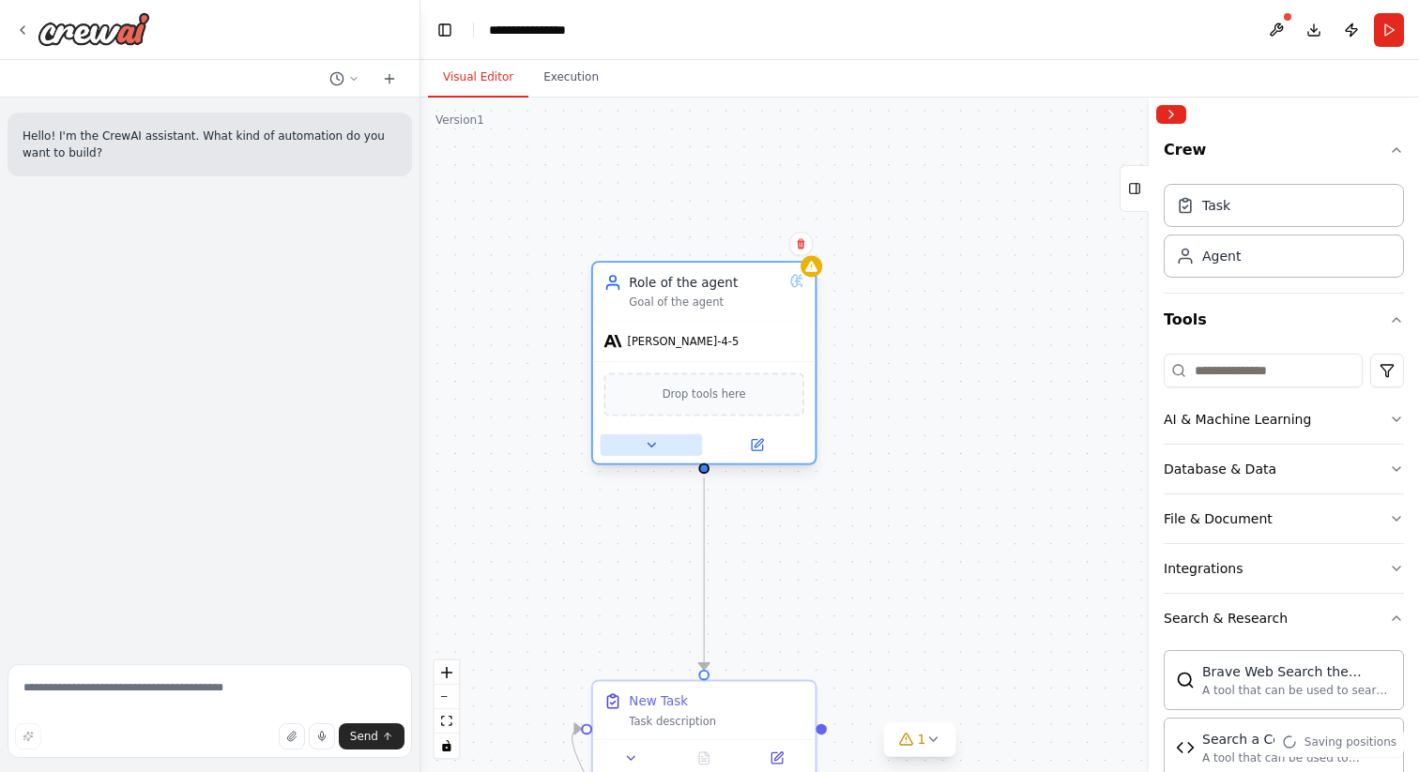
click at [650, 443] on icon at bounding box center [651, 445] width 14 height 14
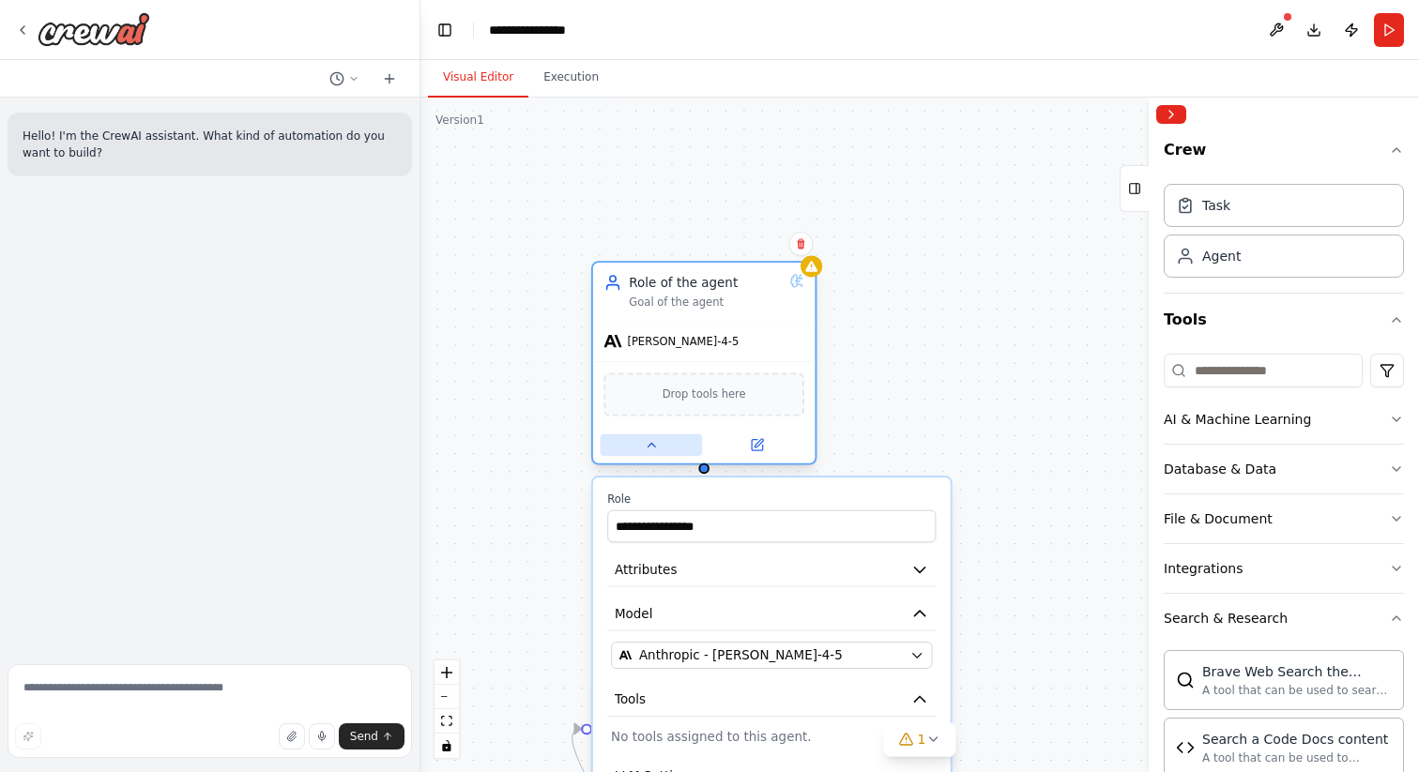
click at [650, 442] on icon at bounding box center [651, 445] width 14 height 14
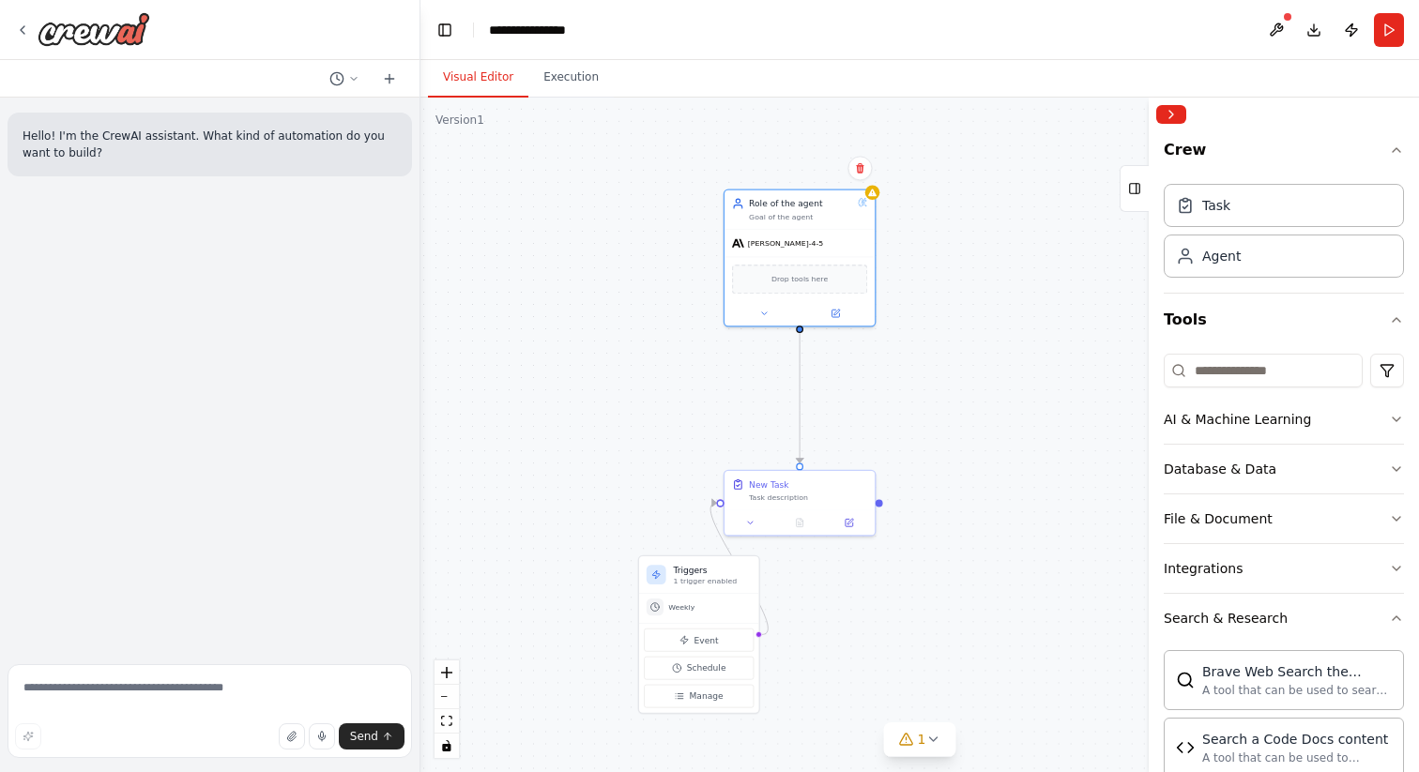
drag, startPoint x: 895, startPoint y: 451, endPoint x: 969, endPoint y: 244, distance: 220.0
click at [969, 244] on div ".deletable-edge-delete-btn { width: 20px; height: 20px; border: 0px solid #ffff…" at bounding box center [919, 435] width 999 height 675
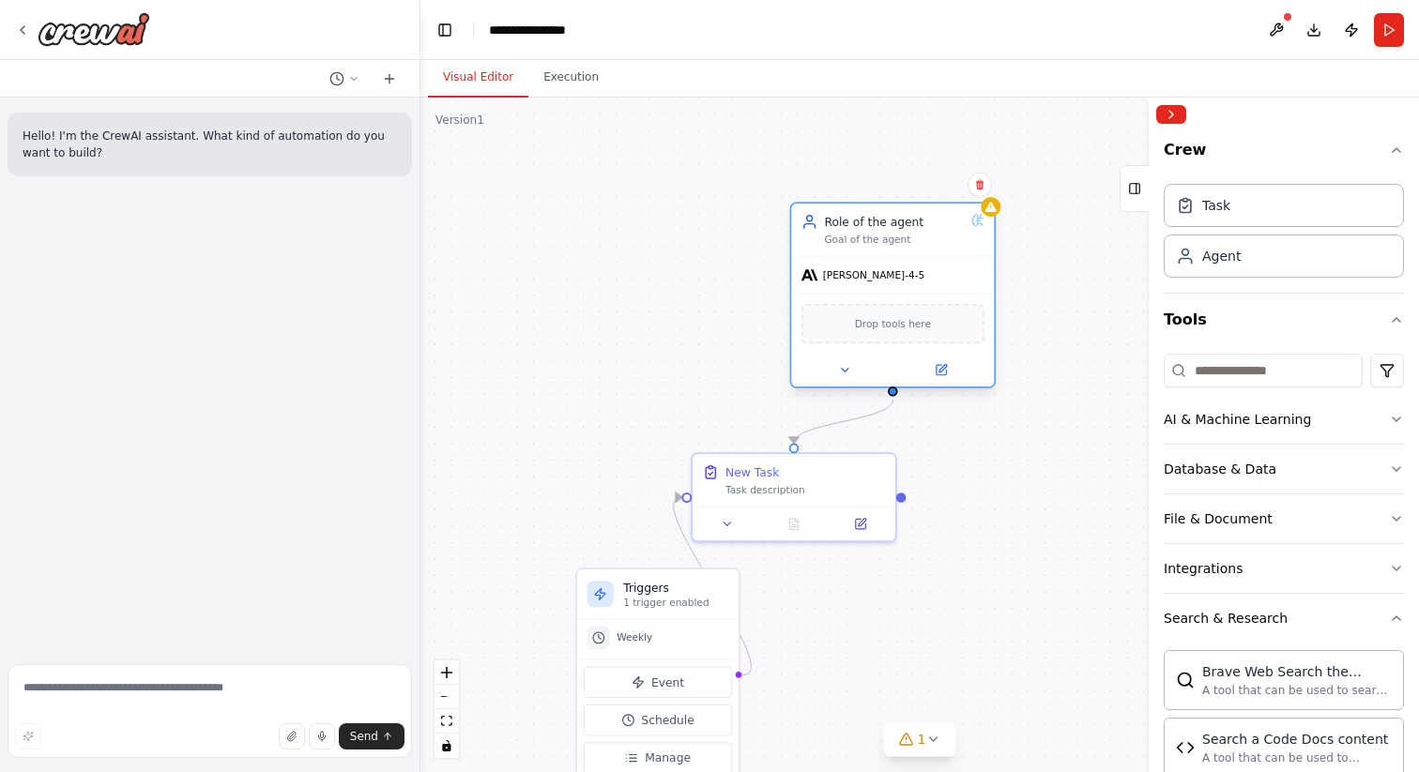
drag, startPoint x: 886, startPoint y: 220, endPoint x: 985, endPoint y: 352, distance: 165.0
click at [985, 353] on div "Drop tools here" at bounding box center [892, 324] width 203 height 60
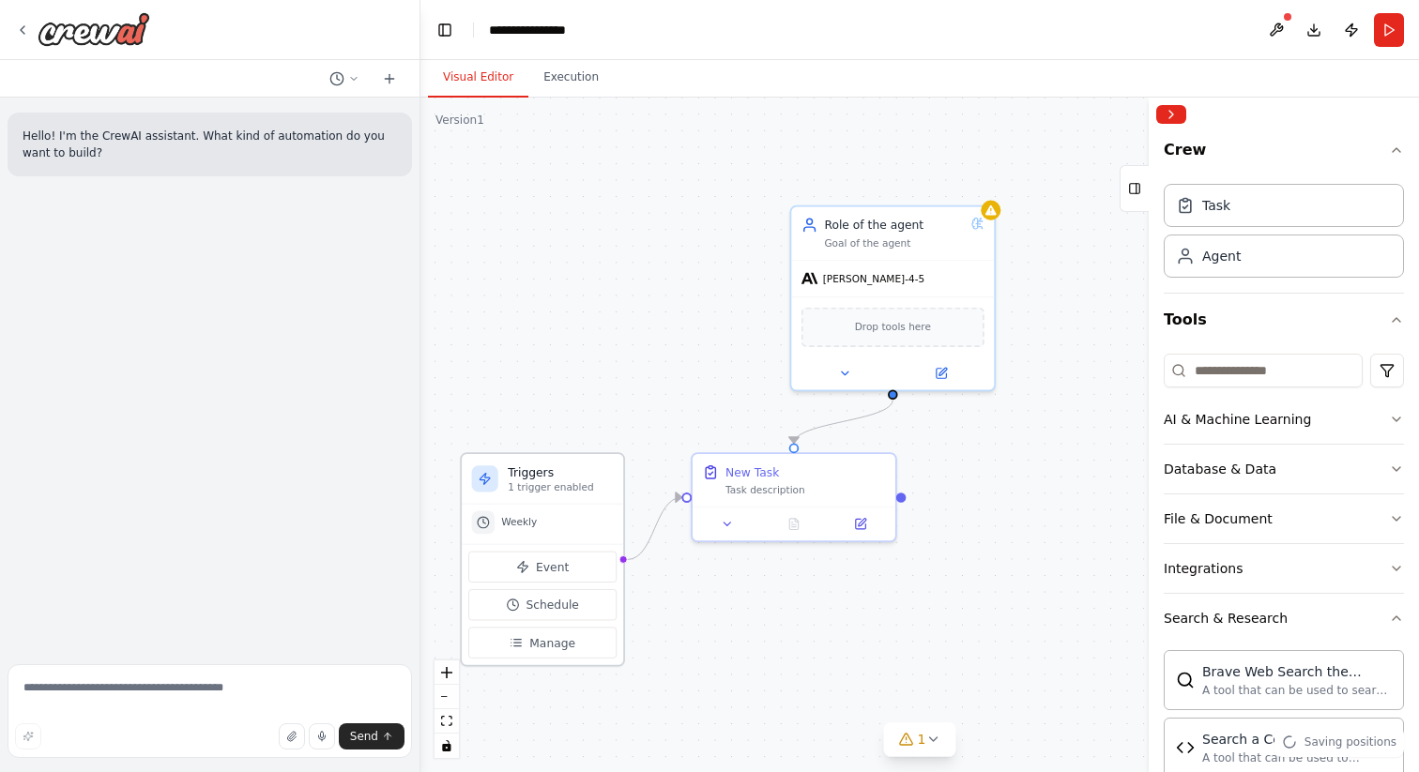
drag, startPoint x: 726, startPoint y: 624, endPoint x: 607, endPoint y: 503, distance: 169.9
click at [607, 502] on div "Triggers 1 trigger enabled Weekly Event Schedule Manage" at bounding box center [542, 559] width 165 height 214
click at [724, 523] on icon at bounding box center [727, 520] width 13 height 13
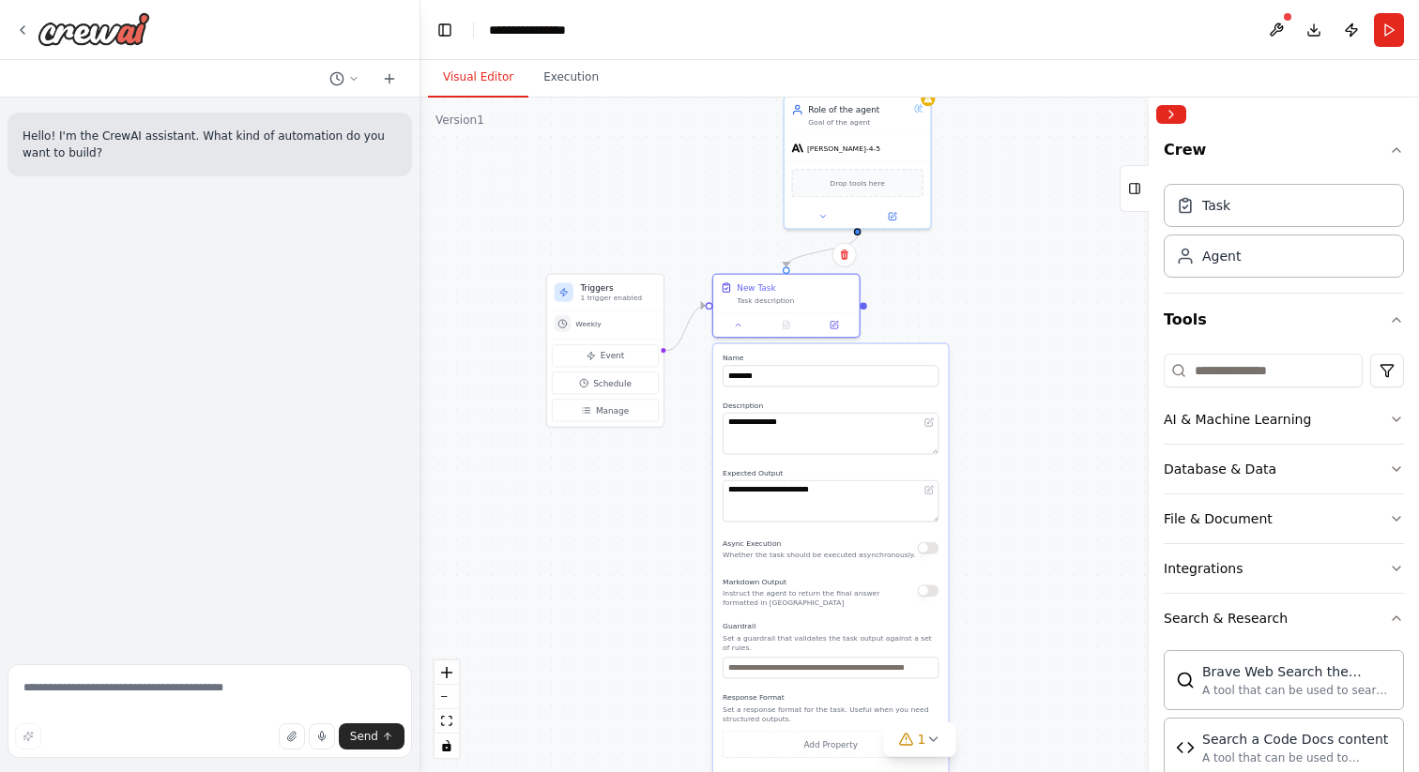
drag, startPoint x: 992, startPoint y: 560, endPoint x: 977, endPoint y: 319, distance: 241.7
click at [977, 320] on div ".deletable-edge-delete-btn { width: 20px; height: 20px; border: 0px solid #ffff…" at bounding box center [919, 435] width 999 height 675
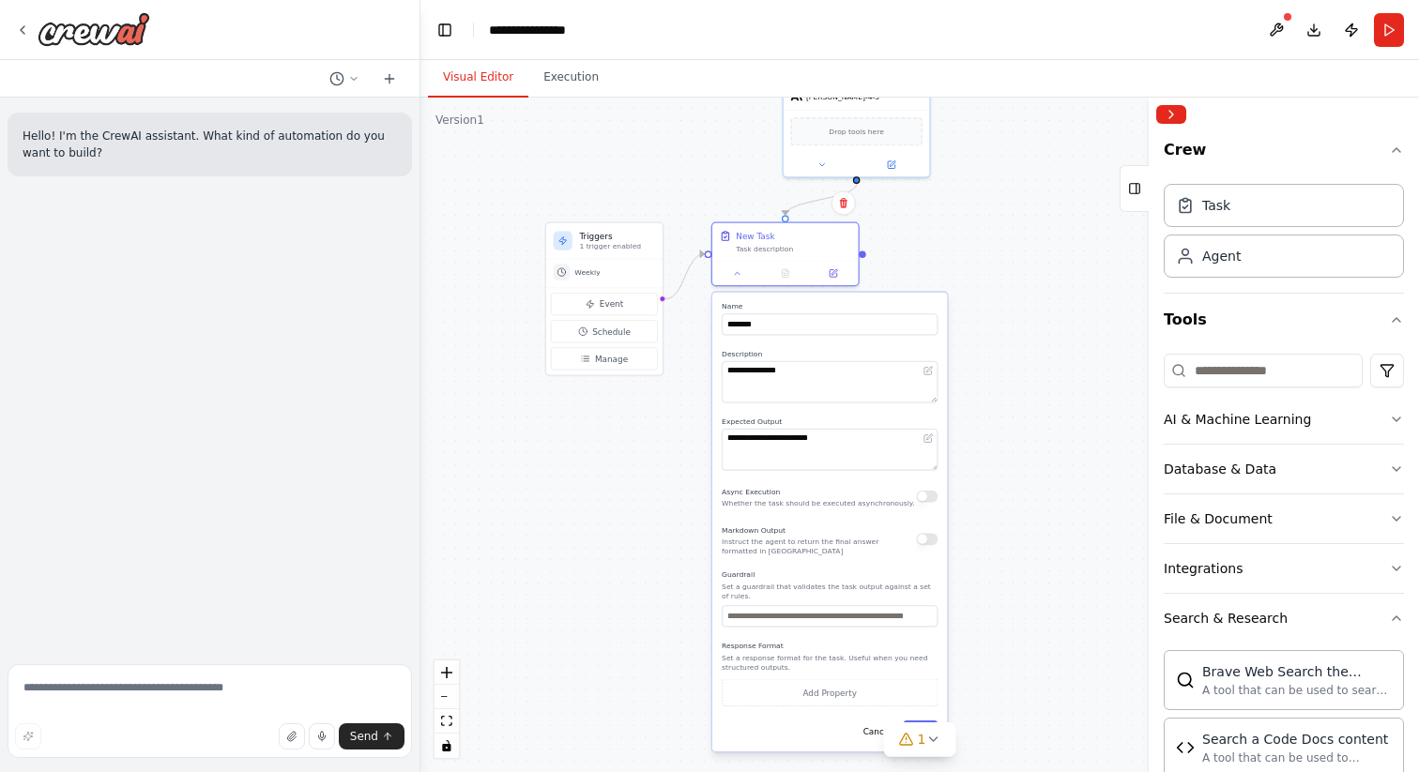
drag, startPoint x: 977, startPoint y: 319, endPoint x: 972, endPoint y: 285, distance: 34.1
click at [972, 285] on div ".deletable-edge-delete-btn { width: 20px; height: 20px; border: 0px solid #ffff…" at bounding box center [919, 435] width 999 height 675
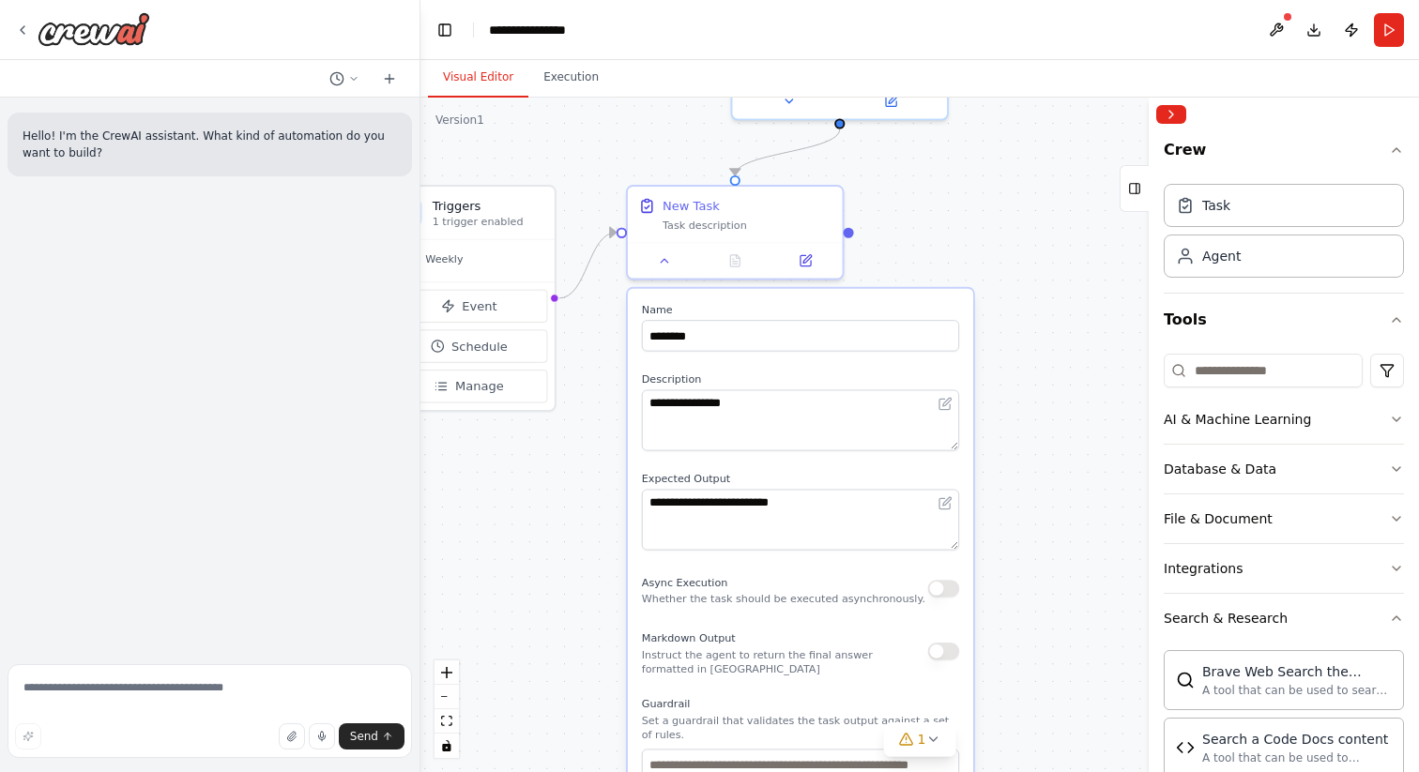
drag, startPoint x: 970, startPoint y: 230, endPoint x: 1016, endPoint y: 231, distance: 45.1
click at [1016, 231] on div ".deletable-edge-delete-btn { width: 20px; height: 20px; border: 0px solid #ffff…" at bounding box center [919, 435] width 999 height 675
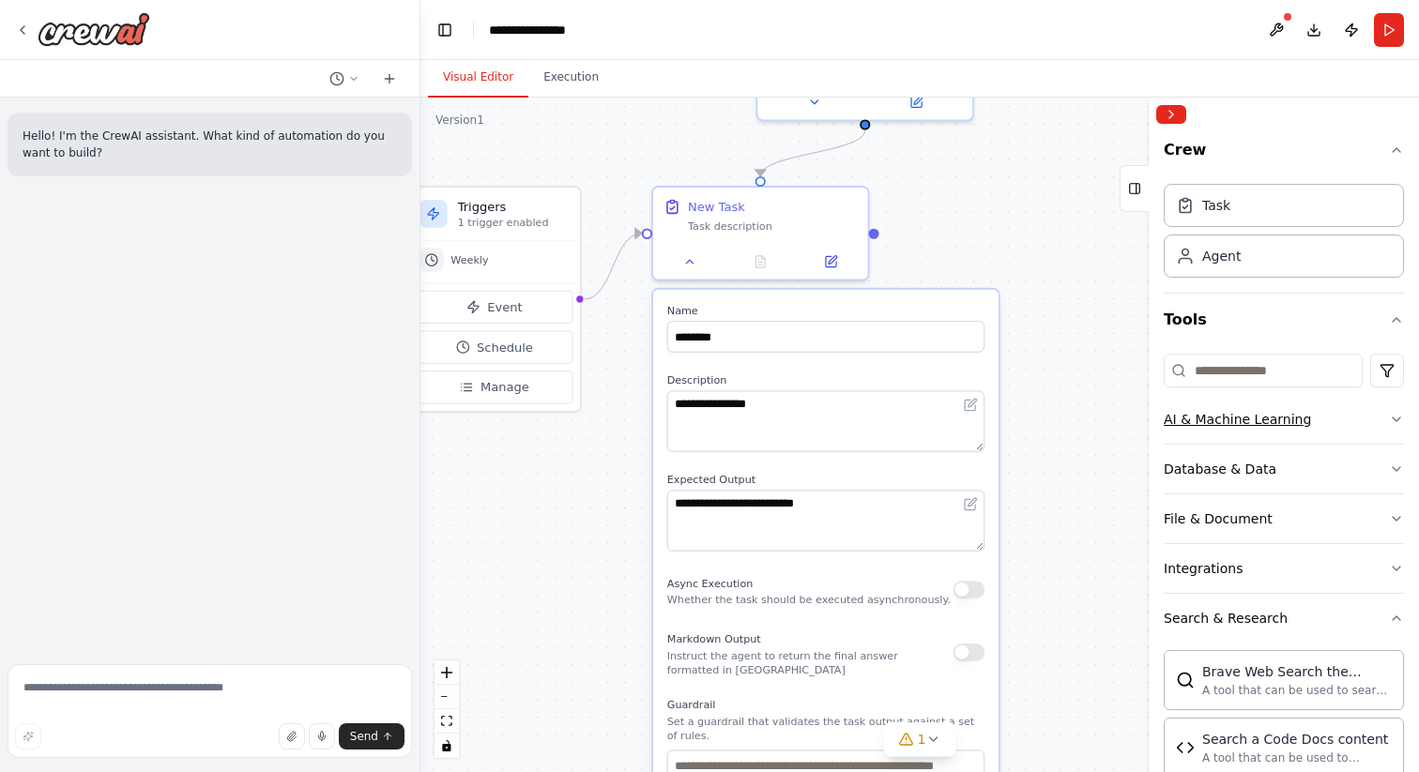
click at [1348, 422] on button "AI & Machine Learning" at bounding box center [1284, 419] width 240 height 49
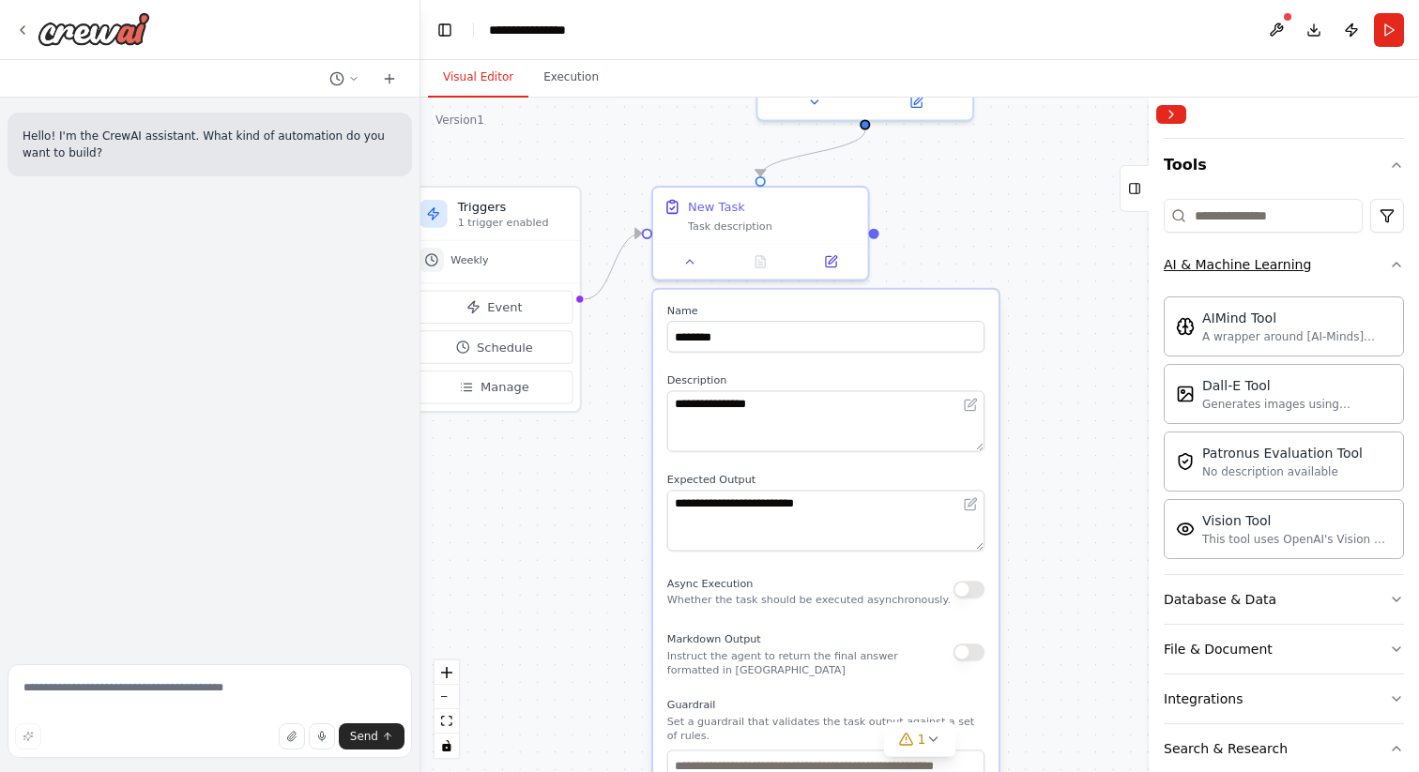
scroll to position [156, 0]
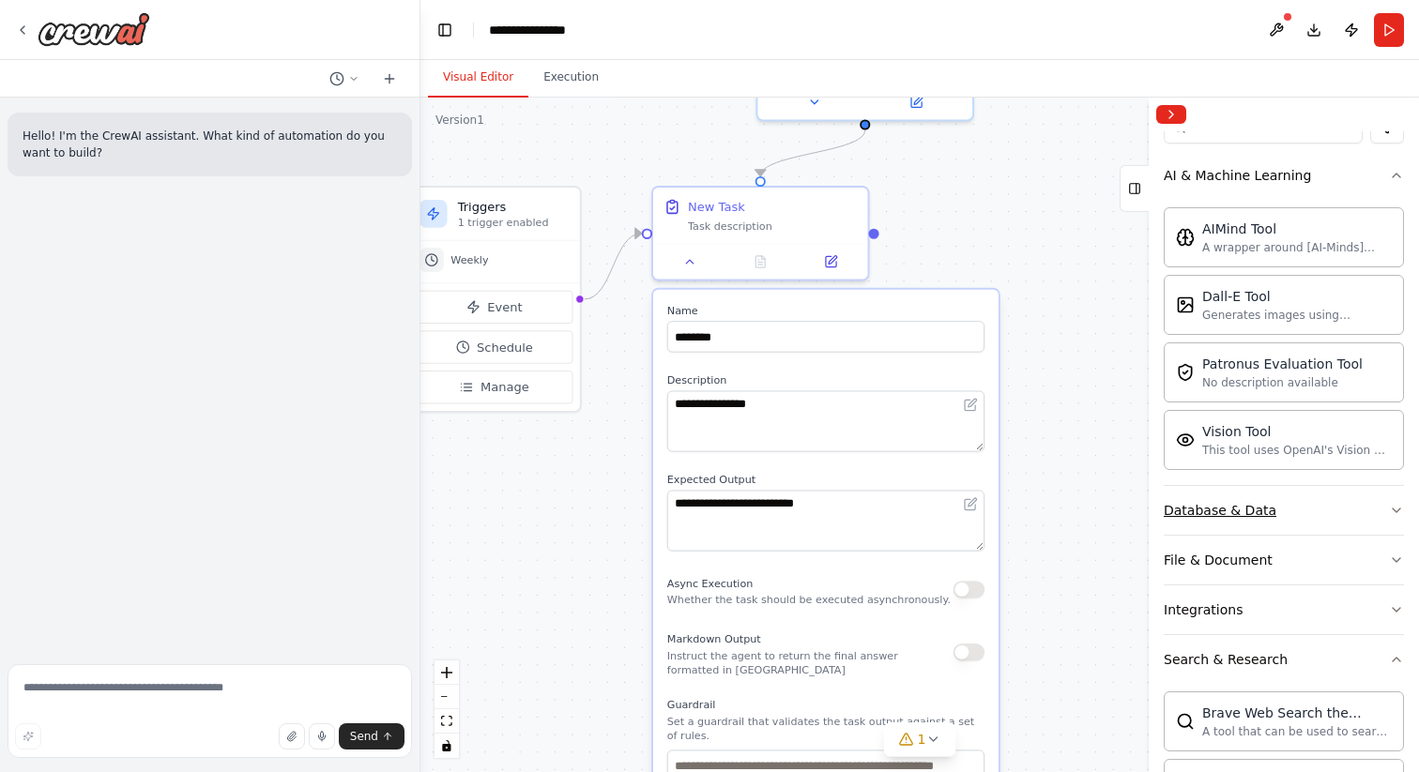
click at [1278, 518] on button "Database & Data" at bounding box center [1284, 510] width 240 height 49
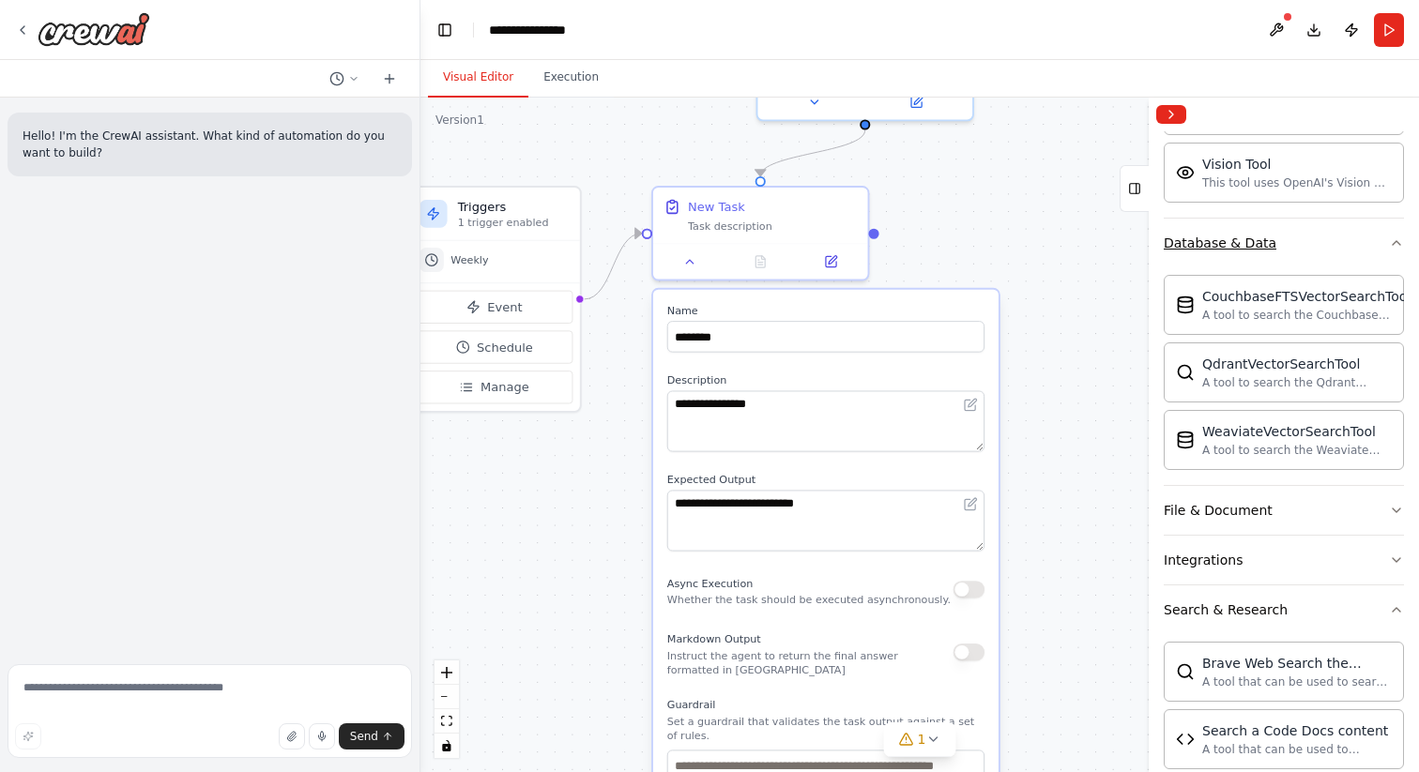
scroll to position [512, 0]
click at [1327, 500] on button "File & Document" at bounding box center [1284, 509] width 240 height 49
